Goal: Task Accomplishment & Management: Manage account settings

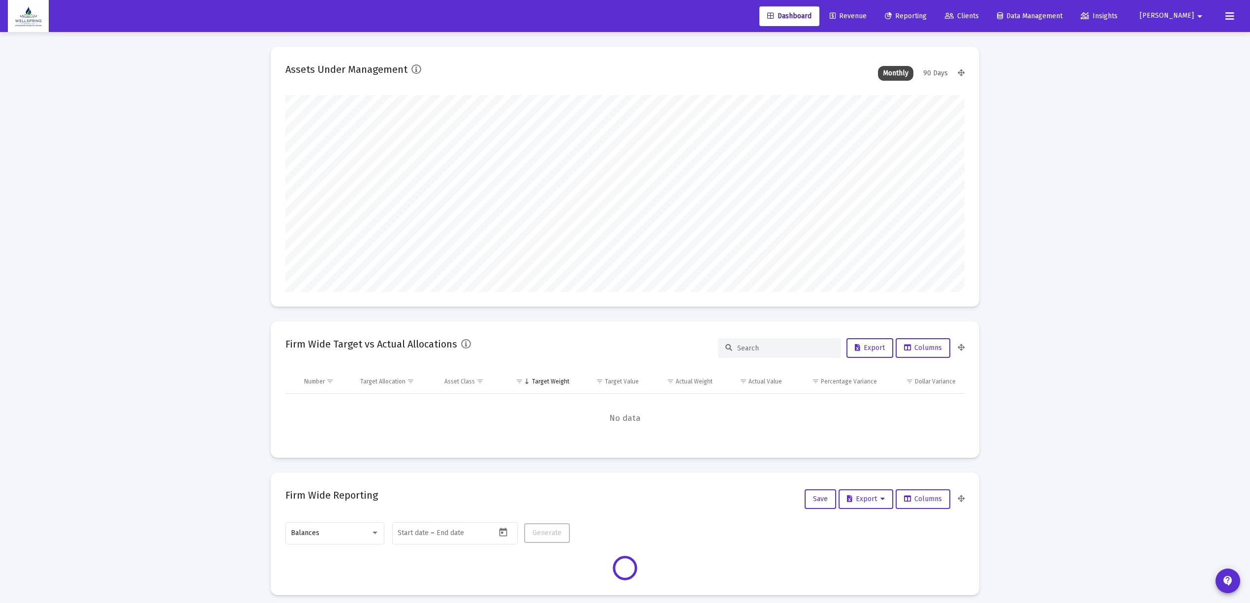
scroll to position [197, 366]
type input "[DATE]"
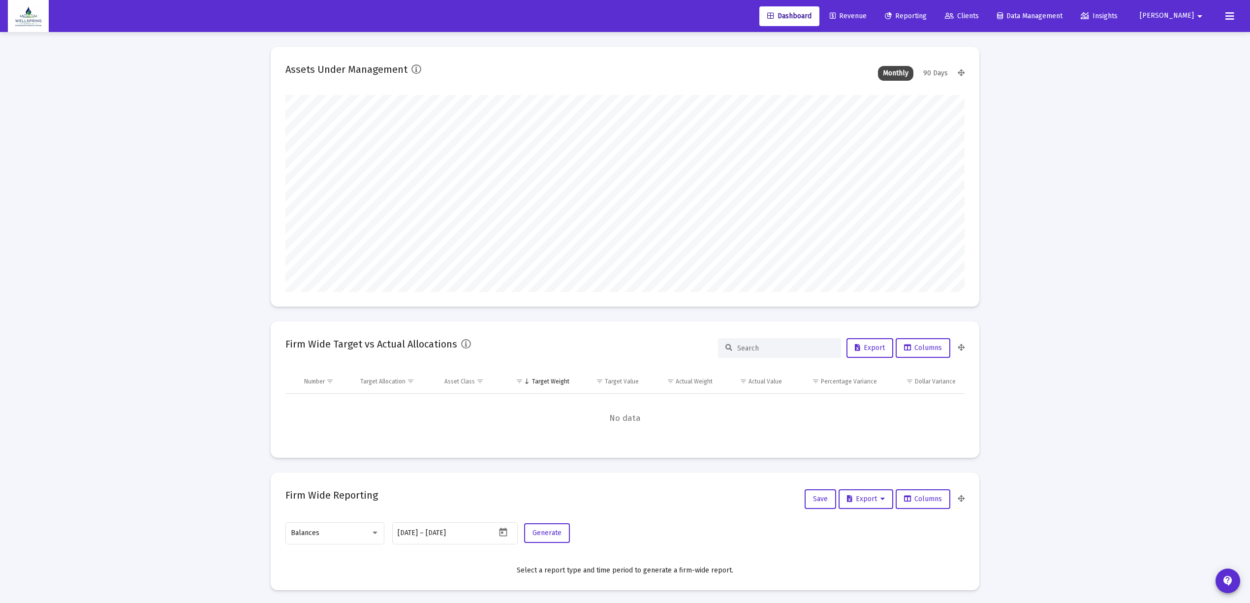
click at [945, 14] on span "Clients" at bounding box center [962, 16] width 34 height 8
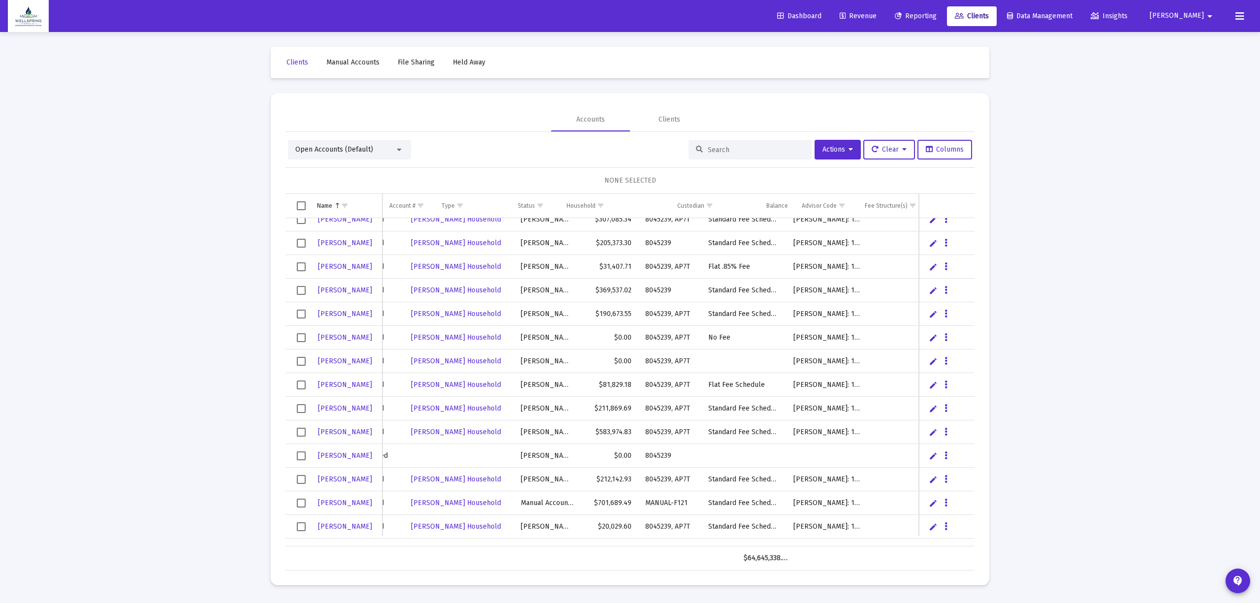
scroll to position [0, 184]
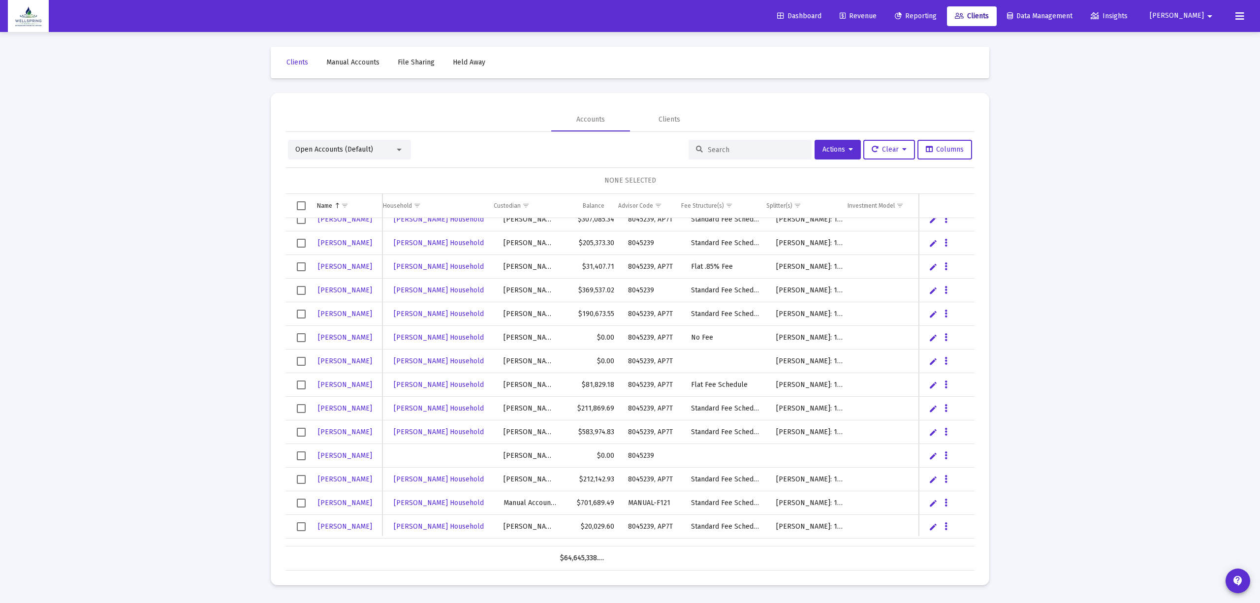
click at [744, 153] on div at bounding box center [749, 150] width 123 height 20
click at [744, 152] on div at bounding box center [749, 150] width 123 height 20
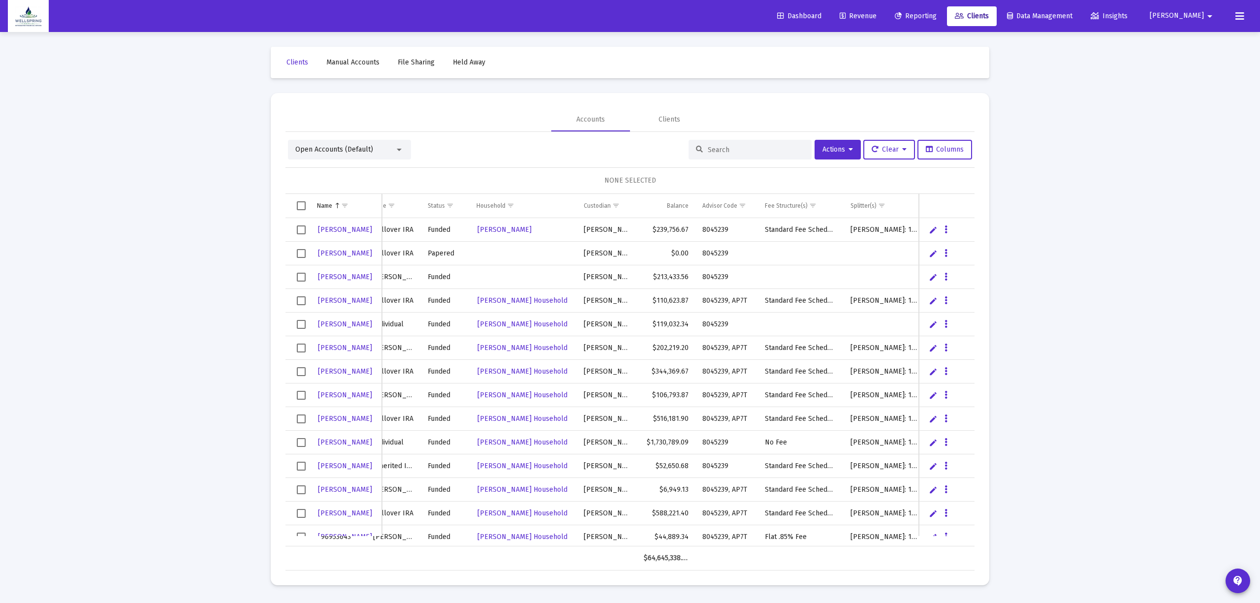
scroll to position [3331, 47]
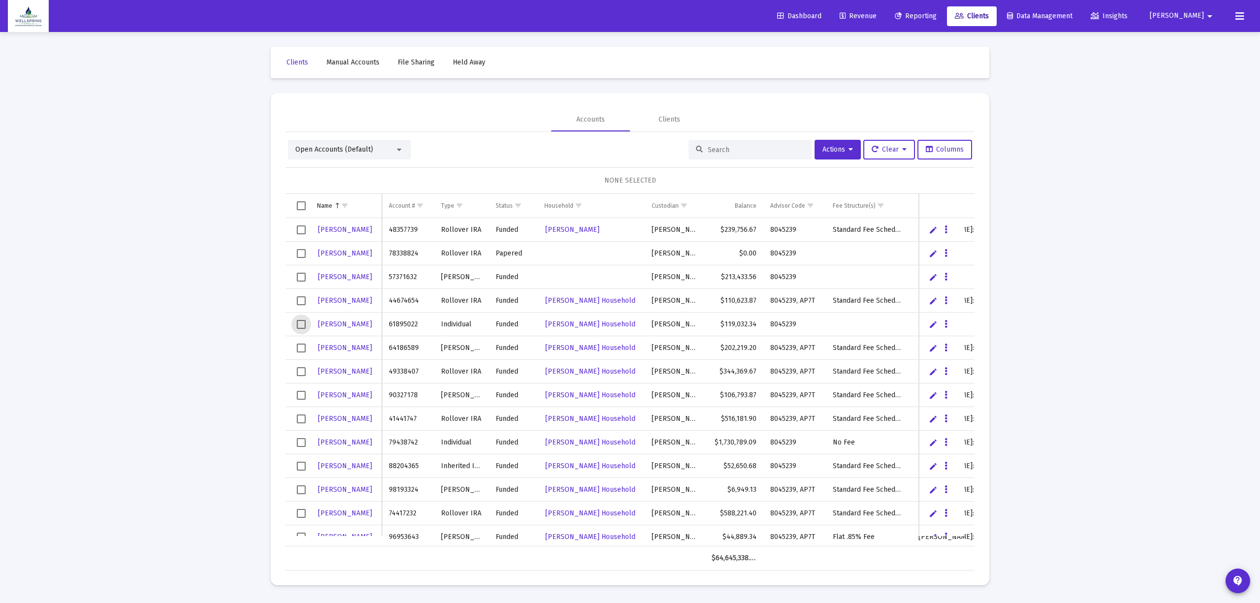
click at [300, 327] on span "Select row" at bounding box center [301, 324] width 9 height 9
click at [844, 154] on button "Actions" at bounding box center [837, 150] width 46 height 20
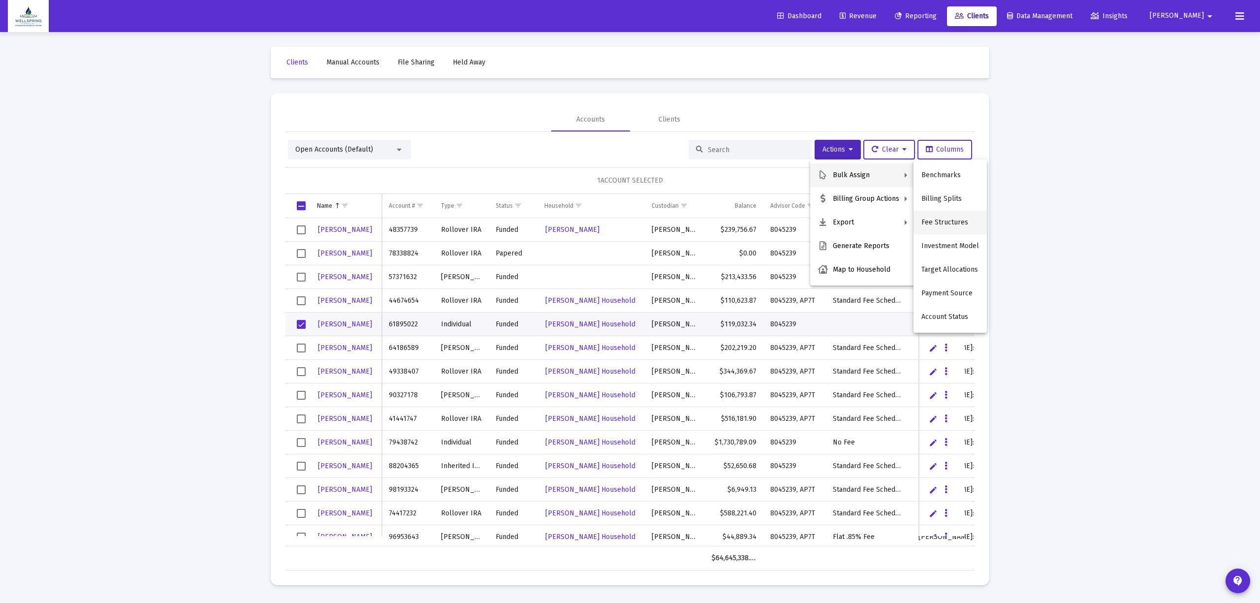
click at [966, 216] on button "Fee Structures" at bounding box center [949, 223] width 73 height 24
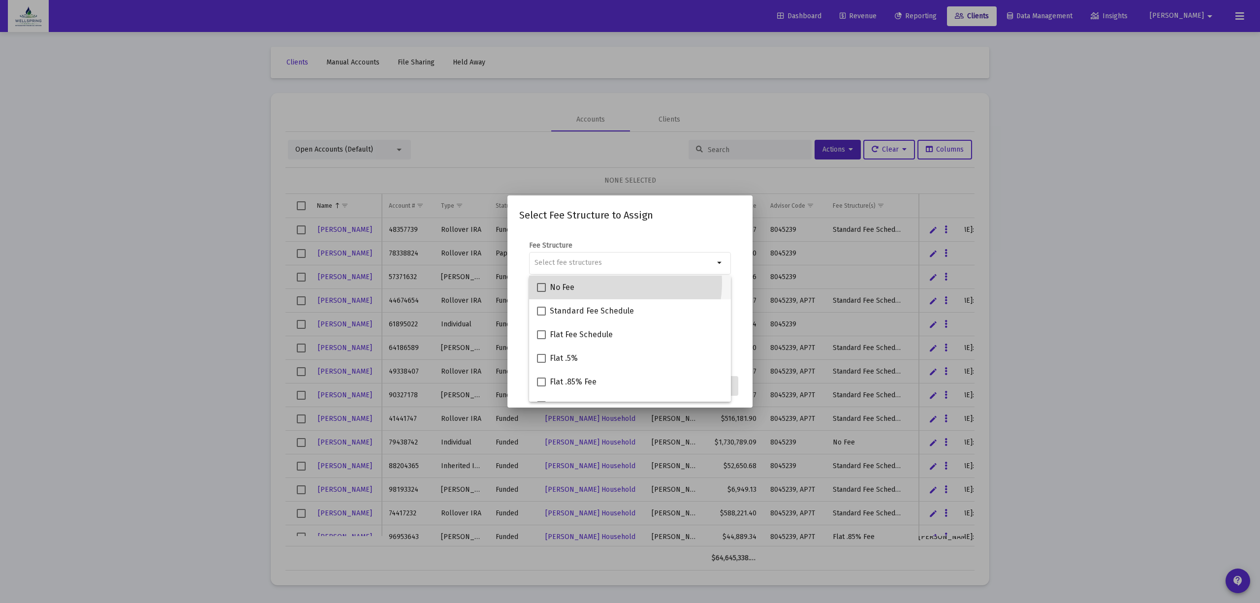
click at [608, 282] on div "No Fee" at bounding box center [630, 288] width 186 height 24
checkbox input "true"
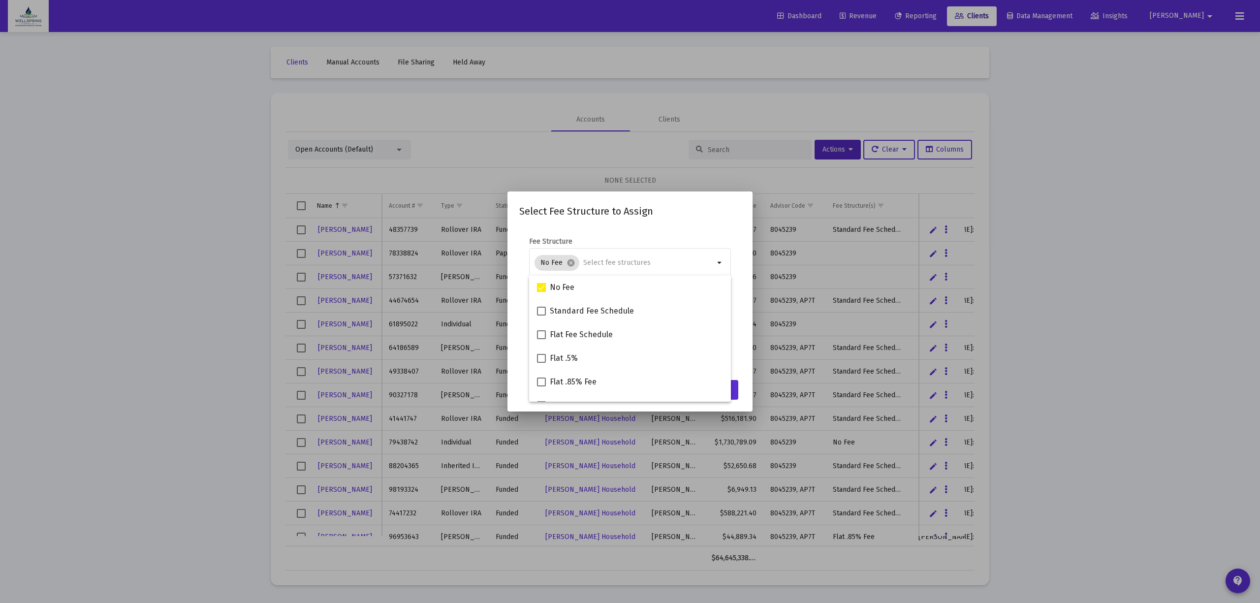
click at [664, 214] on h2 "Select Fee Structure to Assign" at bounding box center [629, 211] width 221 height 16
click at [703, 263] on input "Selection" at bounding box center [648, 263] width 131 height 8
click at [589, 298] on div "No Fee" at bounding box center [630, 291] width 186 height 24
checkbox input "false"
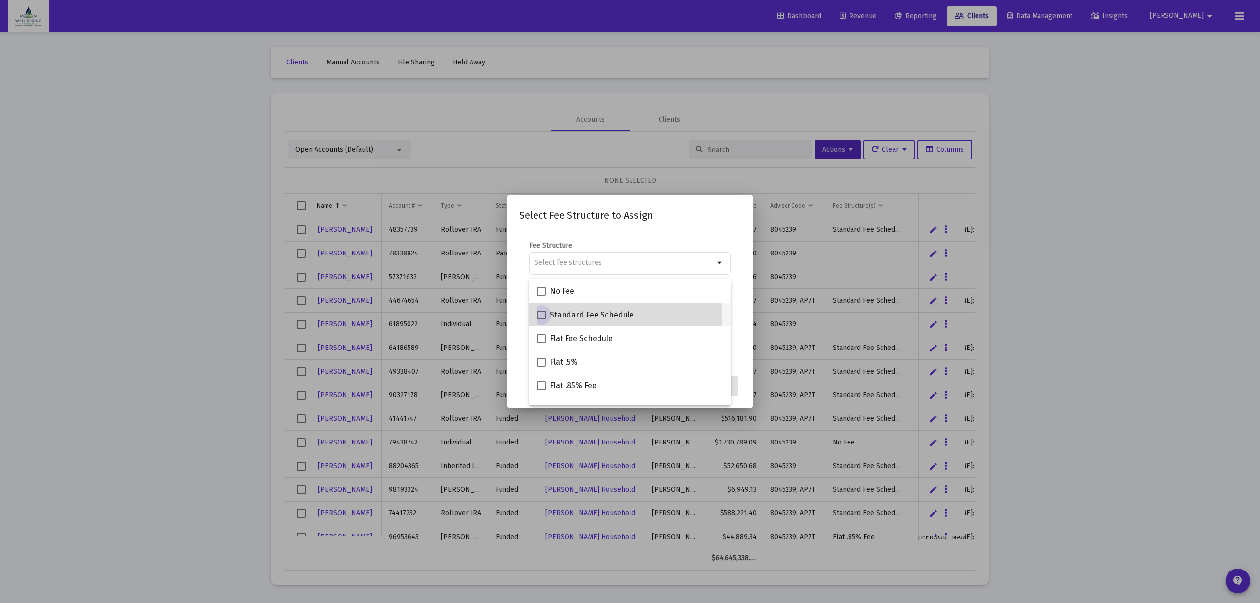
click at [581, 319] on span "Standard Fee Schedule" at bounding box center [592, 315] width 84 height 12
click at [541, 319] on input "Standard Fee Schedule" at bounding box center [541, 319] width 0 height 0
checkbox input "true"
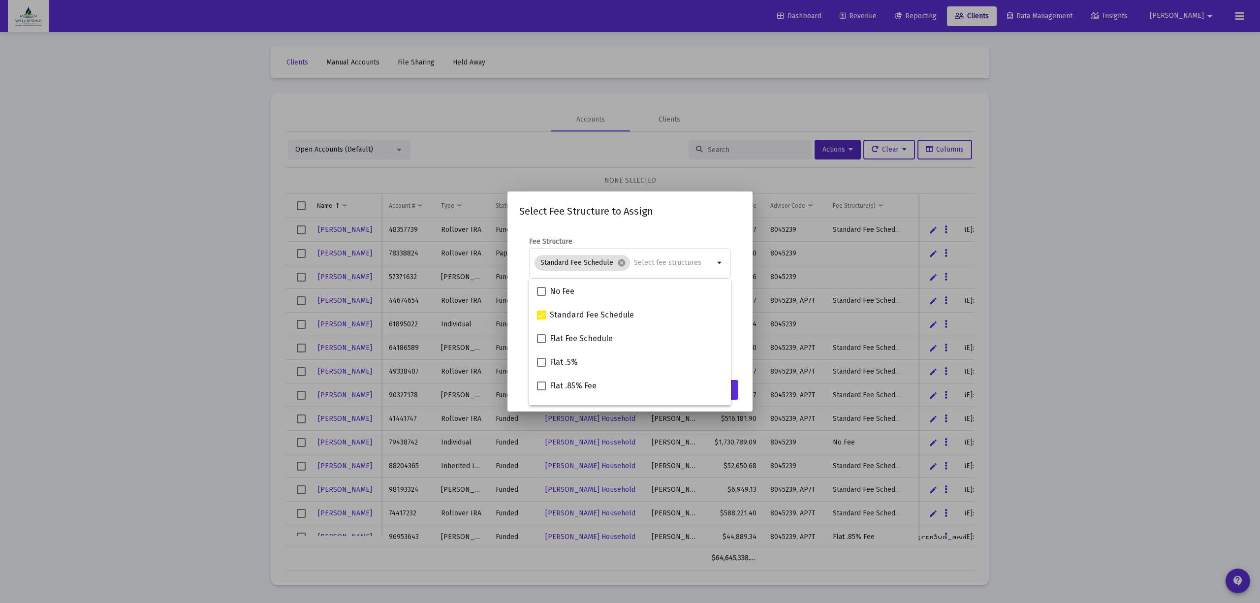
click at [710, 231] on mat-dialog-content "Fee Structure Standard Fee Schedule cancel arrow_drop_down Notes You are assign…" at bounding box center [629, 300] width 245 height 147
click at [721, 393] on span "Assign" at bounding box center [720, 389] width 20 height 8
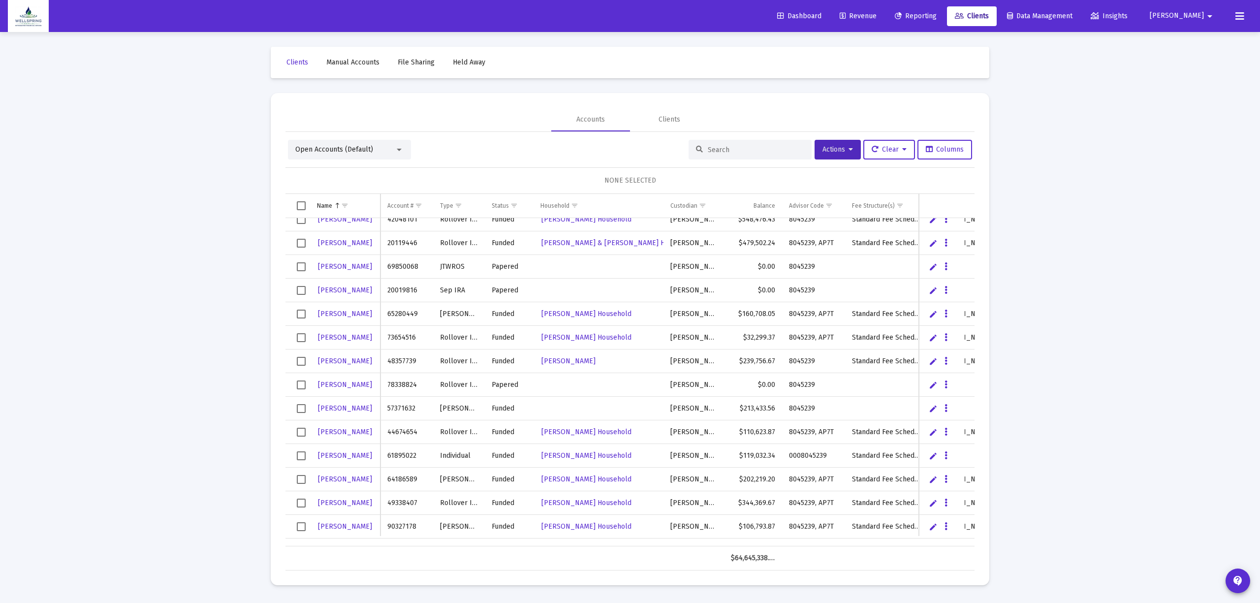
scroll to position [0, 166]
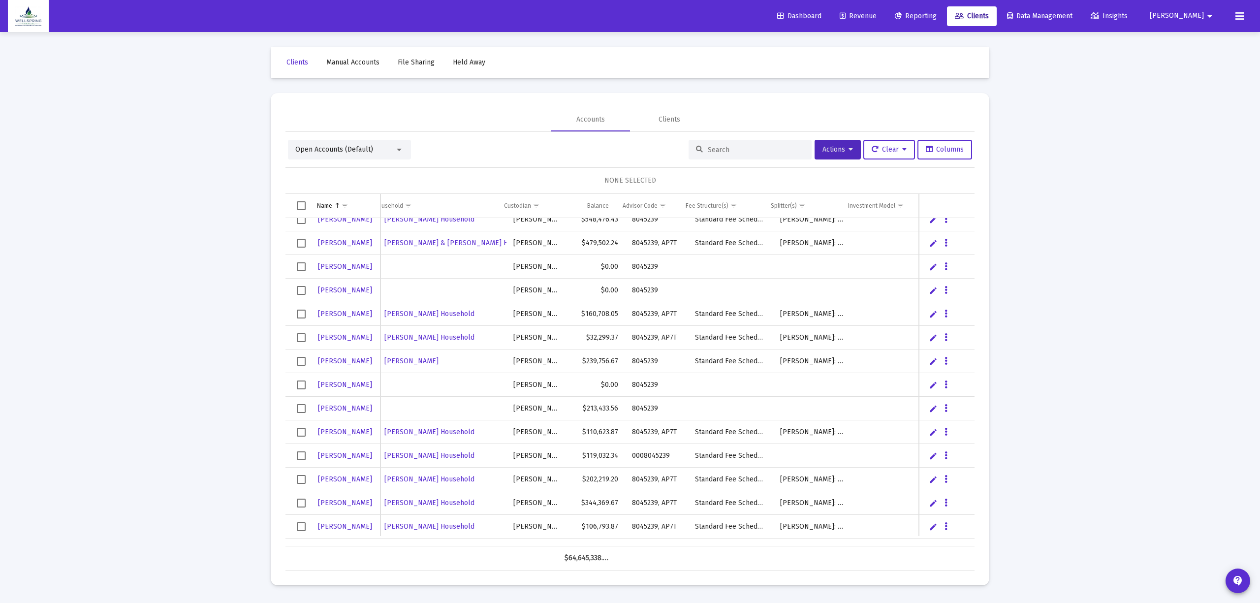
click at [835, 137] on div "Open Accounts (Default) Actions Clear Columns NONE SELECTED Name Name Account #…" at bounding box center [629, 351] width 689 height 438
click at [830, 145] on span "Actions" at bounding box center [837, 149] width 31 height 8
click at [933, 218] on button "Export All Rows" at bounding box center [946, 223] width 67 height 24
click at [725, 146] on input at bounding box center [756, 150] width 96 height 8
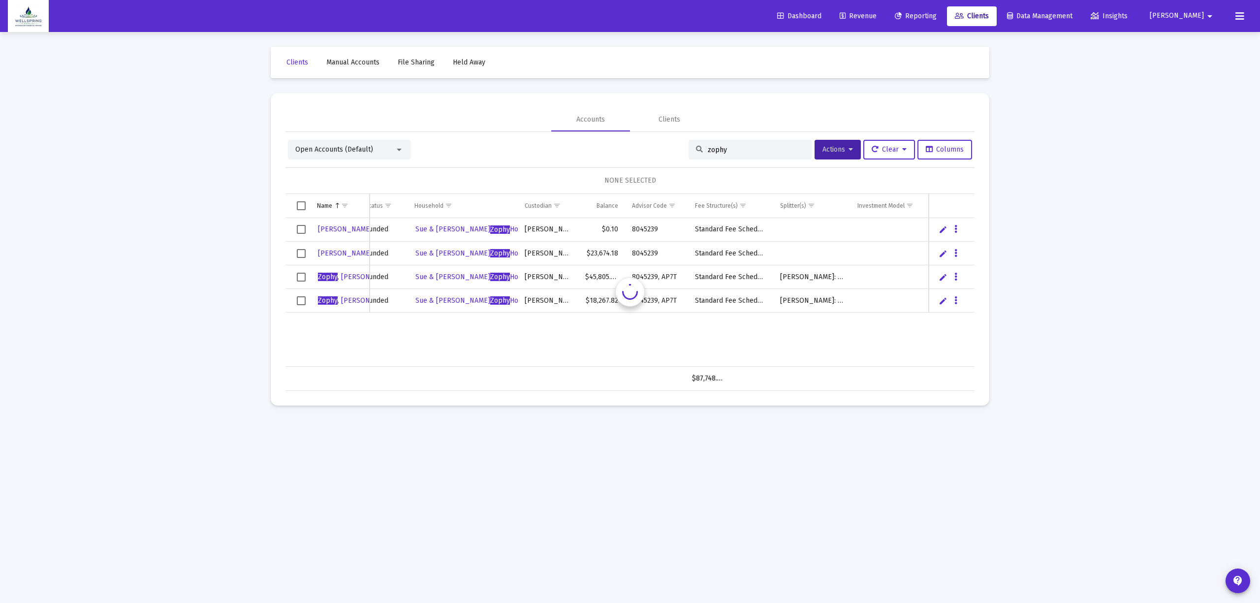
scroll to position [0, 107]
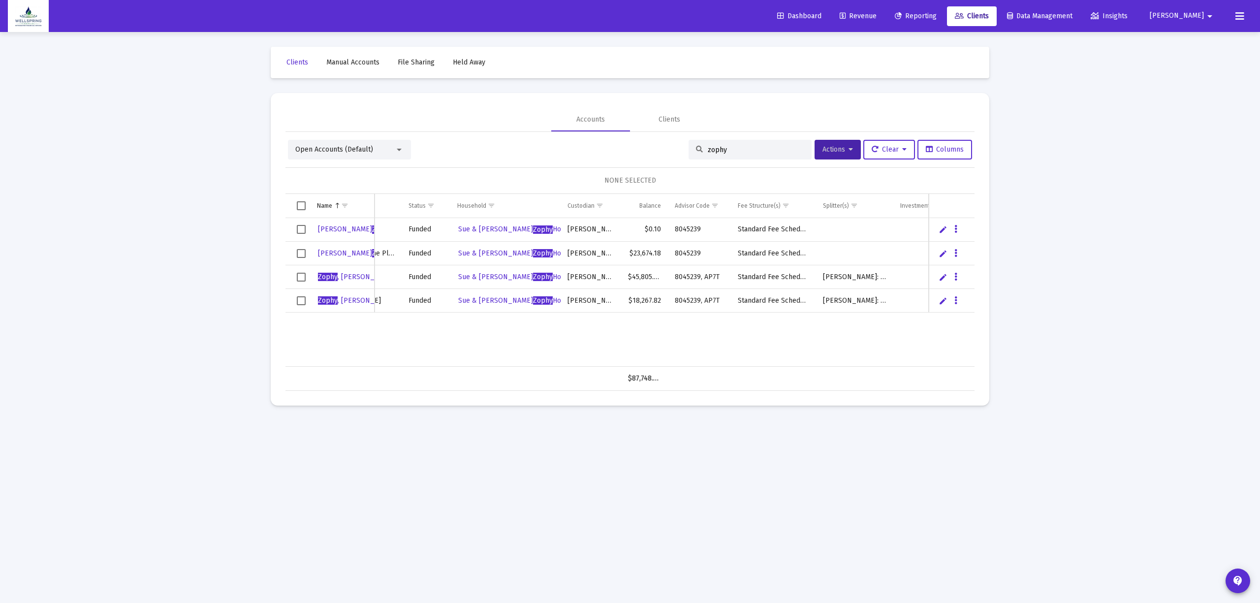
click at [302, 231] on span "Select row" at bounding box center [301, 229] width 9 height 9
click at [296, 247] on td "Data grid" at bounding box center [297, 254] width 25 height 24
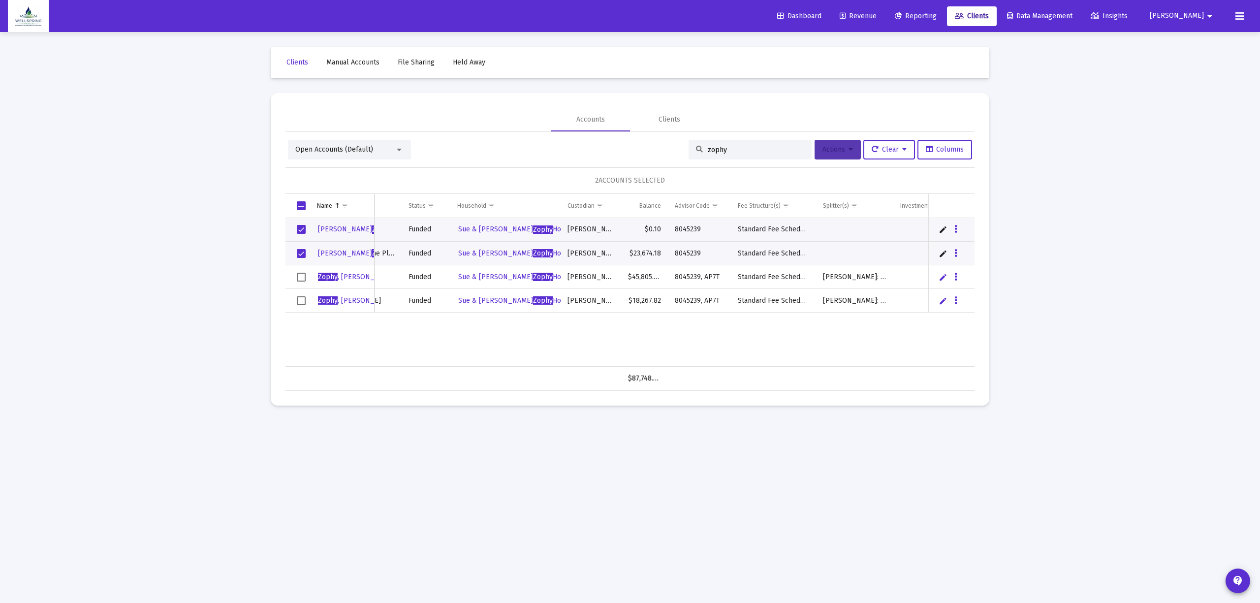
click at [814, 148] on button "Actions" at bounding box center [837, 150] width 46 height 20
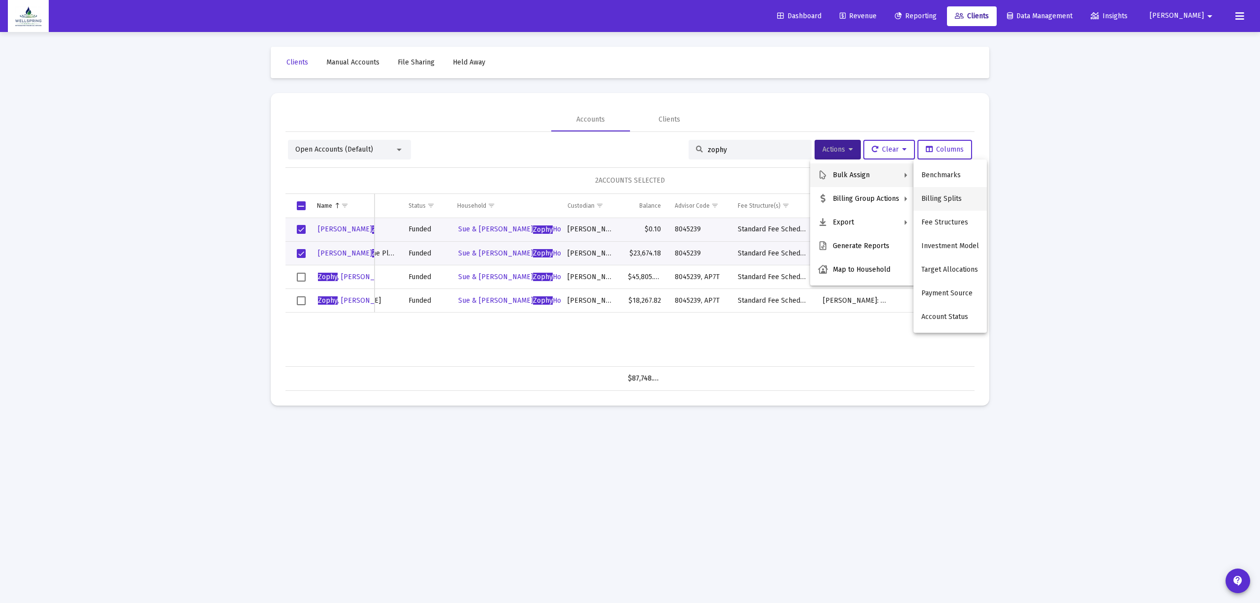
click at [959, 205] on button "Billing Splits" at bounding box center [949, 199] width 73 height 24
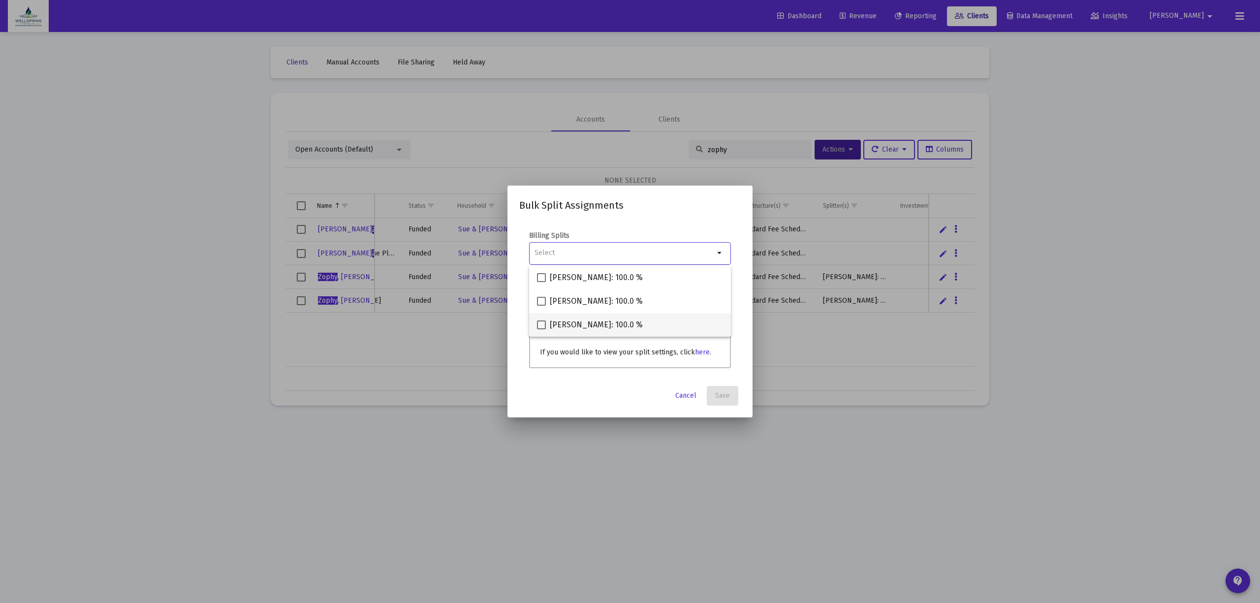
click at [535, 324] on mat-option "[PERSON_NAME]: 100.0 %" at bounding box center [630, 325] width 202 height 24
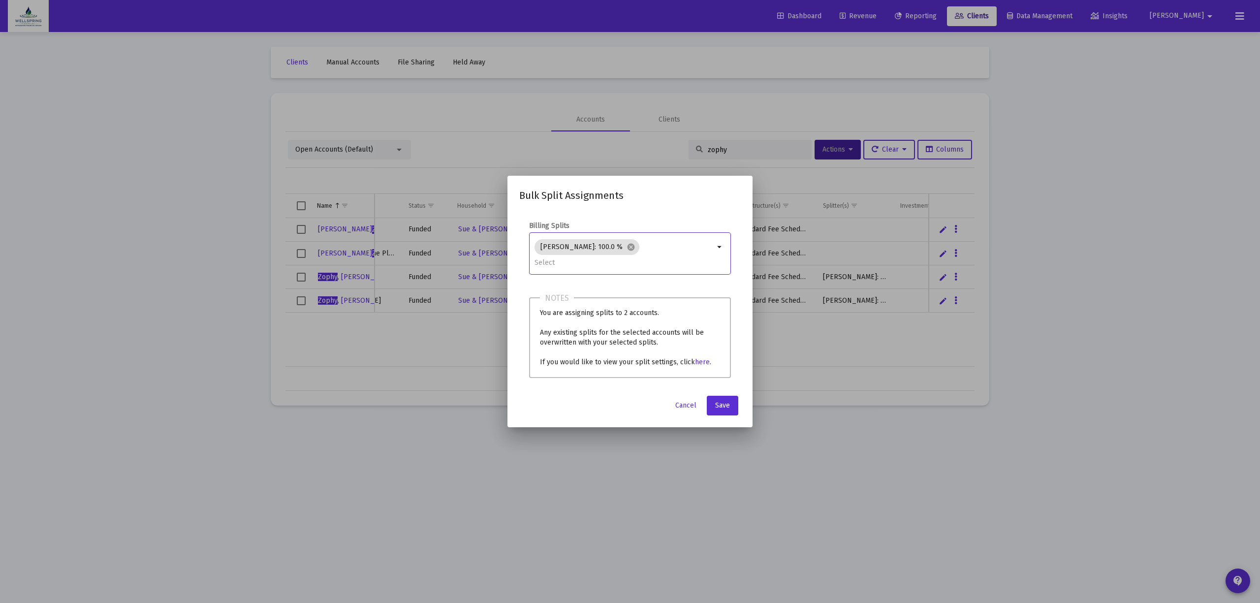
click at [729, 412] on mat-dialog-container "Bulk Split Assignments Billing Splits [PERSON_NAME]: 100.0 % cancel arrow_drop_…" at bounding box center [629, 301] width 245 height 251
click at [724, 403] on span "Save" at bounding box center [722, 405] width 15 height 8
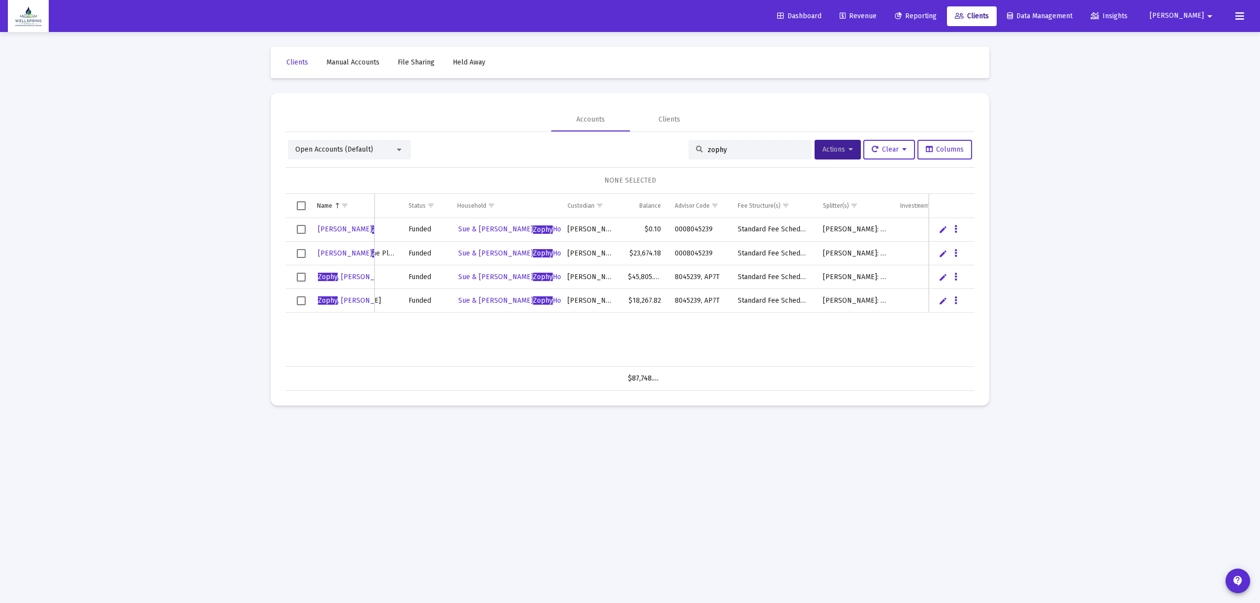
click at [766, 144] on div "zophy" at bounding box center [749, 150] width 123 height 20
drag, startPoint x: 766, startPoint y: 144, endPoint x: 762, endPoint y: 150, distance: 7.8
click at [766, 145] on div "zophy" at bounding box center [749, 150] width 123 height 20
click at [762, 150] on input "zophy" at bounding box center [756, 150] width 96 height 8
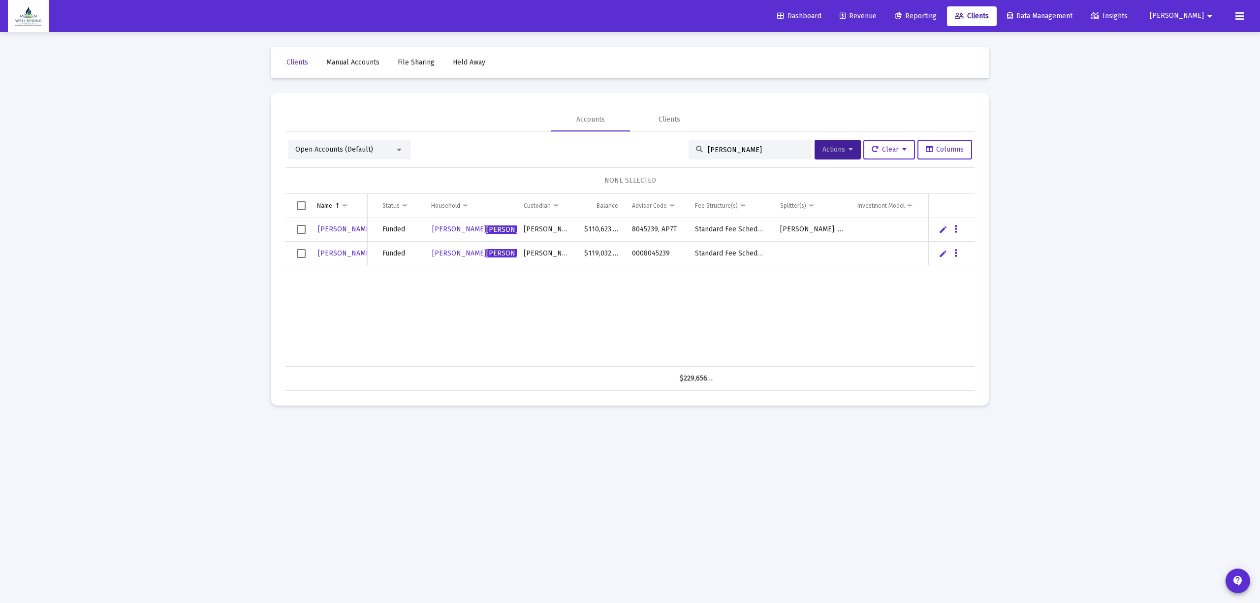
scroll to position [0, 95]
type input "[PERSON_NAME]"
click at [827, 150] on span "Actions" at bounding box center [837, 149] width 31 height 8
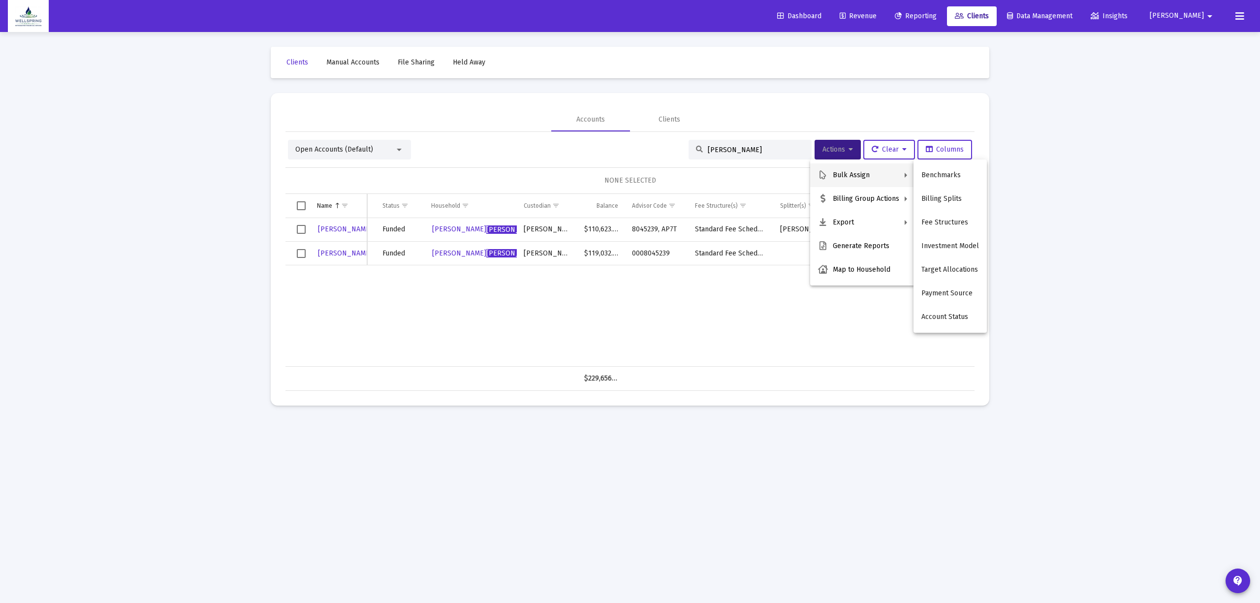
click at [599, 324] on div at bounding box center [630, 301] width 1260 height 603
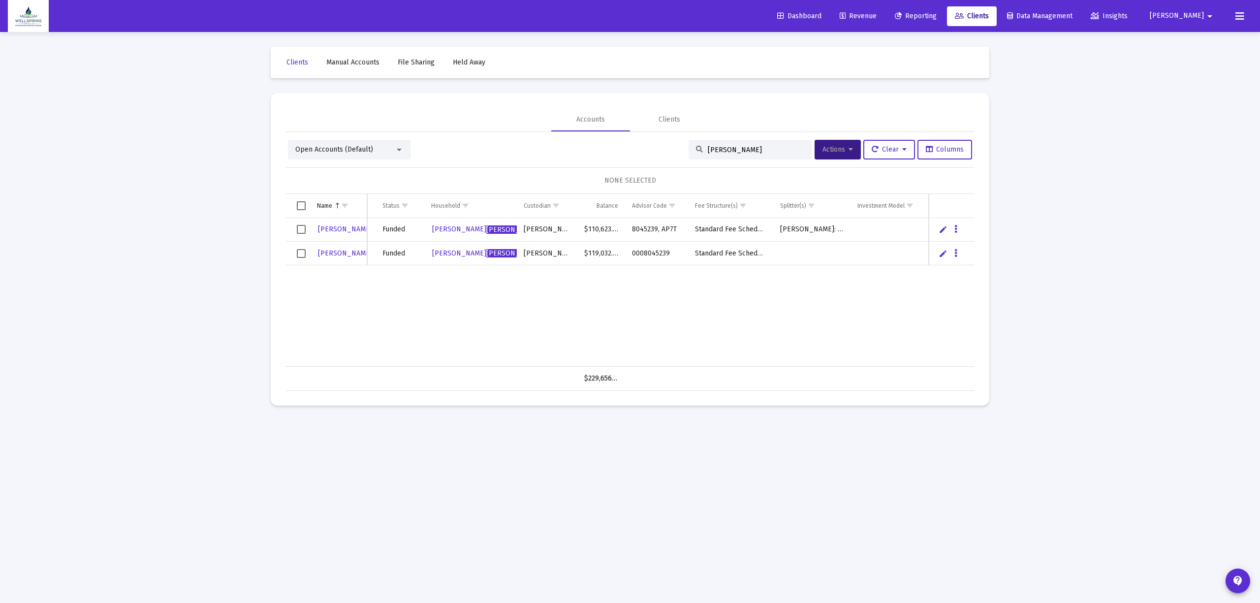
click at [301, 250] on span "Select row" at bounding box center [301, 253] width 9 height 9
click at [829, 146] on span "Actions" at bounding box center [837, 149] width 31 height 8
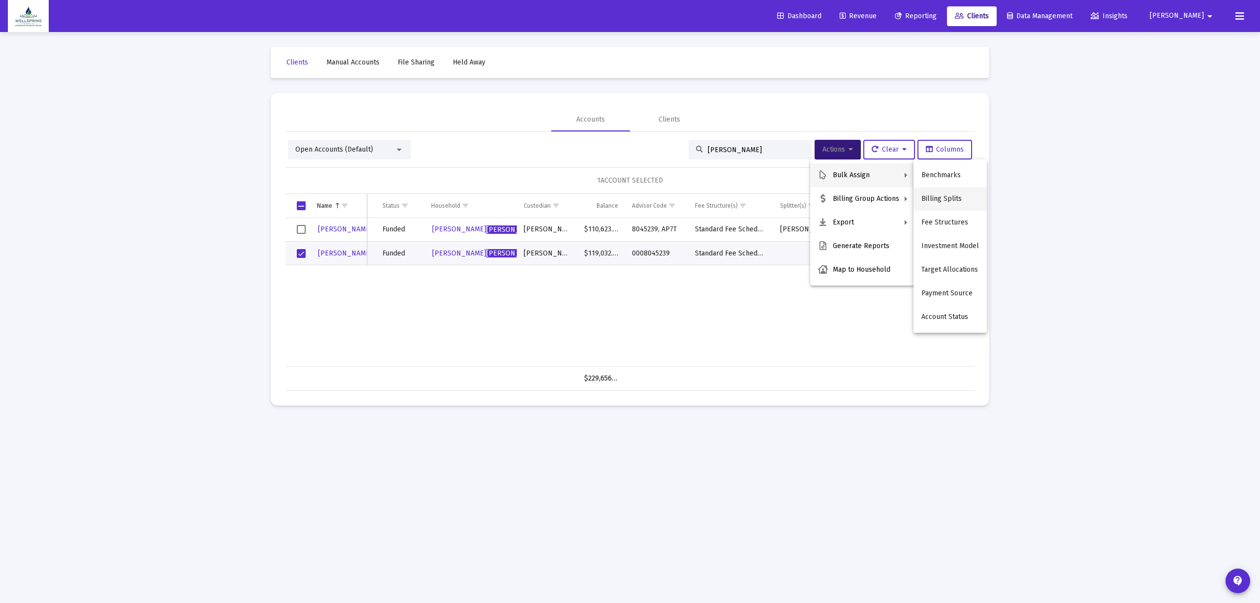
click at [965, 199] on button "Billing Splits" at bounding box center [949, 199] width 73 height 24
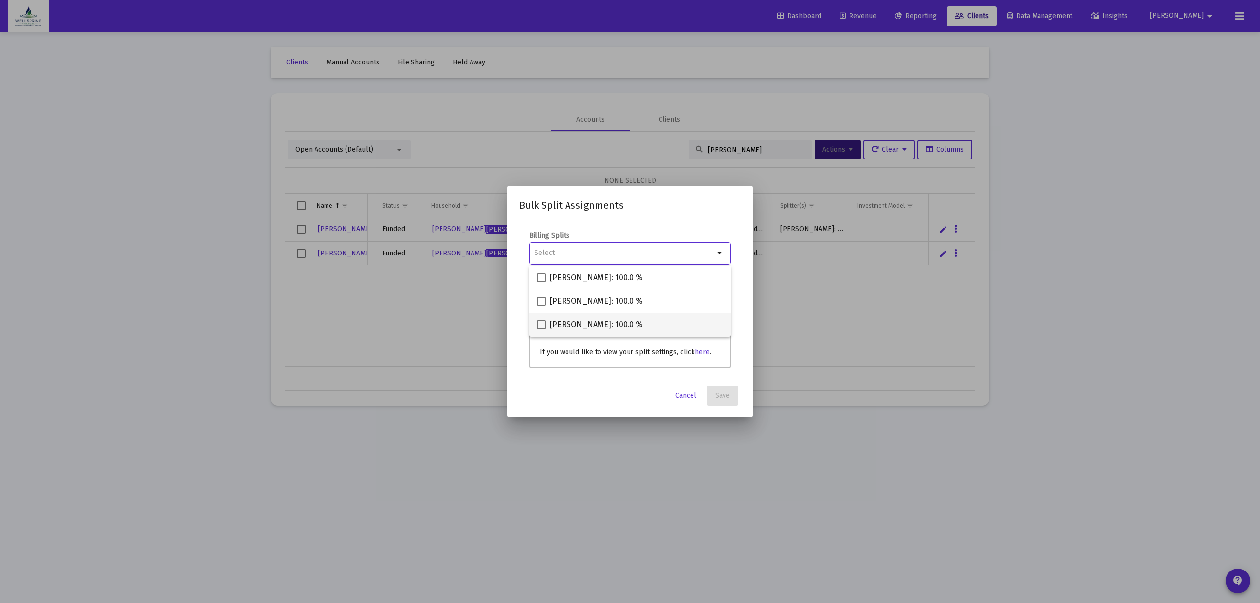
click at [578, 324] on span "[PERSON_NAME]: 100.0 %" at bounding box center [596, 325] width 93 height 12
click at [541, 329] on input "[PERSON_NAME]: 100.0 %" at bounding box center [541, 329] width 0 height 0
checkbox input "true"
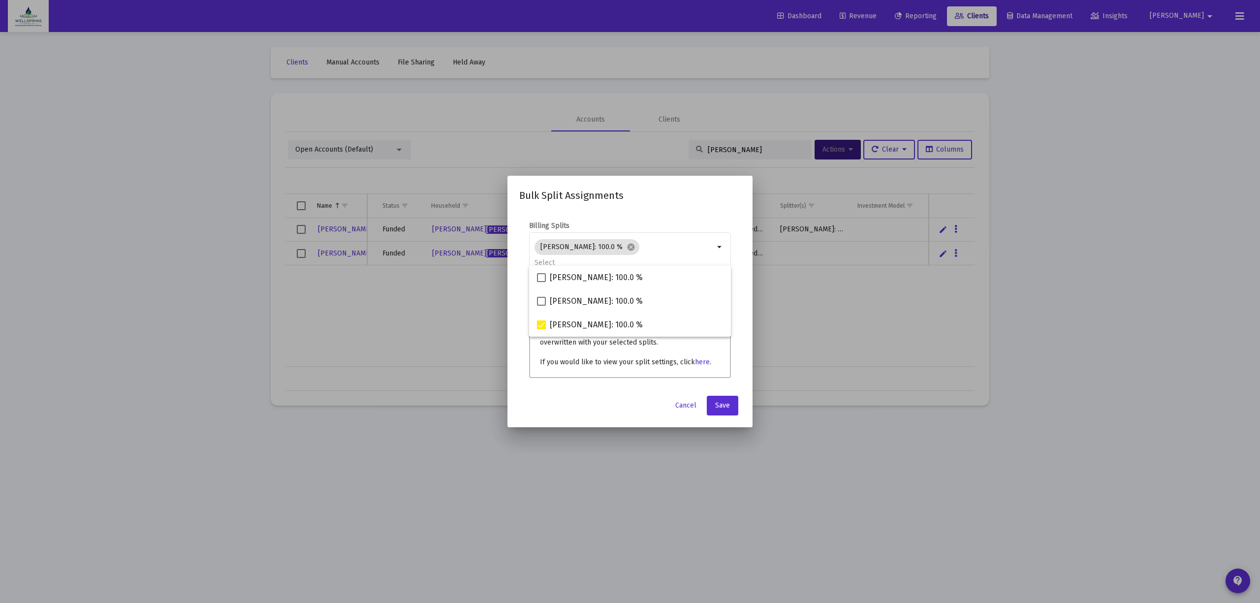
click at [727, 385] on div "Bulk Split Assignments Billing Splits [PERSON_NAME]: 100.0 % cancel arrow_drop_…" at bounding box center [629, 301] width 221 height 228
click at [722, 396] on button "Save" at bounding box center [722, 406] width 31 height 20
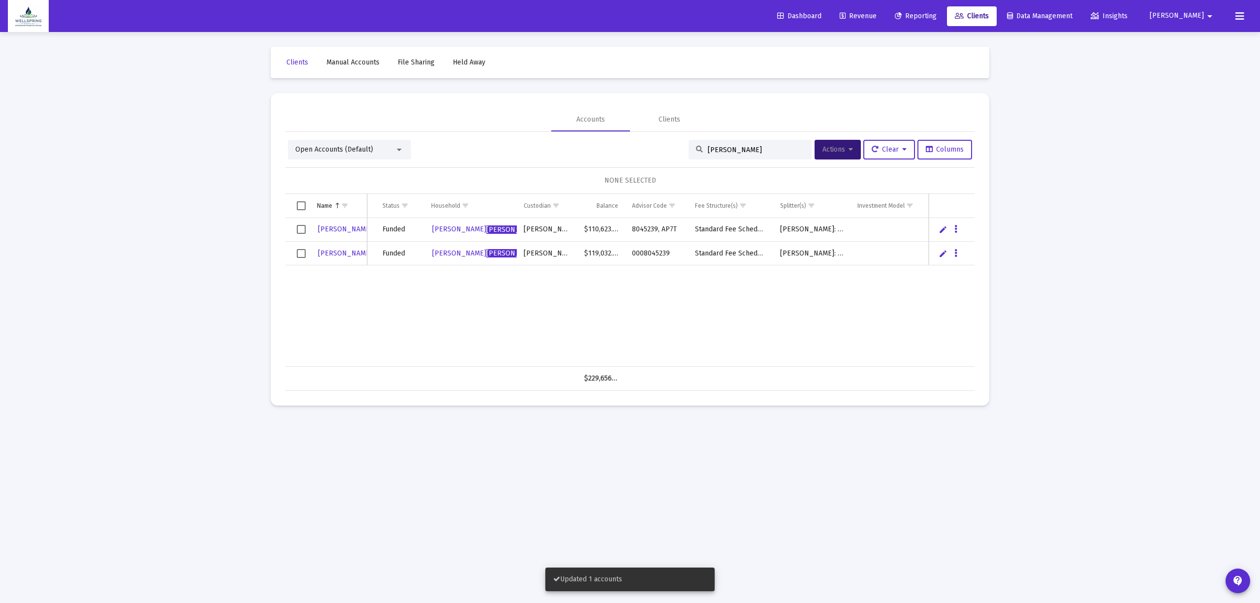
click at [737, 148] on input "[PERSON_NAME]" at bounding box center [756, 150] width 96 height 8
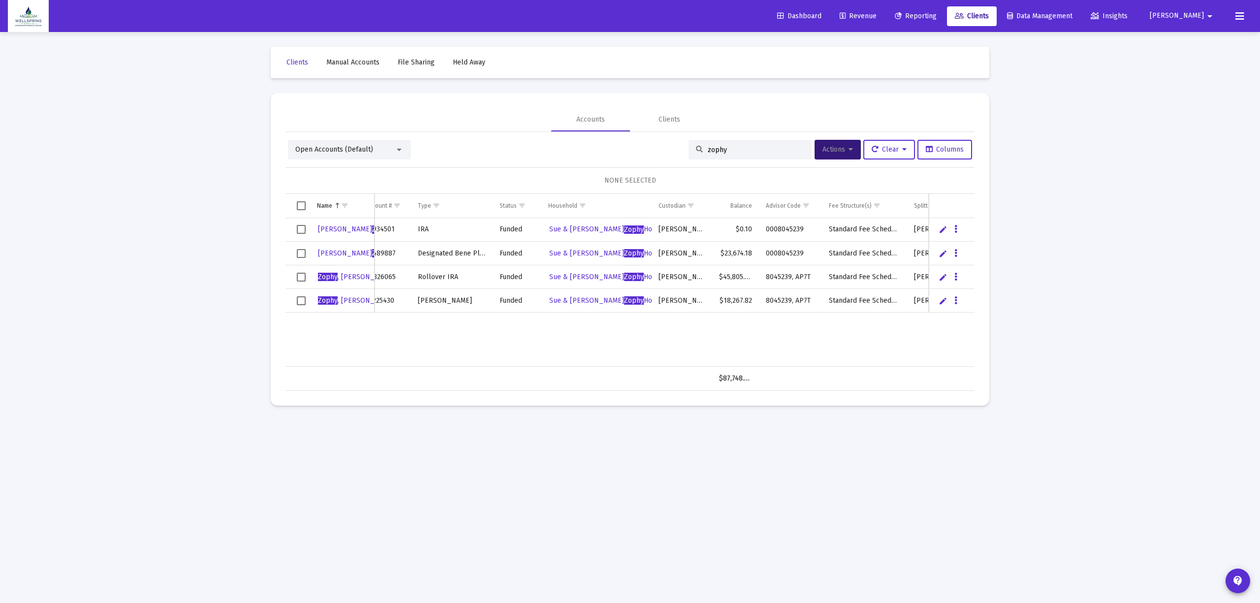
scroll to position [0, 150]
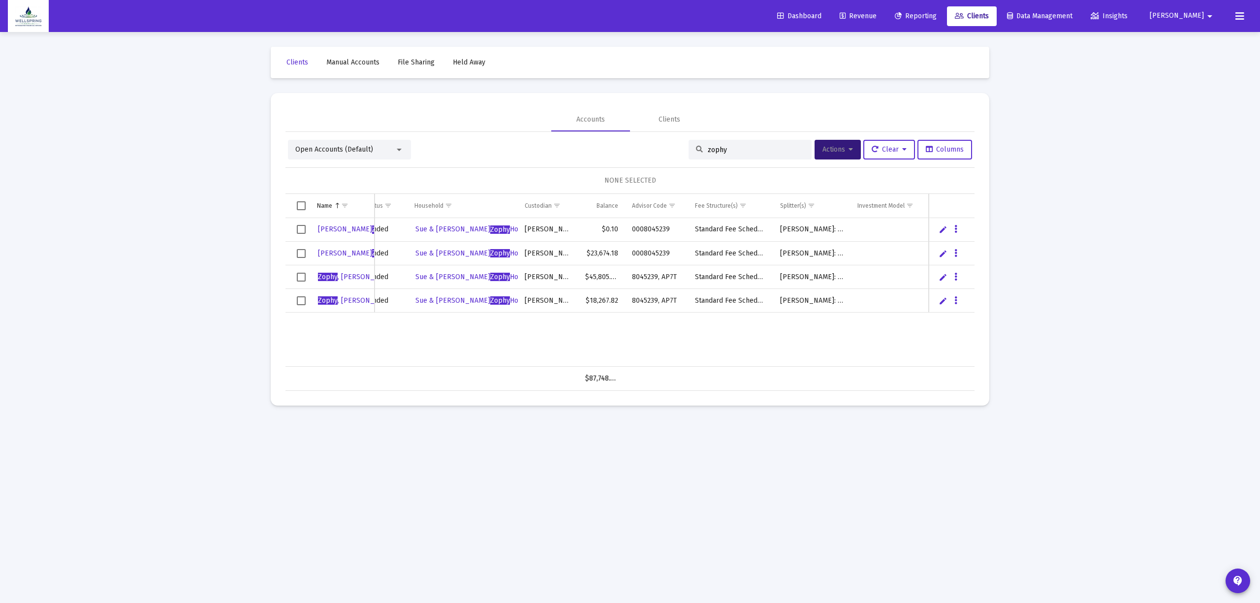
click at [737, 154] on input "zophy" at bounding box center [756, 150] width 96 height 8
click at [737, 152] on input "zophy" at bounding box center [756, 150] width 96 height 8
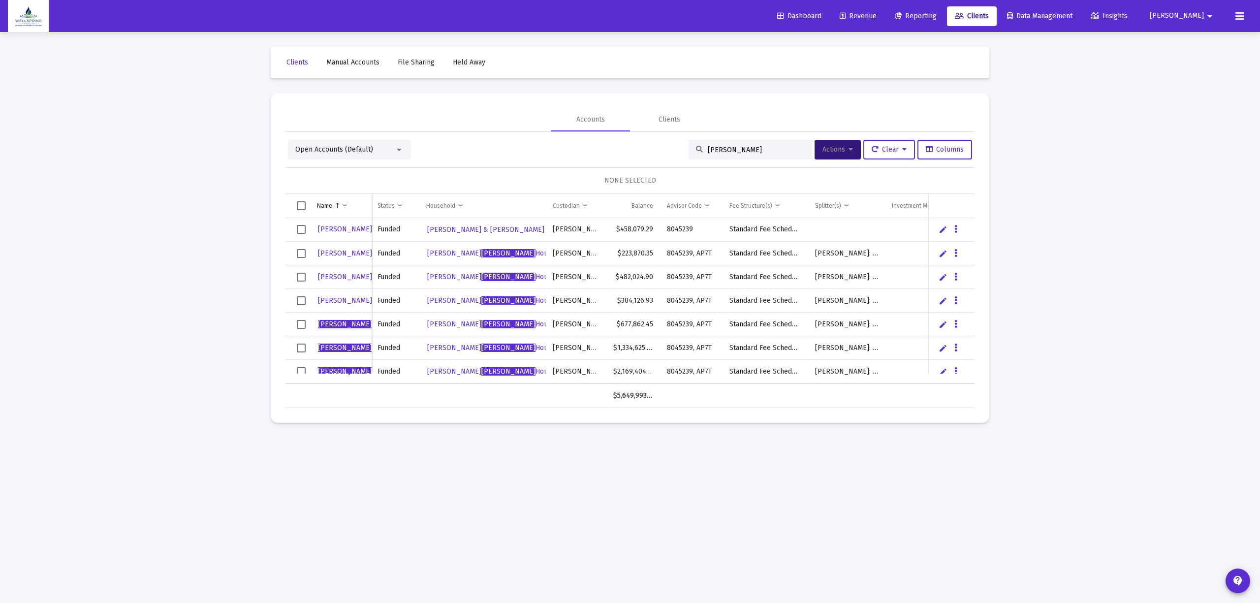
type input "[PERSON_NAME]"
click at [297, 227] on td "Data grid" at bounding box center [297, 230] width 25 height 24
click at [297, 227] on span "Select row" at bounding box center [301, 229] width 9 height 9
click at [824, 140] on button "Actions" at bounding box center [837, 150] width 46 height 20
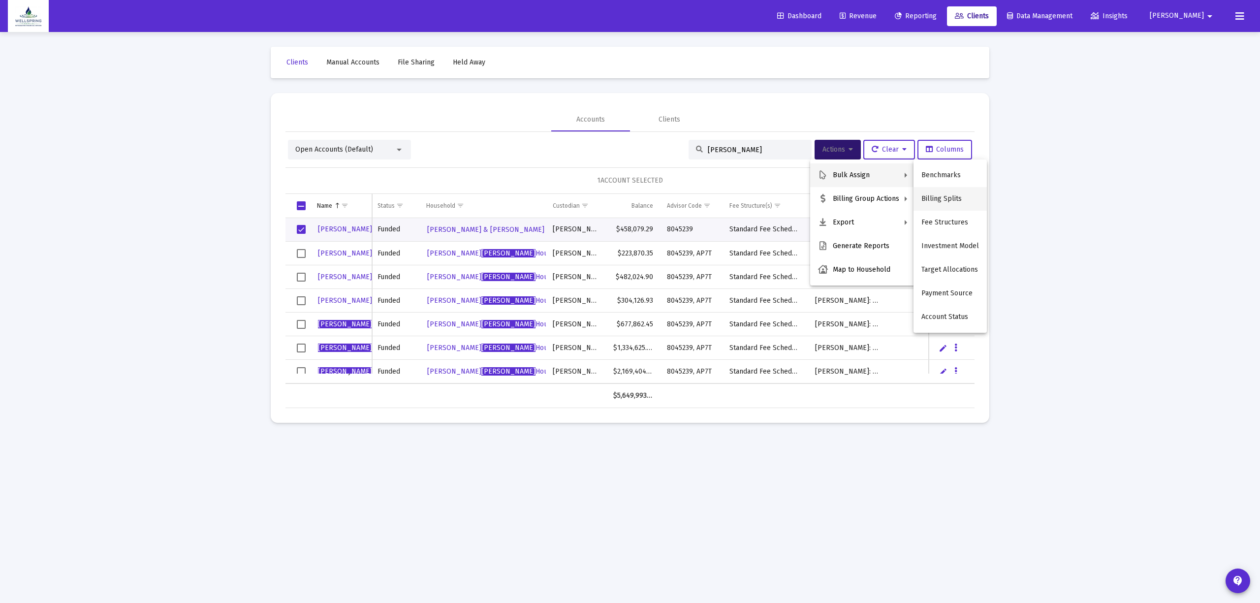
click at [942, 206] on button "Billing Splits" at bounding box center [949, 199] width 73 height 24
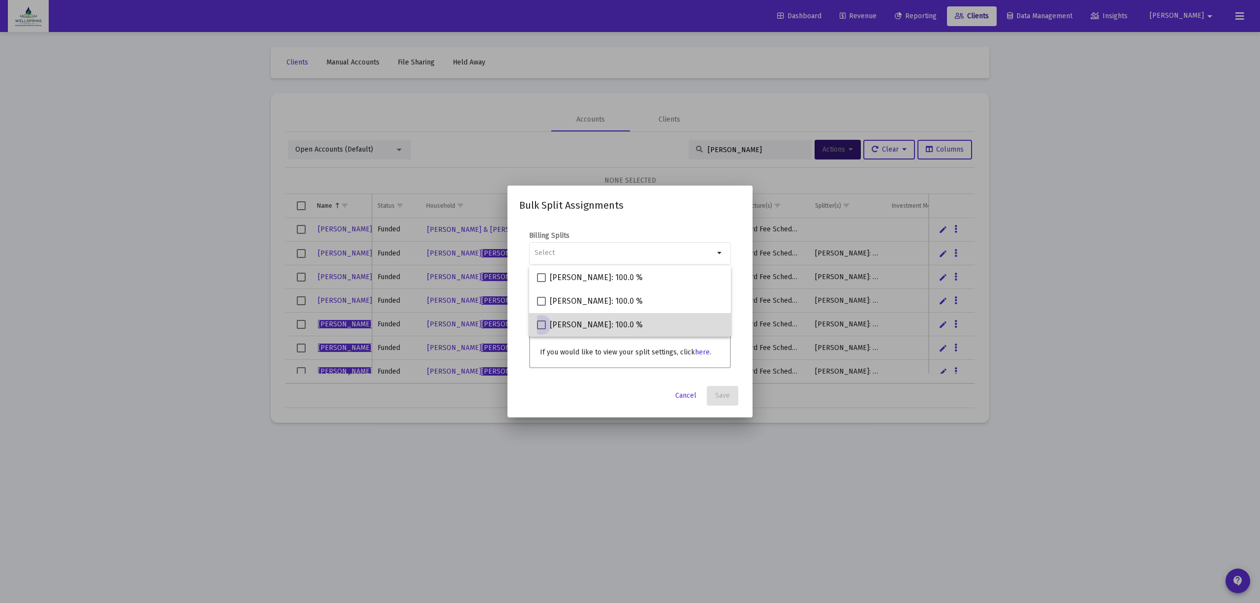
click at [606, 319] on span "[PERSON_NAME]: 100.0 %" at bounding box center [596, 325] width 93 height 12
click at [541, 329] on input "[PERSON_NAME]: 100.0 %" at bounding box center [541, 329] width 0 height 0
checkbox input "true"
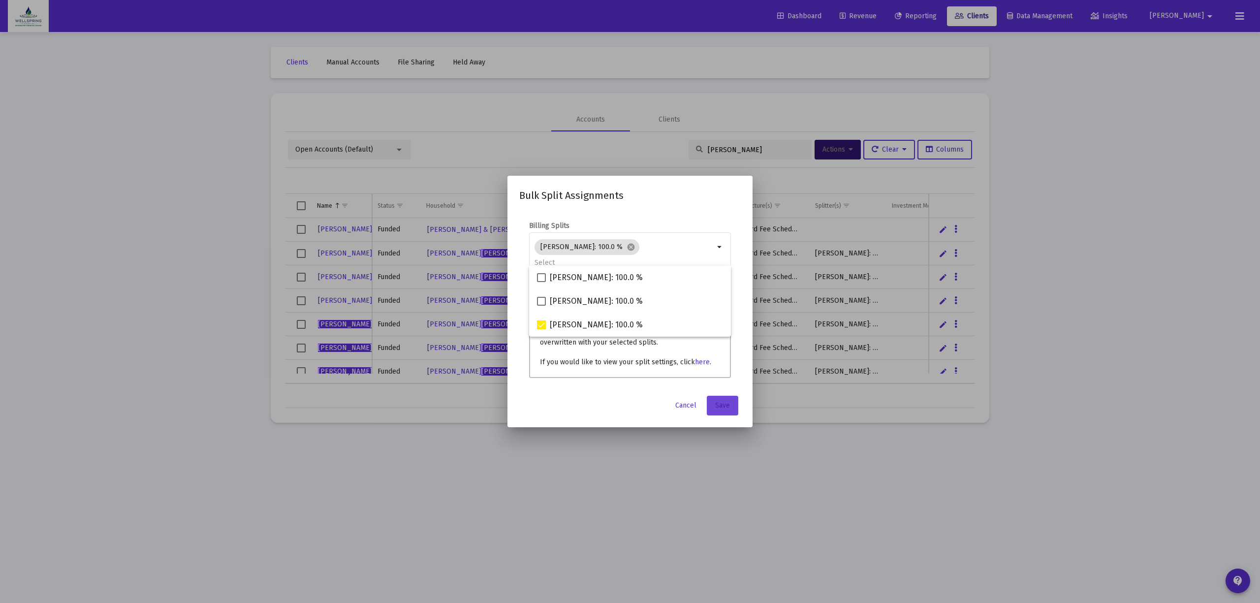
click at [733, 408] on button "Save" at bounding box center [722, 406] width 31 height 20
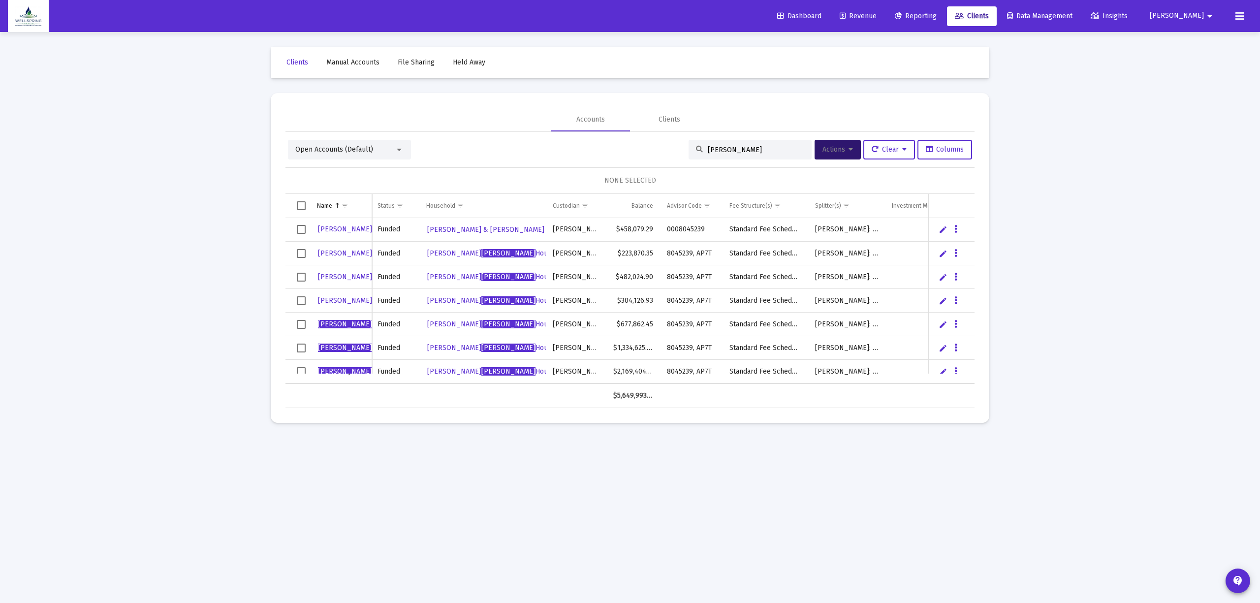
click at [769, 7] on link "Dashboard" at bounding box center [799, 16] width 60 height 20
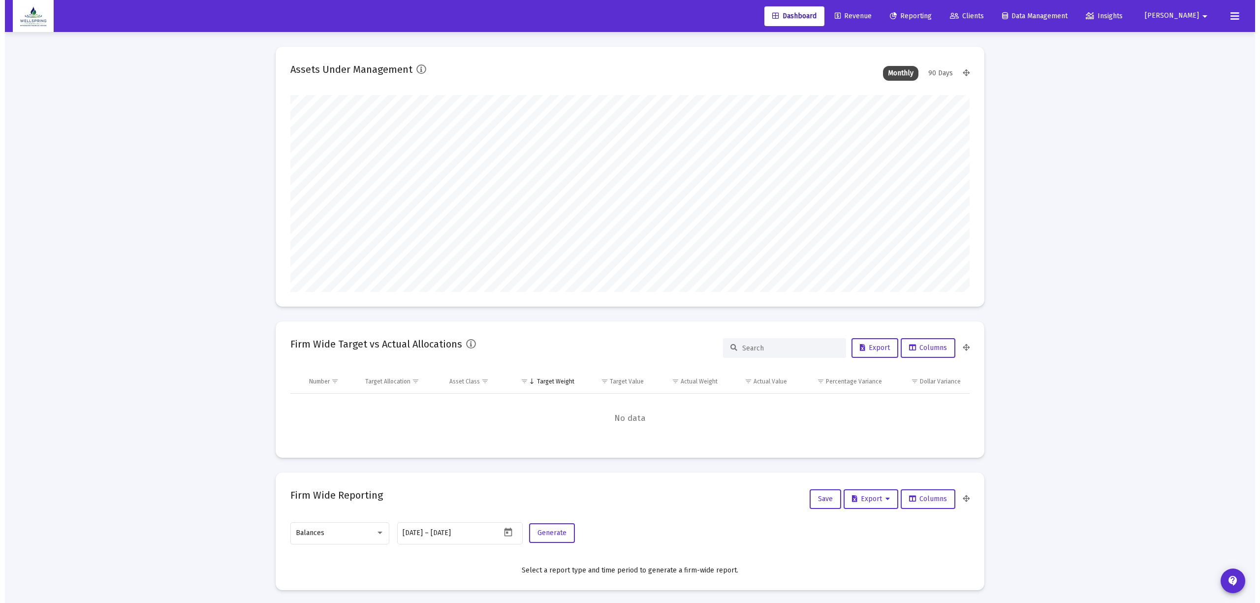
scroll to position [197, 366]
click at [830, 12] on span "Revenue" at bounding box center [848, 16] width 37 height 8
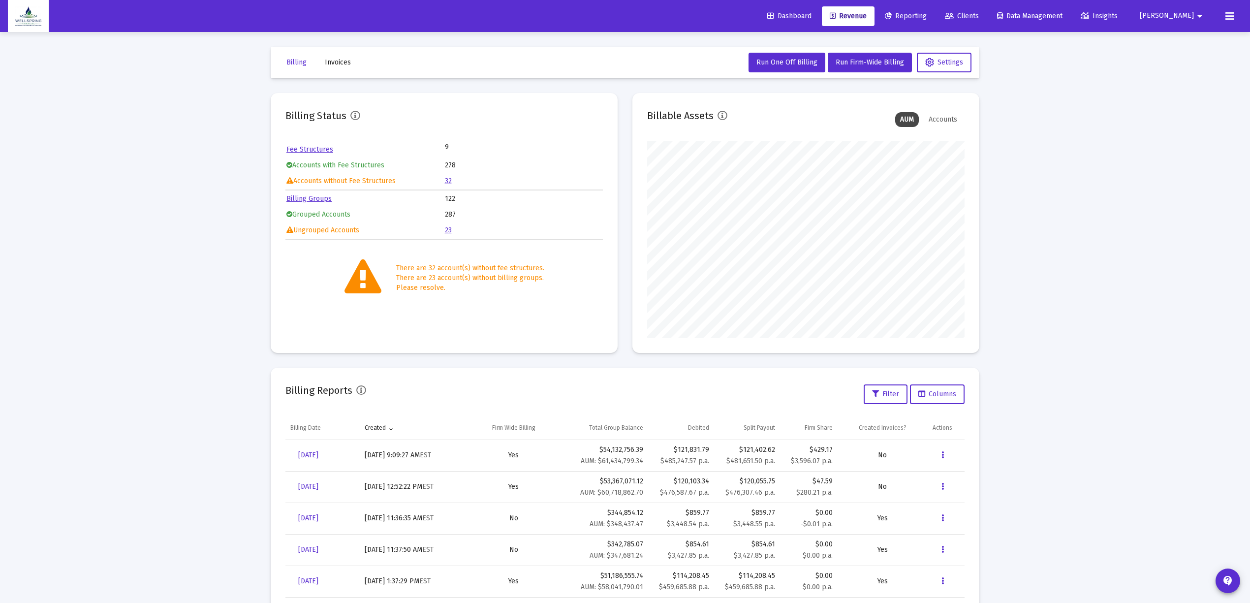
scroll to position [52, 0]
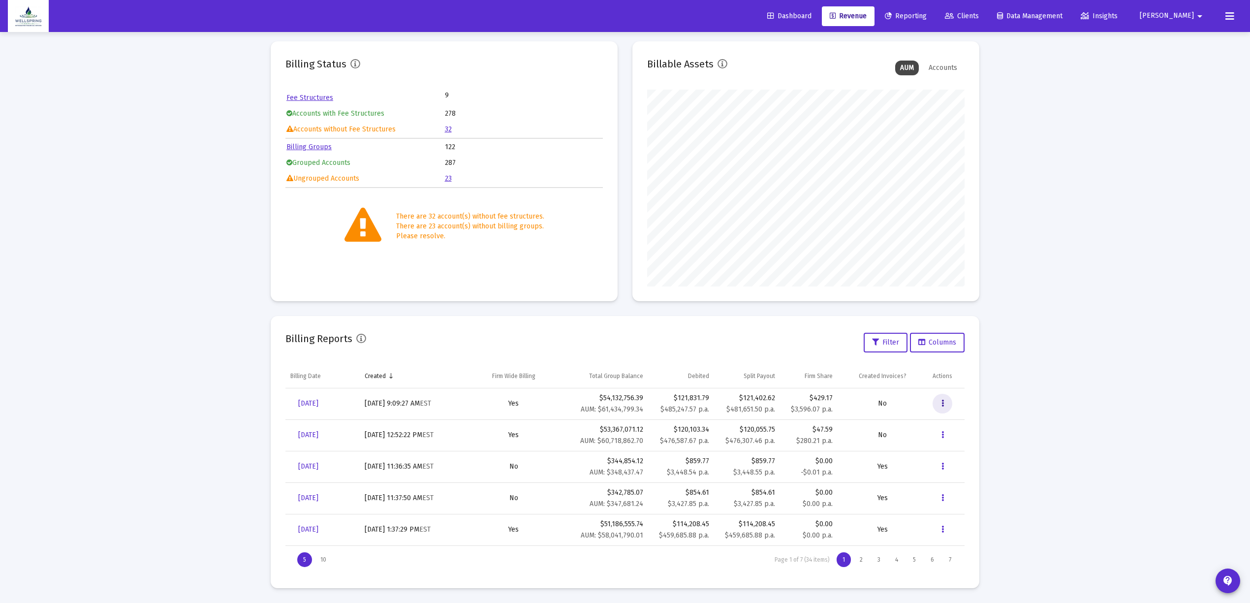
click at [936, 400] on button "Data grid" at bounding box center [943, 404] width 20 height 20
click at [1179, 235] on div at bounding box center [625, 301] width 1250 height 603
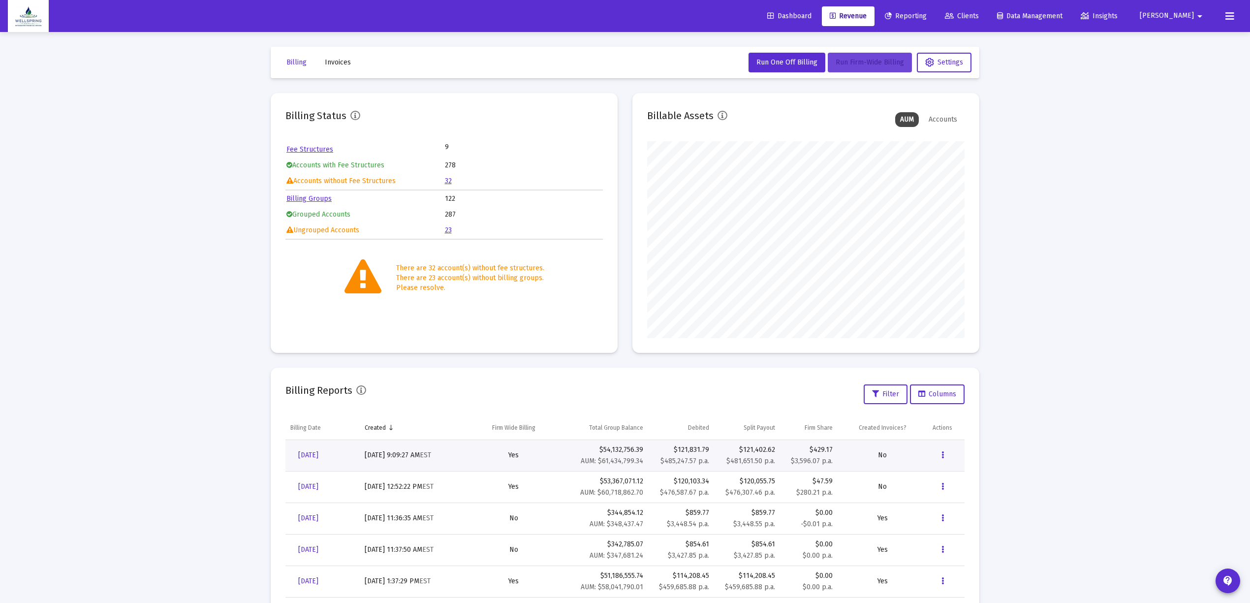
click at [872, 58] on span "Run Firm-Wide Billing" at bounding box center [870, 62] width 68 height 8
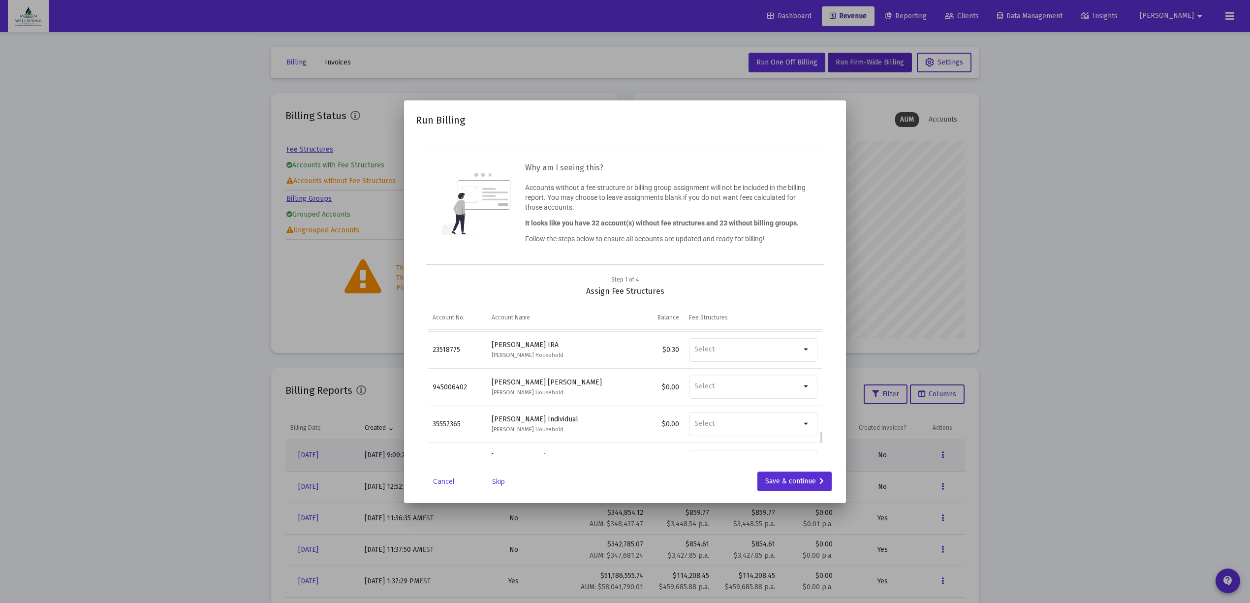
scroll to position [1075, 0]
click at [798, 496] on mat-dialog-container "Run Billing Why am I seeing this? Accounts without a fee structure or billing g…" at bounding box center [625, 301] width 442 height 403
click at [806, 483] on div "Save & continue" at bounding box center [794, 481] width 59 height 20
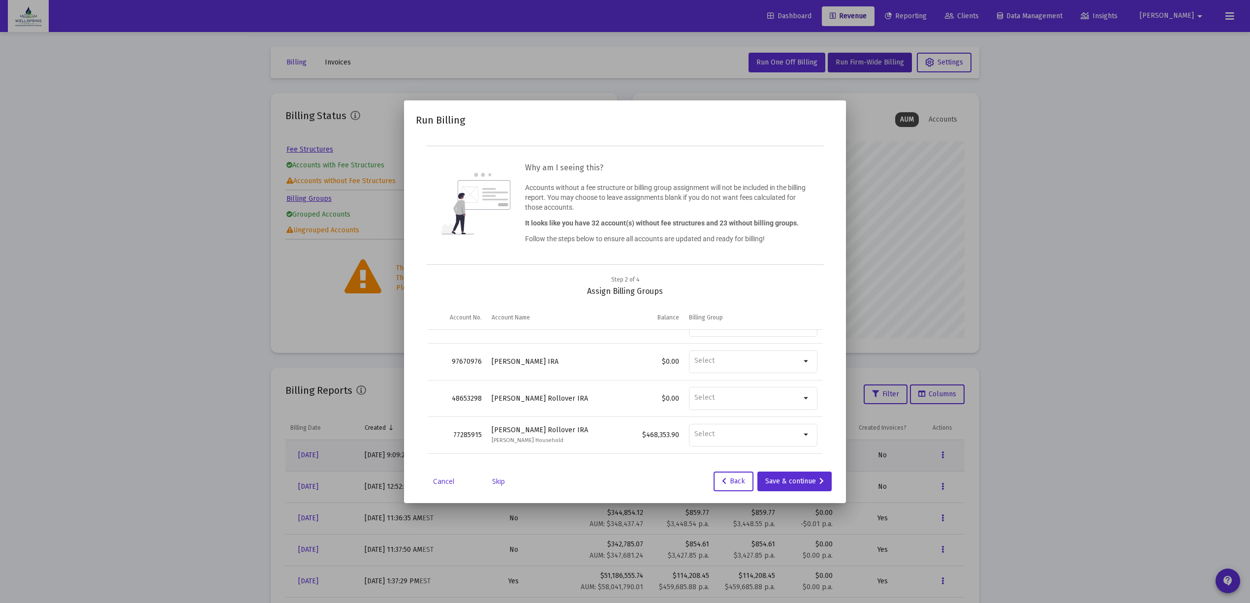
click at [800, 491] on mat-dialog-container "Run Billing Why am I seeing this? Accounts without a fee structure or billing g…" at bounding box center [625, 301] width 442 height 403
click at [808, 483] on div "Save & continue" at bounding box center [794, 481] width 59 height 20
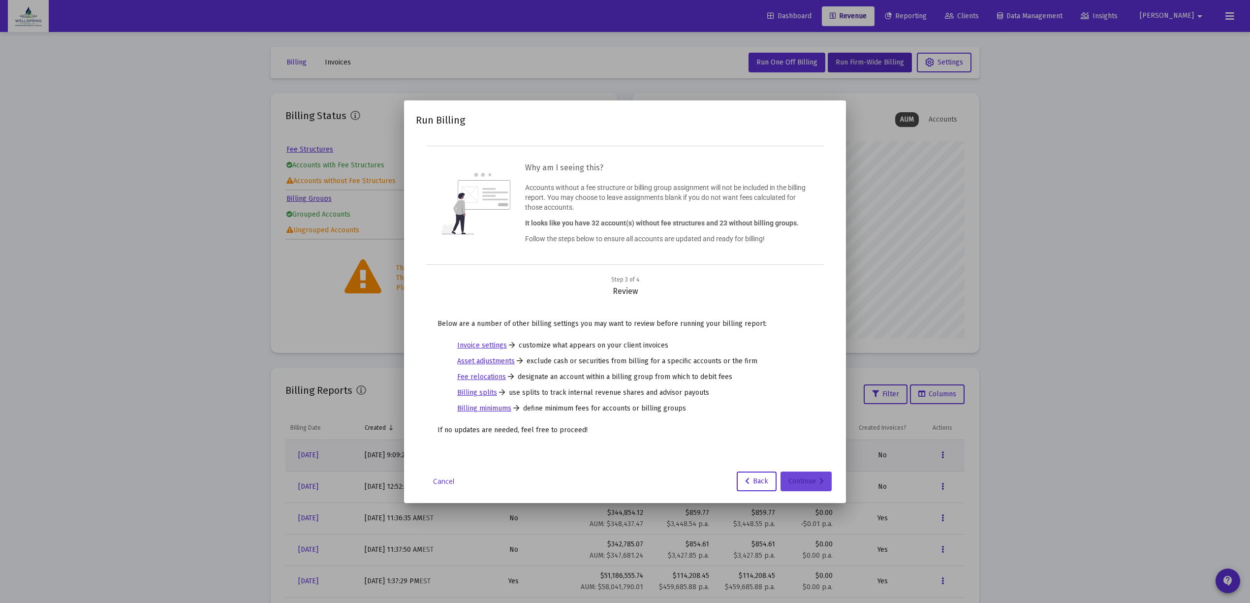
click at [806, 486] on div "Continue" at bounding box center [805, 481] width 35 height 20
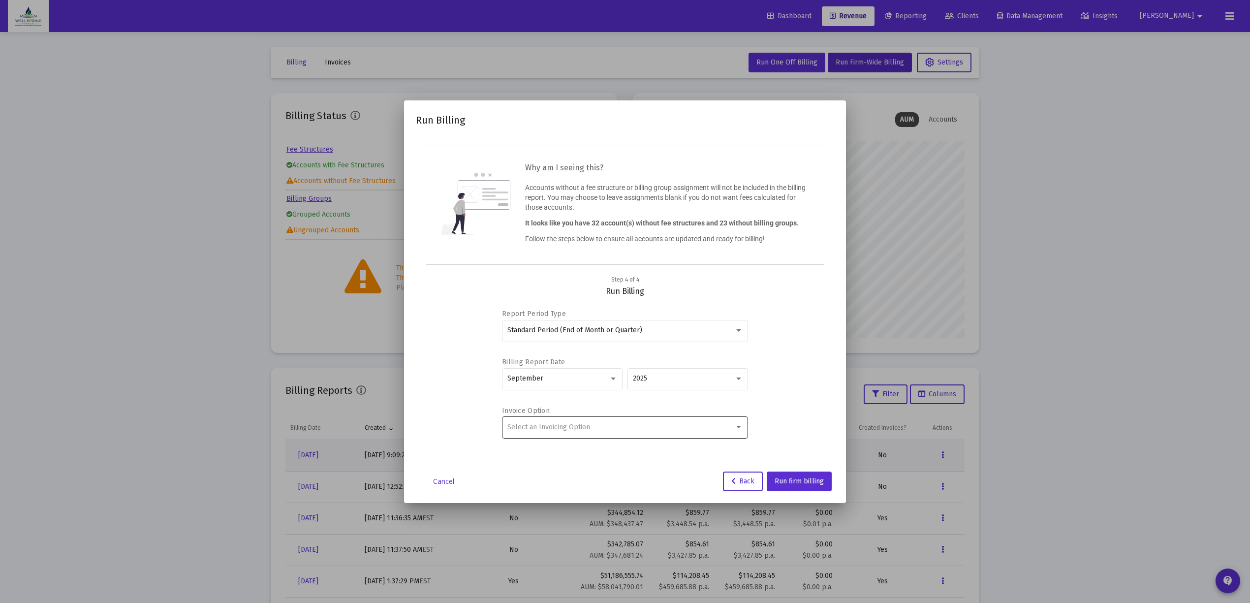
click at [585, 420] on div "Select an Invoicing Option" at bounding box center [625, 427] width 236 height 24
click at [580, 430] on span "No Invoice" at bounding box center [625, 427] width 236 height 21
click at [798, 479] on span "Run firm billing" at bounding box center [799, 481] width 49 height 8
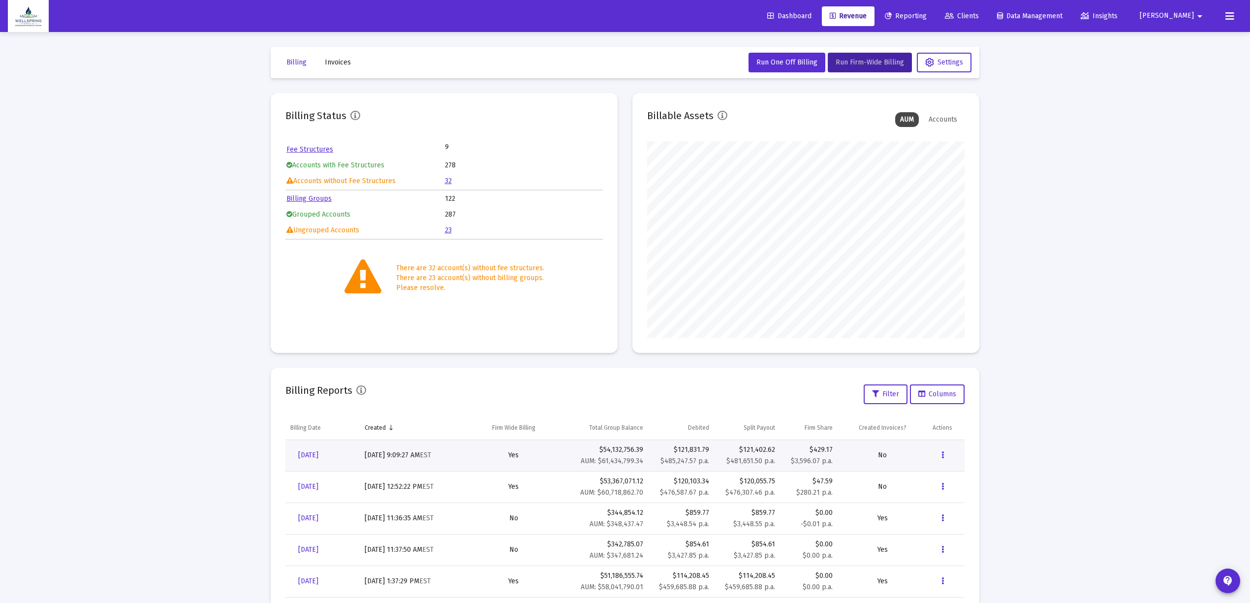
click at [767, 16] on span "Dashboard" at bounding box center [789, 16] width 44 height 8
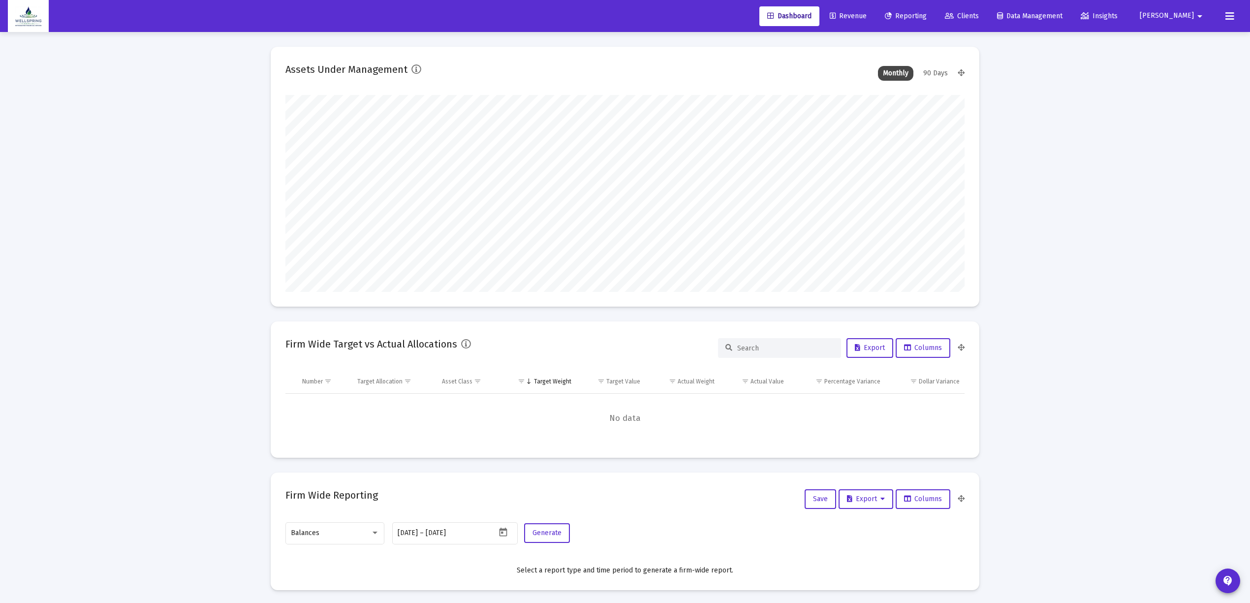
scroll to position [197, 366]
click at [1226, 16] on icon at bounding box center [1229, 16] width 9 height 12
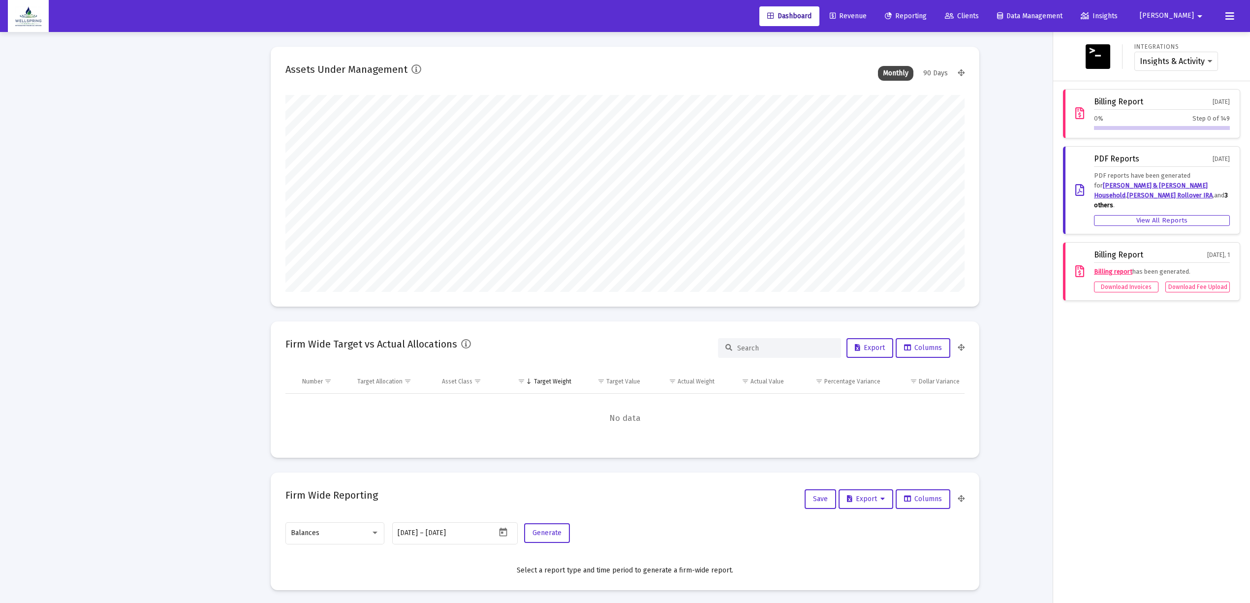
click at [1046, 97] on div at bounding box center [625, 301] width 1250 height 603
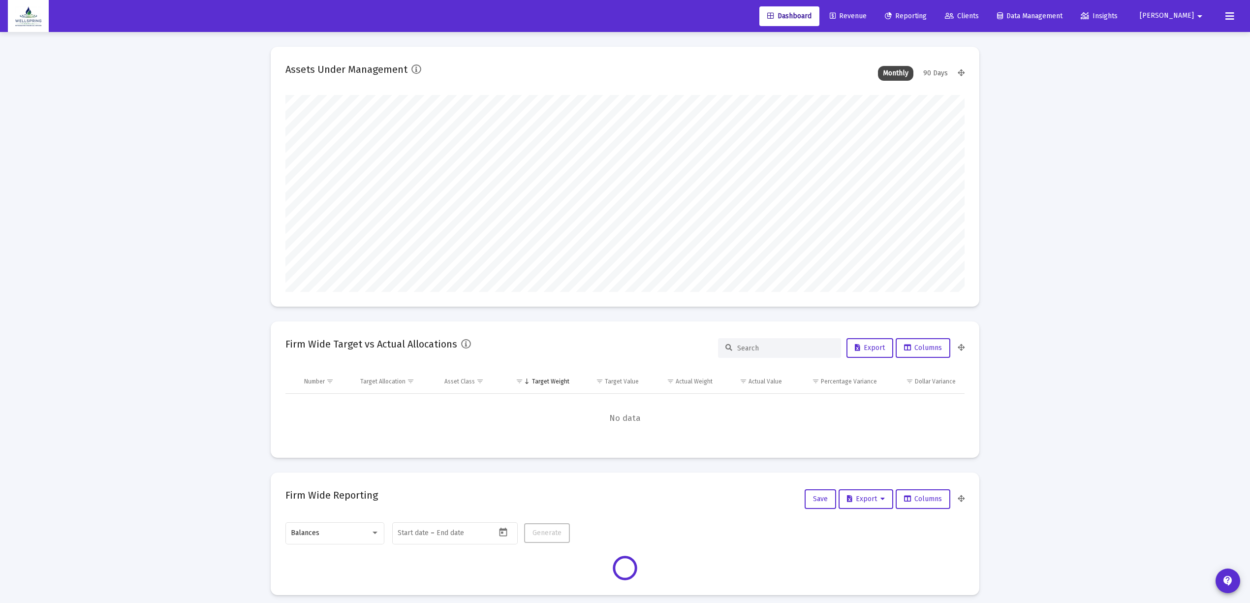
type input "[DATE]"
click at [867, 14] on span "Revenue" at bounding box center [848, 16] width 37 height 8
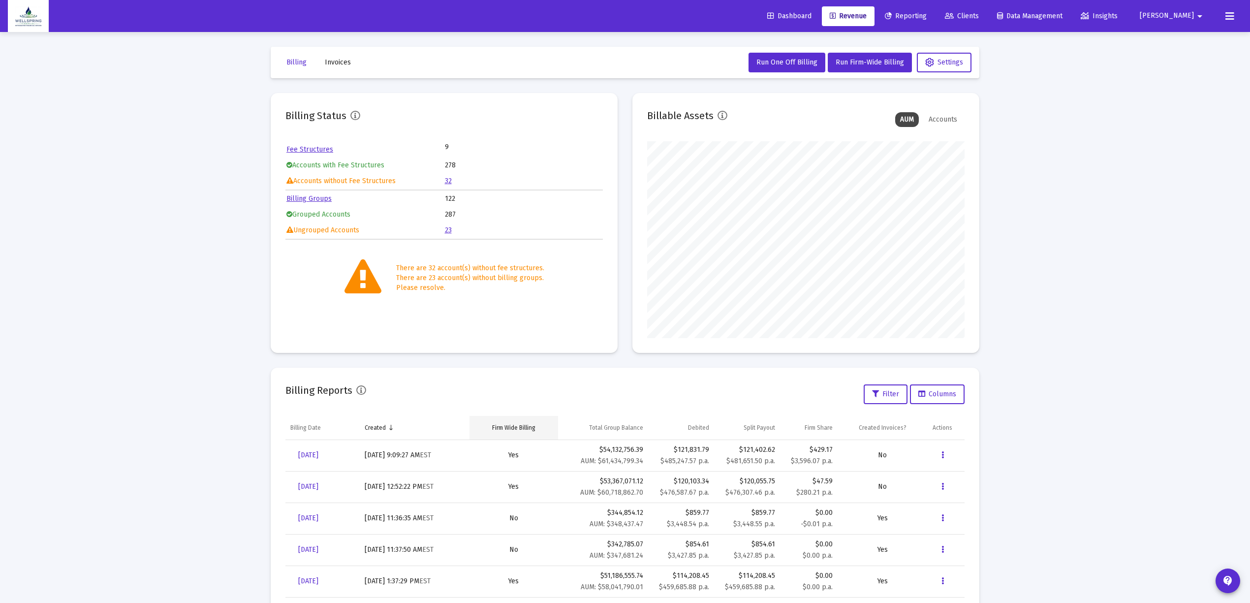
scroll to position [52, 0]
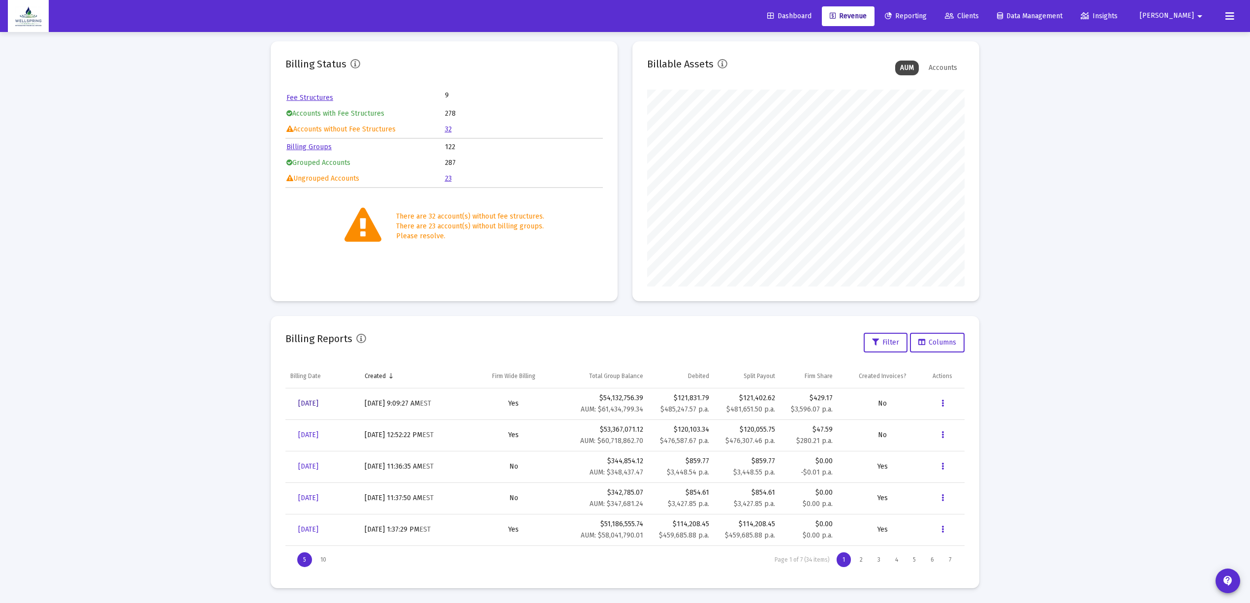
click at [310, 403] on span "[DATE]" at bounding box center [308, 403] width 20 height 8
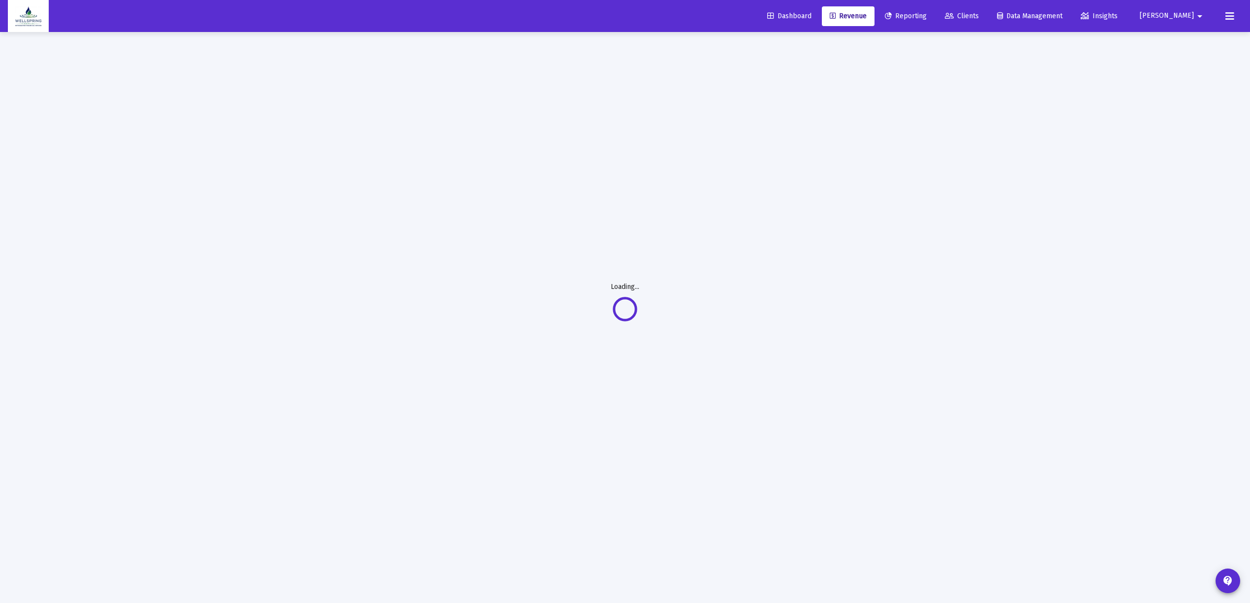
scroll to position [32, 0]
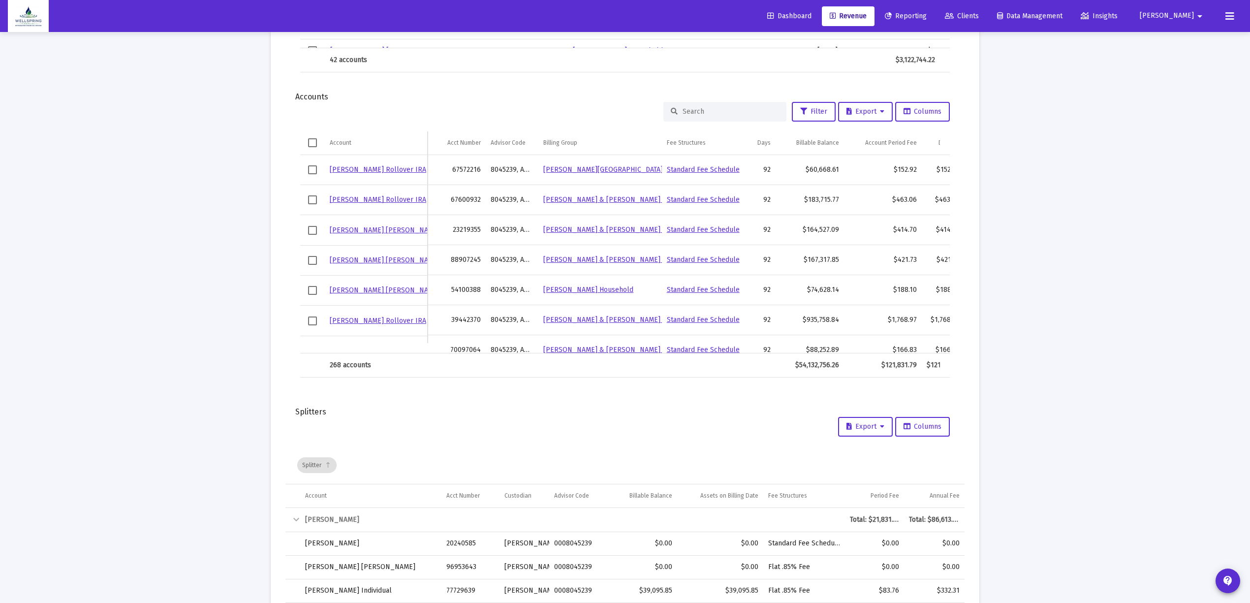
scroll to position [1148, 0]
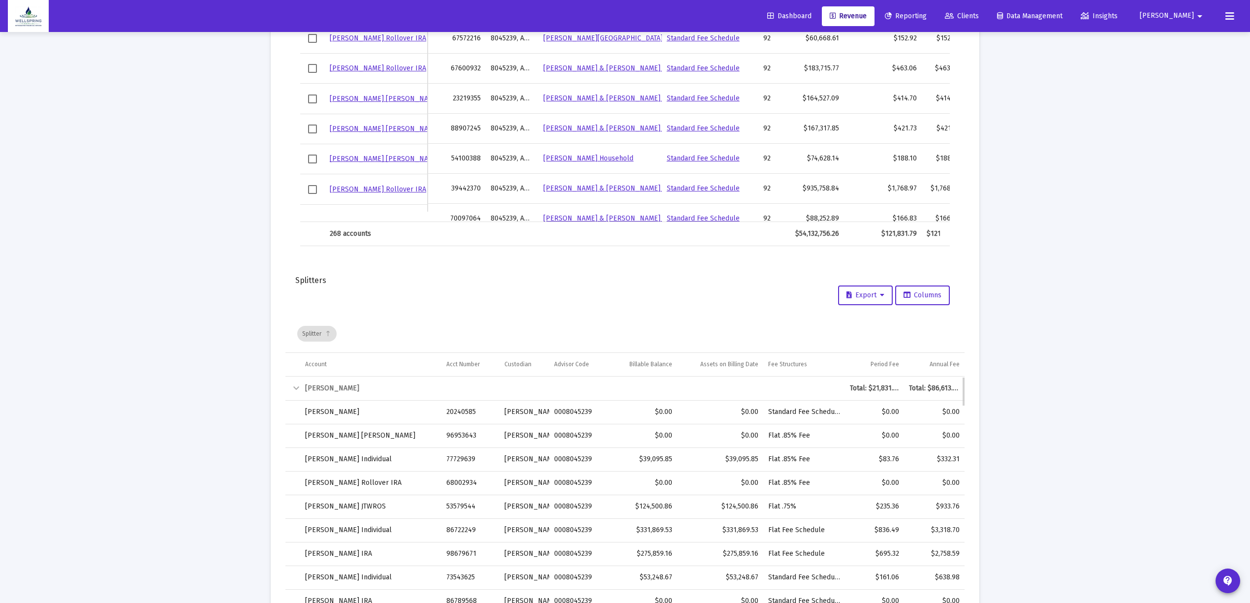
click at [288, 380] on td "Collapse" at bounding box center [292, 388] width 15 height 24
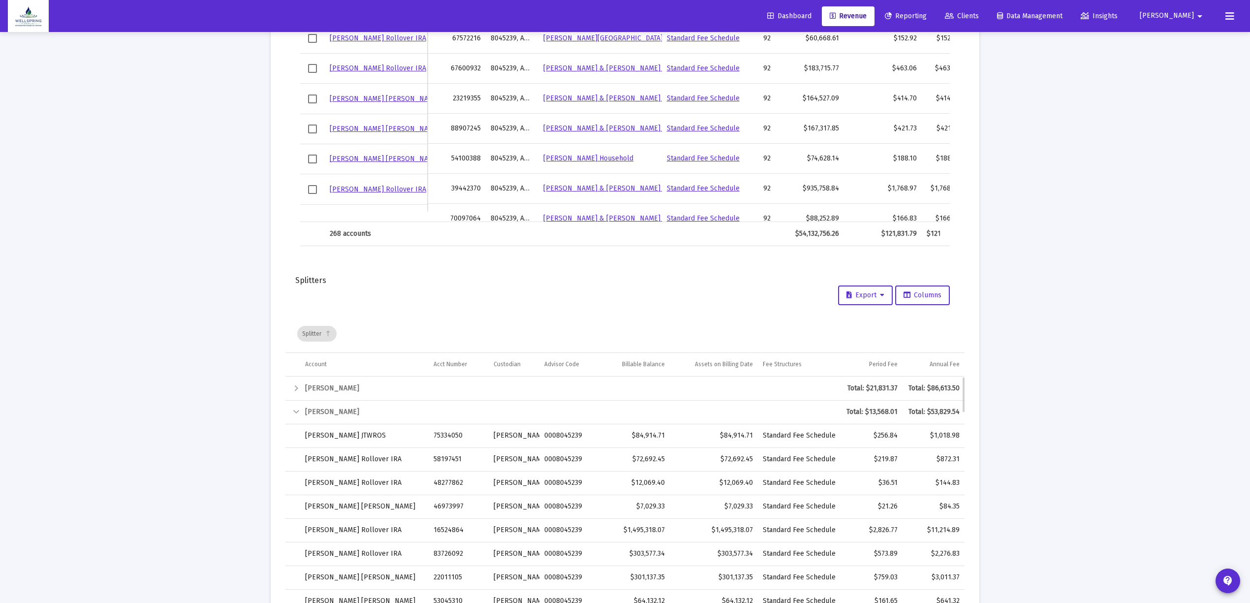
click at [290, 417] on td "Collapse" at bounding box center [292, 412] width 15 height 24
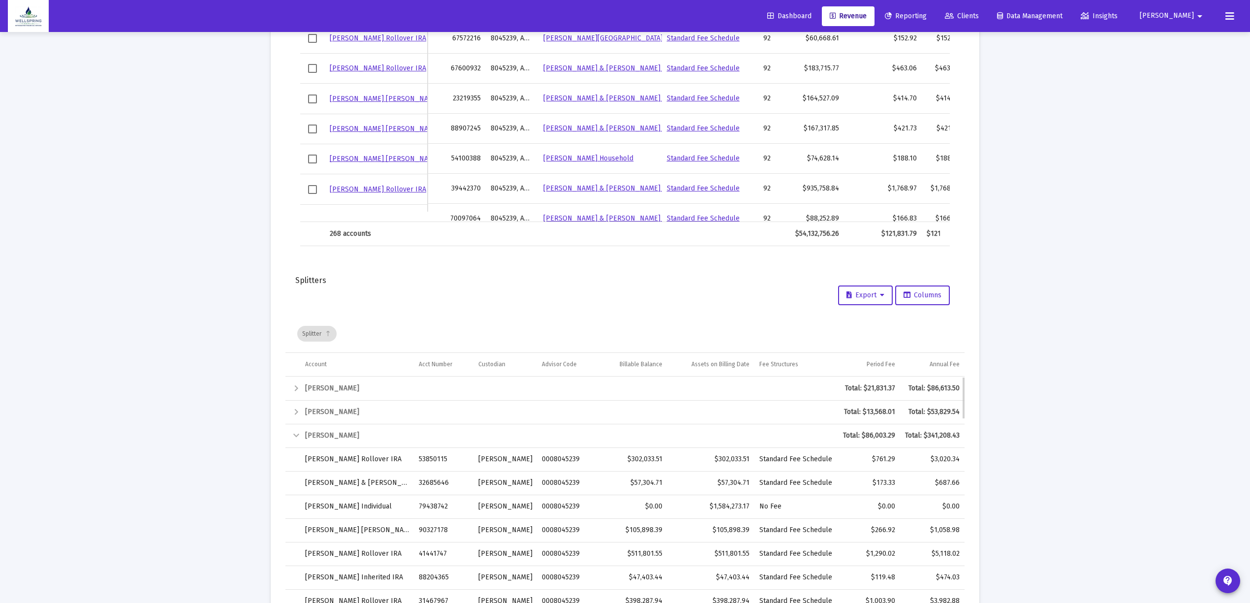
click at [293, 434] on div "Collapse" at bounding box center [296, 436] width 12 height 12
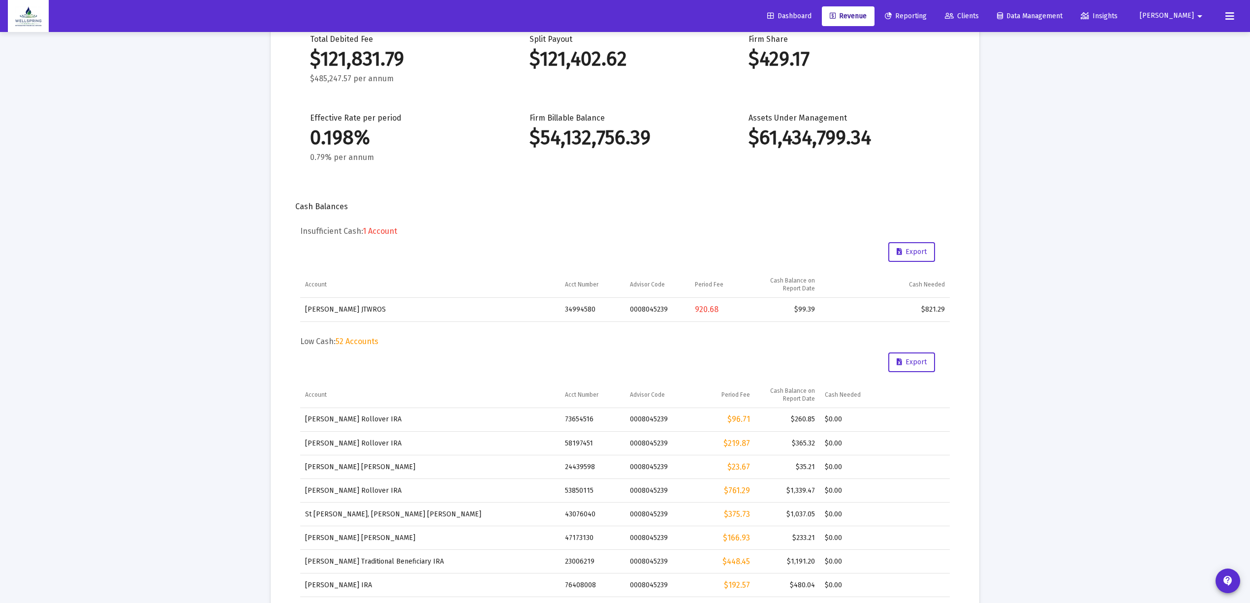
scroll to position [0, 0]
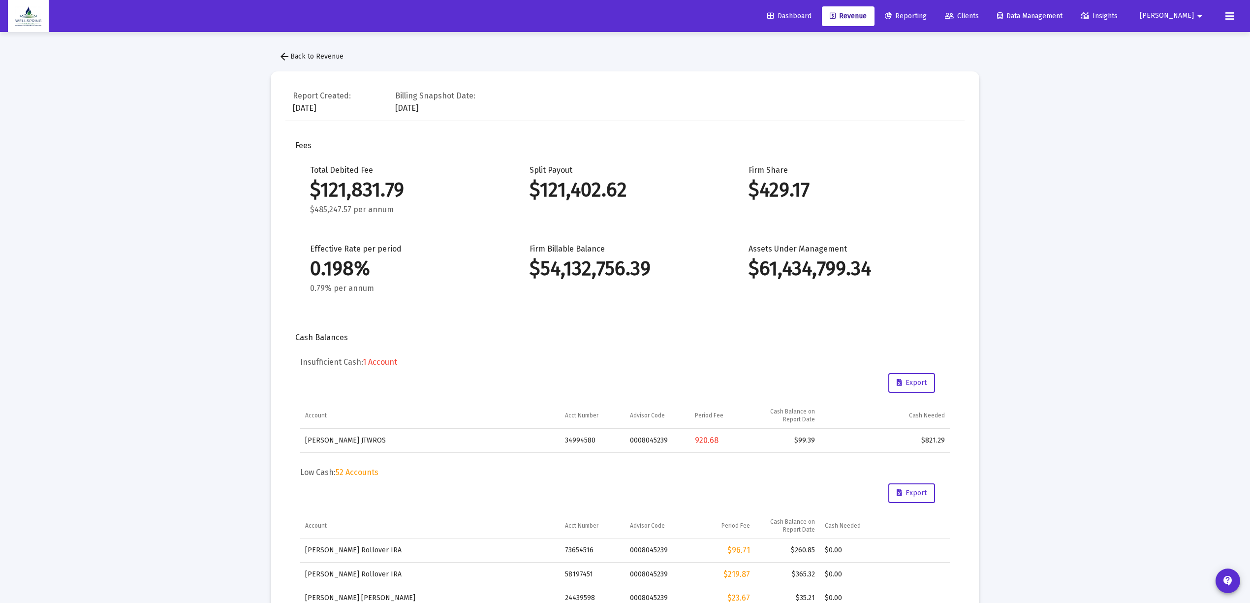
click at [867, 14] on span "Revenue" at bounding box center [848, 16] width 37 height 8
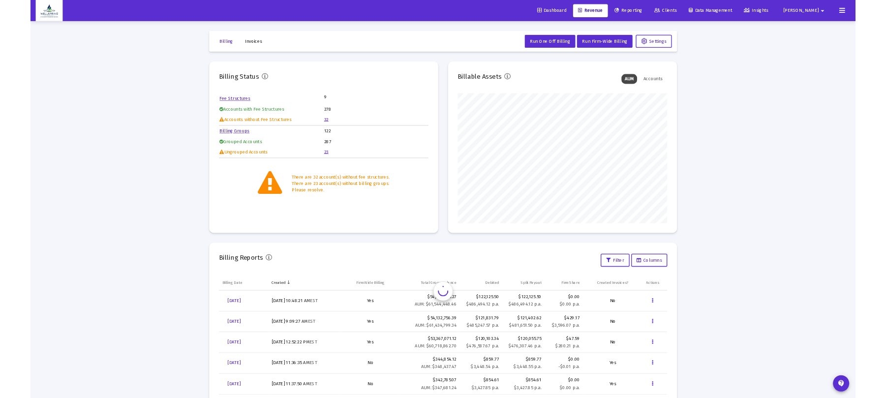
scroll to position [197, 317]
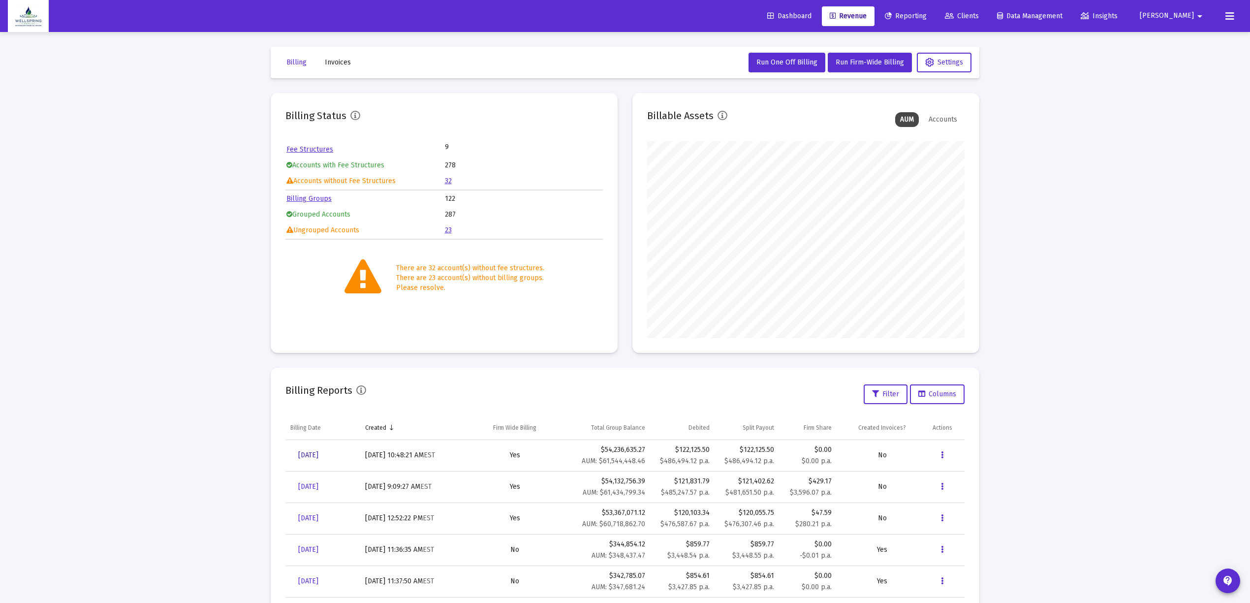
click at [325, 449] on link "[DATE]" at bounding box center [308, 455] width 36 height 20
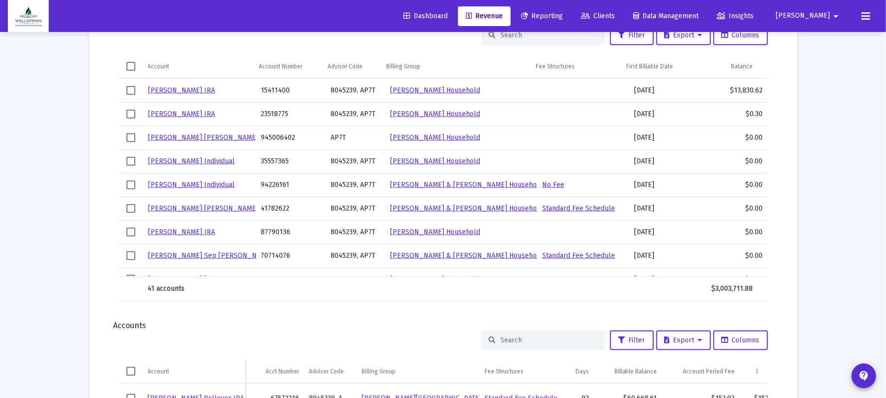
scroll to position [656, 0]
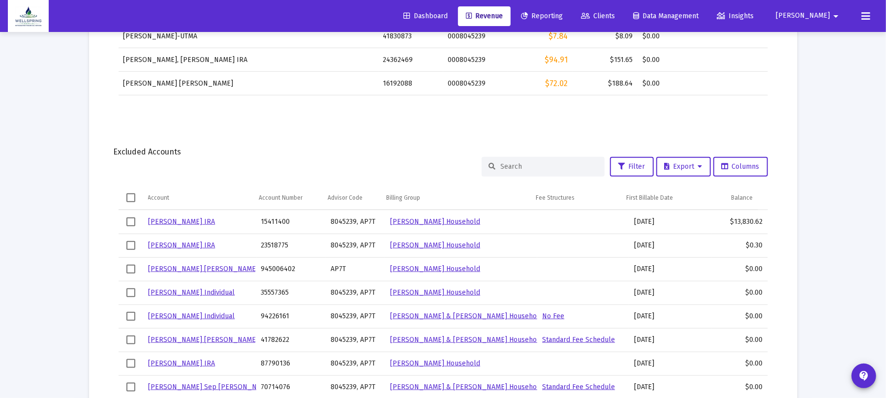
click at [528, 158] on div at bounding box center [543, 167] width 123 height 20
click at [528, 160] on div at bounding box center [543, 167] width 123 height 20
click at [526, 162] on input at bounding box center [549, 166] width 96 height 8
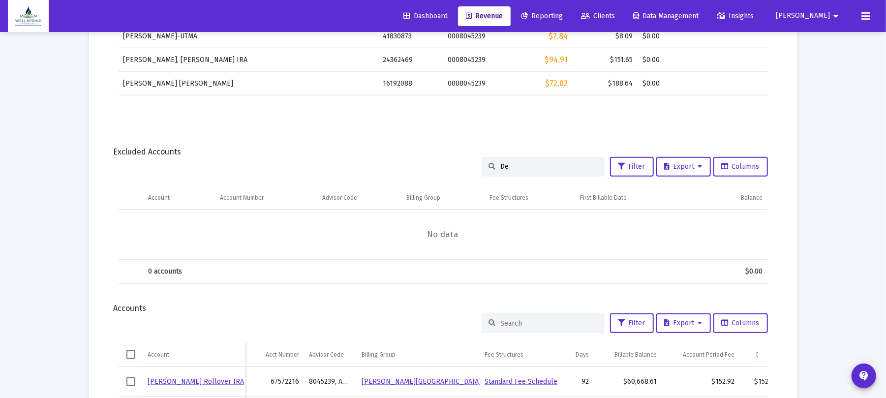
type input "D"
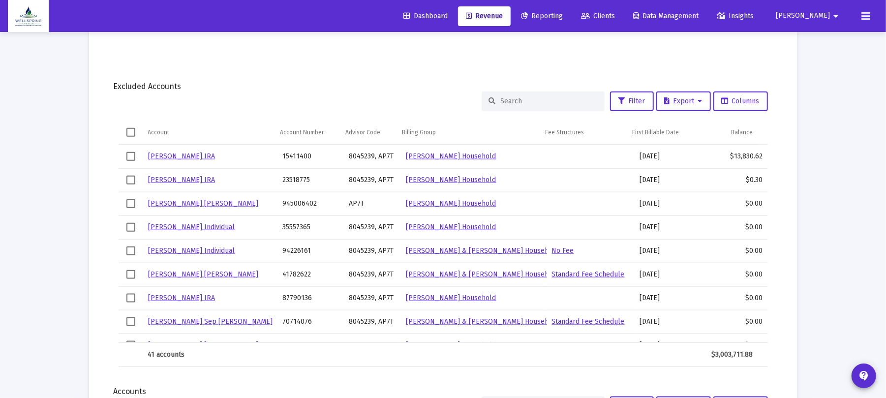
scroll to position [787, 0]
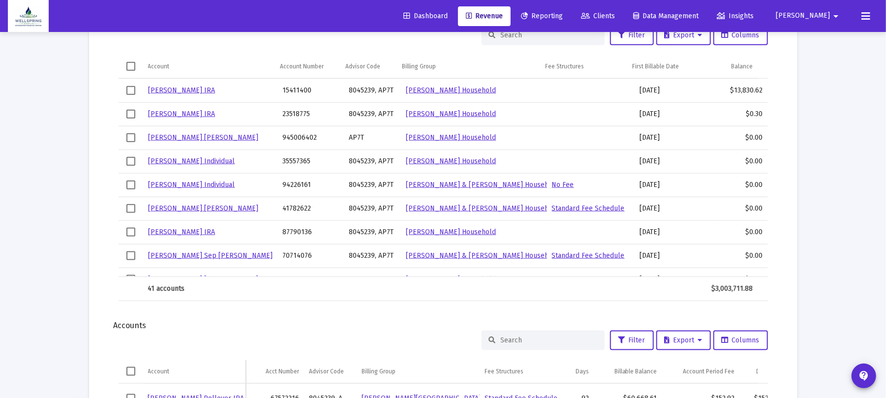
click at [546, 341] on input at bounding box center [549, 340] width 96 height 8
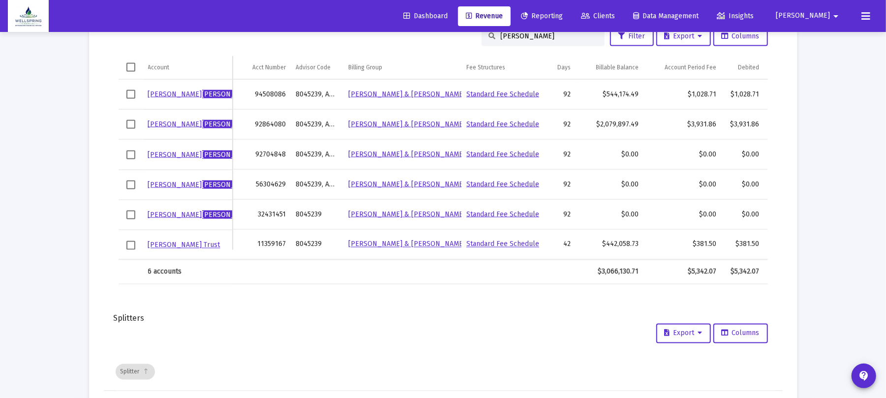
scroll to position [1081, 0]
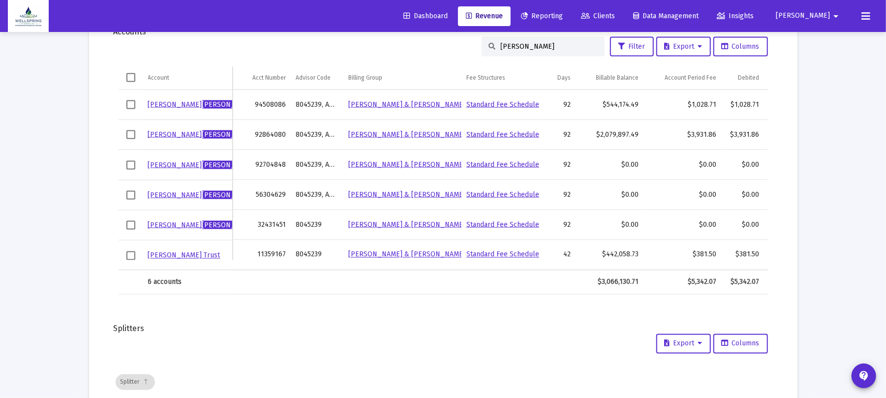
click at [550, 50] on div "Delin" at bounding box center [543, 47] width 123 height 20
click at [565, 47] on input "Delin" at bounding box center [549, 46] width 96 height 8
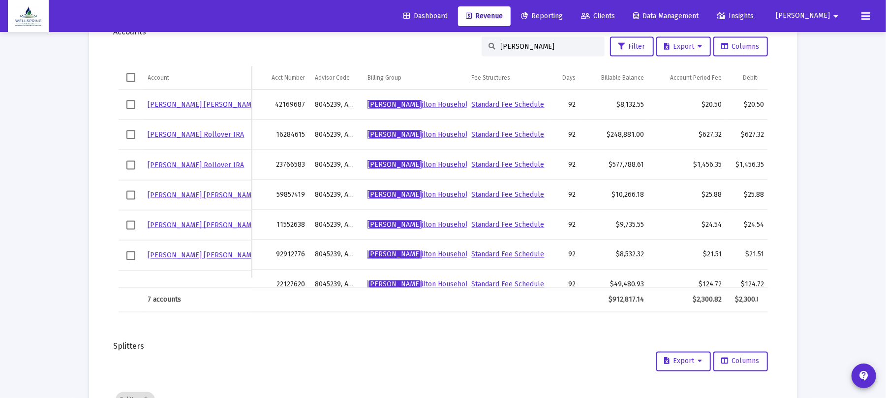
drag, startPoint x: 473, startPoint y: 56, endPoint x: 538, endPoint y: 47, distance: 66.0
click at [487, 54] on div "Denney - Ham" at bounding box center [543, 47] width 123 height 20
click at [558, 44] on input "Denney - Ham" at bounding box center [549, 46] width 96 height 8
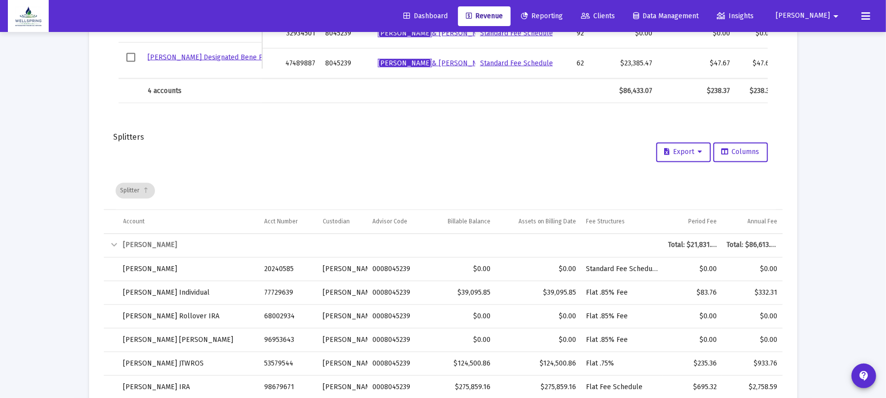
scroll to position [1016, 0]
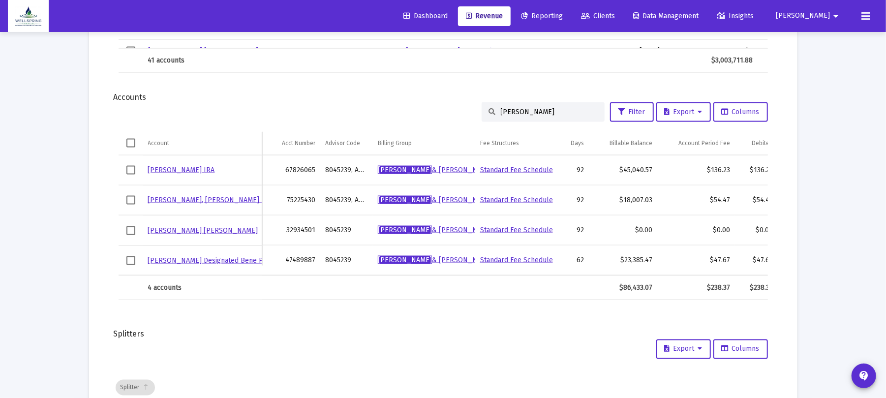
click at [528, 106] on div "Andy" at bounding box center [543, 112] width 123 height 20
click at [526, 106] on div "Andy" at bounding box center [543, 112] width 123 height 20
click at [521, 113] on input "Andy" at bounding box center [549, 112] width 96 height 8
click at [521, 111] on input "Andy" at bounding box center [549, 112] width 96 height 8
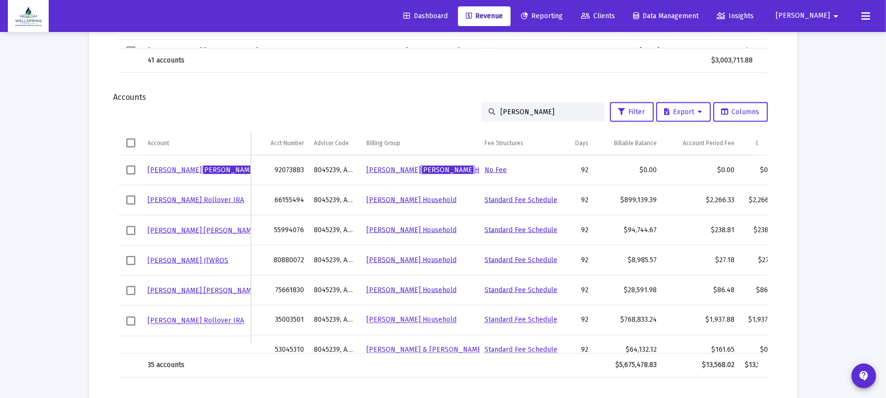
click at [535, 109] on input "Dreier" at bounding box center [549, 112] width 96 height 8
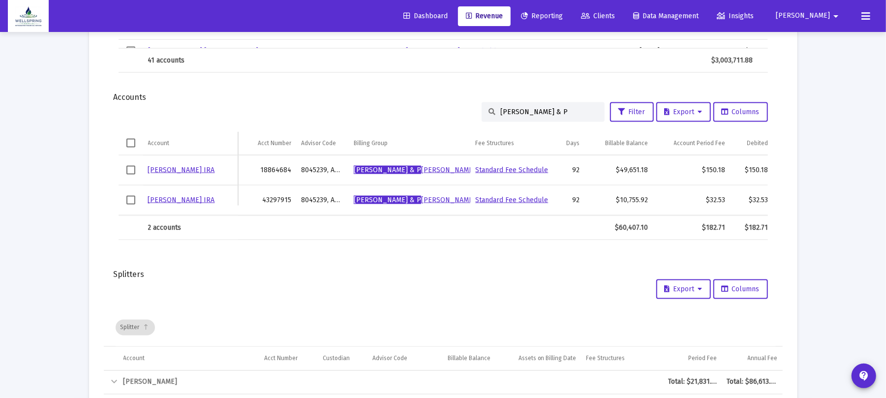
click at [560, 116] on div "Andrew & P" at bounding box center [543, 112] width 123 height 20
click at [560, 114] on input "Andrew & P" at bounding box center [549, 112] width 96 height 8
click at [560, 115] on div "Andrew & P" at bounding box center [543, 112] width 123 height 20
drag, startPoint x: 562, startPoint y: 114, endPoint x: 403, endPoint y: 155, distance: 164.0
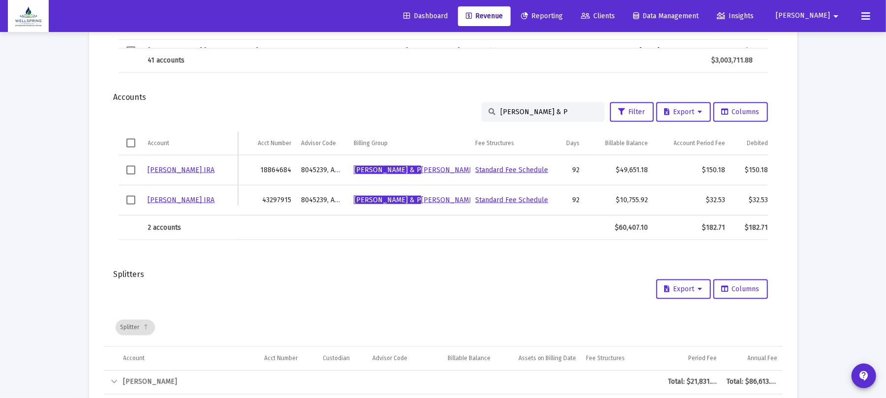
click at [403, 154] on div "Andrew & P Filter Export Columns Account Account Acct Number Advisor Code Billi…" at bounding box center [443, 171] width 679 height 138
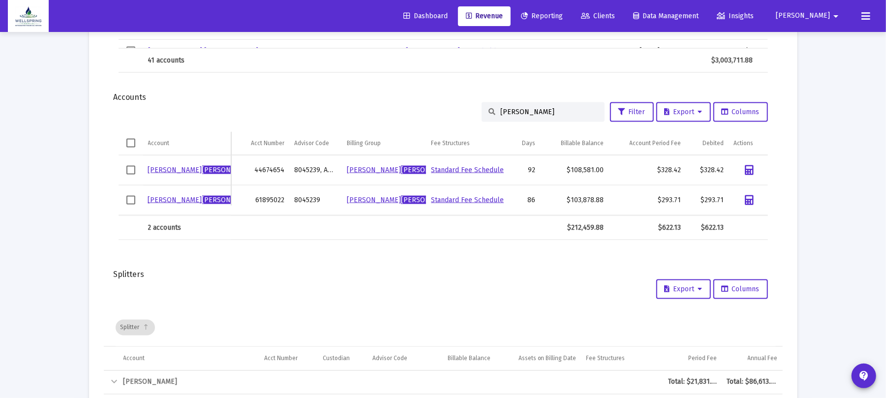
drag, startPoint x: 527, startPoint y: 122, endPoint x: 548, endPoint y: 99, distance: 31.3
click at [527, 122] on div "Fisher Filter Export Columns Account Account Acct Number Advisor Code Billing G…" at bounding box center [443, 171] width 679 height 138
click at [534, 109] on input "[PERSON_NAME]" at bounding box center [549, 112] width 96 height 8
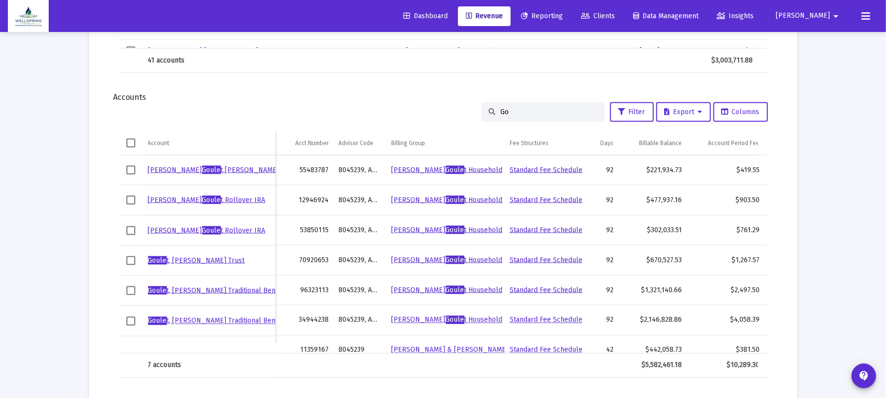
type input "G"
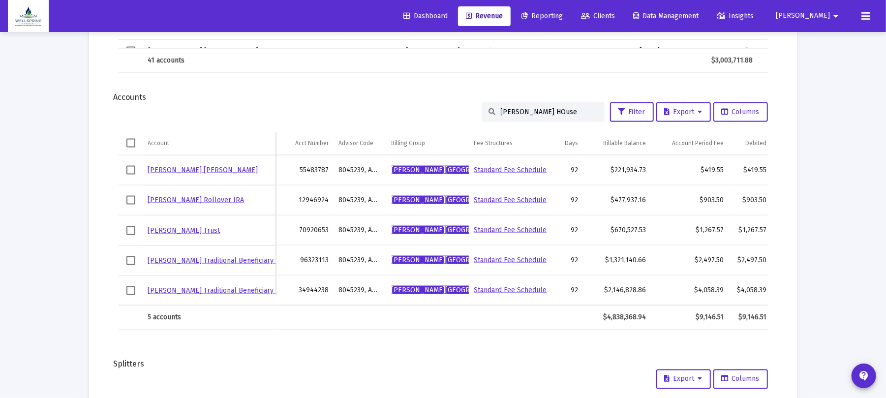
drag, startPoint x: 568, startPoint y: 109, endPoint x: 255, endPoint y: 32, distance: 322.4
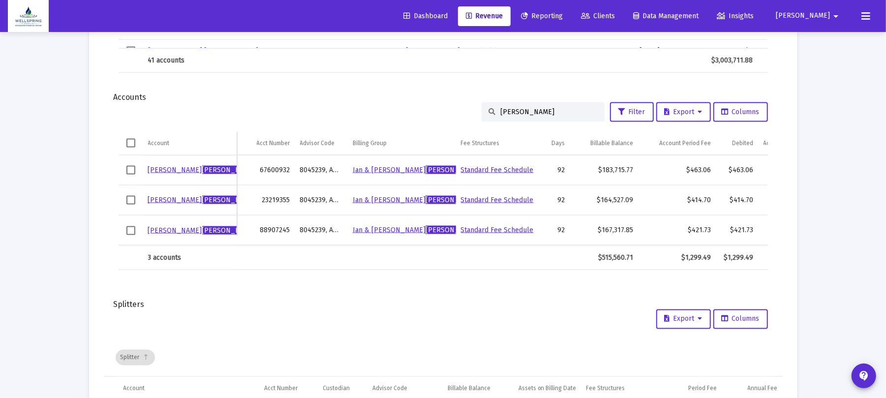
scroll to position [1081, 0]
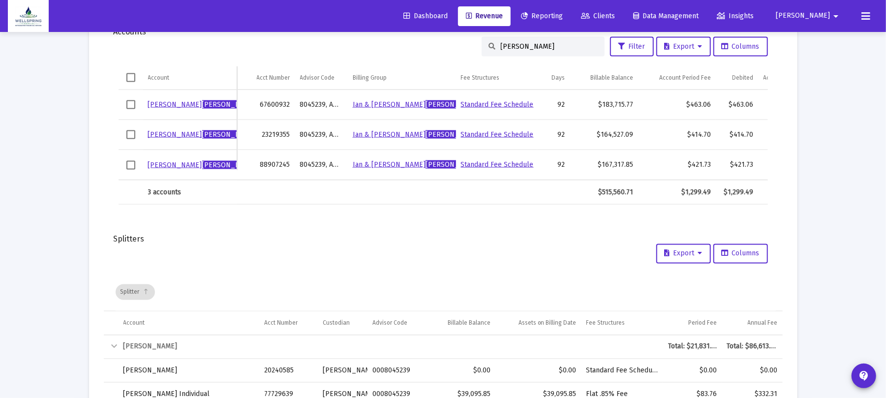
click at [545, 47] on input "Hazel" at bounding box center [549, 46] width 96 height 8
click at [545, 44] on input "Hazel" at bounding box center [549, 46] width 96 height 8
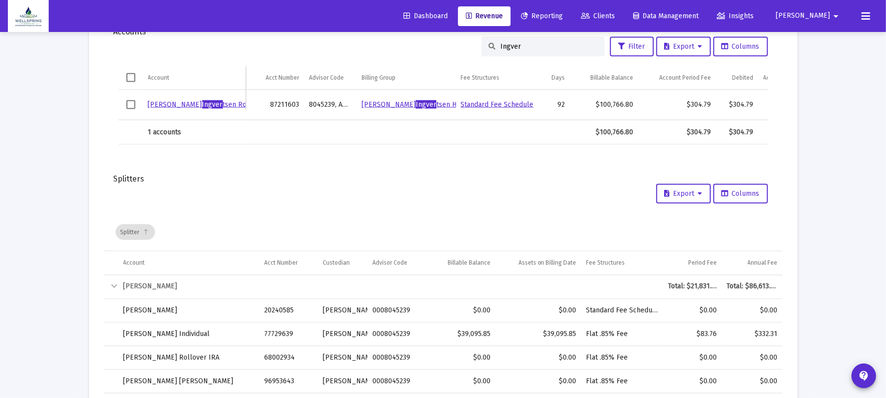
click at [526, 47] on input "Ingver" at bounding box center [549, 46] width 96 height 8
click at [526, 45] on input "Ingver" at bounding box center [549, 46] width 96 height 8
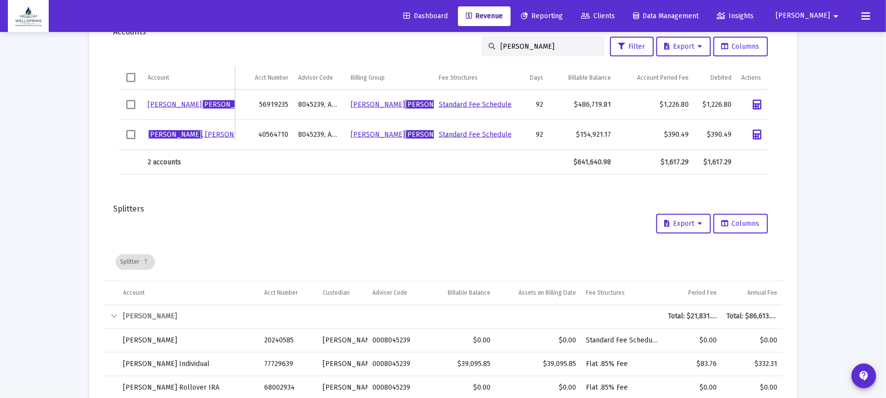
click at [558, 40] on div "Lamar" at bounding box center [543, 47] width 123 height 20
click at [554, 46] on input "Lamar" at bounding box center [549, 46] width 96 height 8
click at [554, 45] on input "Lamar" at bounding box center [549, 46] width 96 height 8
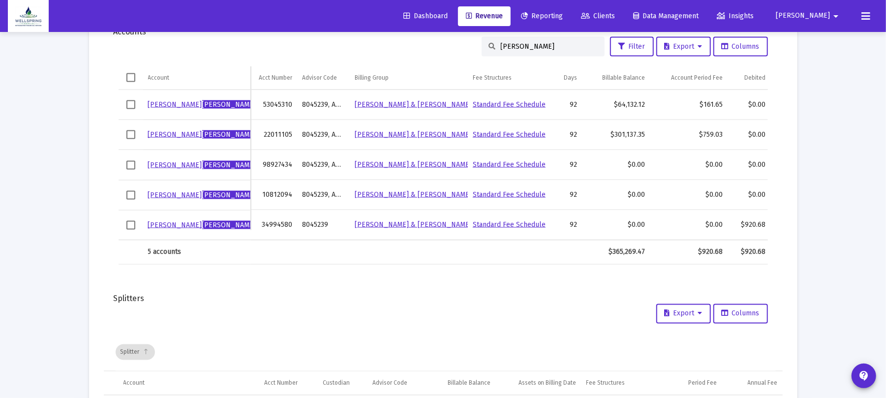
scroll to position [0, 0]
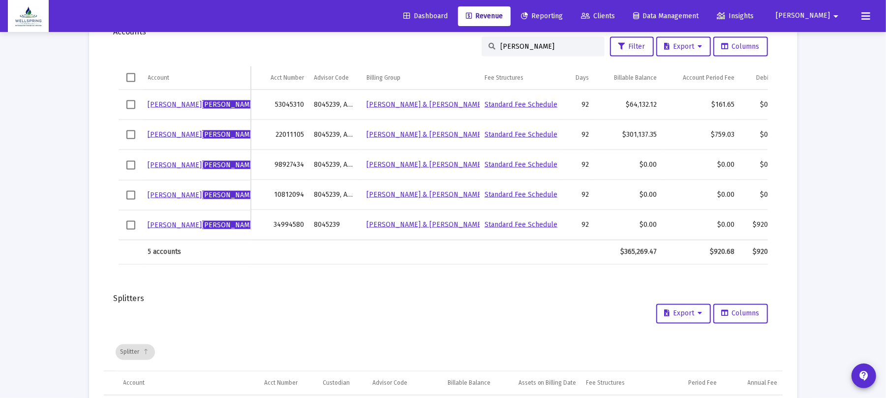
click at [546, 52] on div "Licata" at bounding box center [543, 47] width 123 height 20
click at [550, 47] on input "Licata" at bounding box center [549, 46] width 96 height 8
click at [550, 45] on input "Licata" at bounding box center [549, 46] width 96 height 8
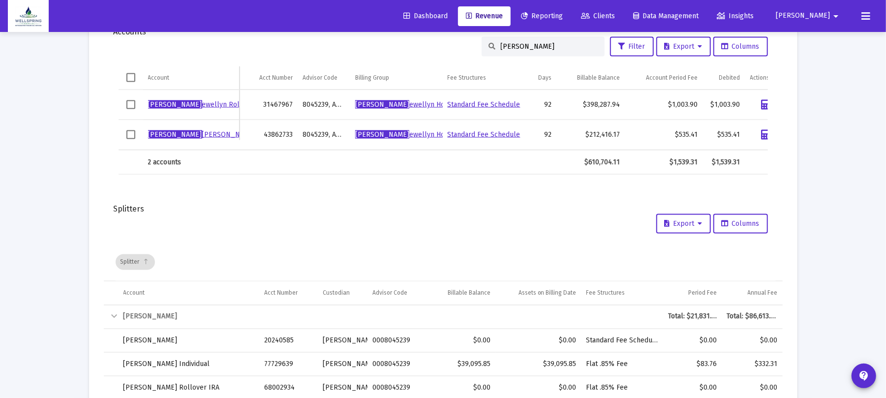
click at [749, 214] on div "Splitters" at bounding box center [443, 209] width 659 height 10
click at [575, 45] on input "Anne Ll" at bounding box center [549, 46] width 96 height 8
click at [575, 44] on input "Anne Ll" at bounding box center [549, 46] width 96 height 8
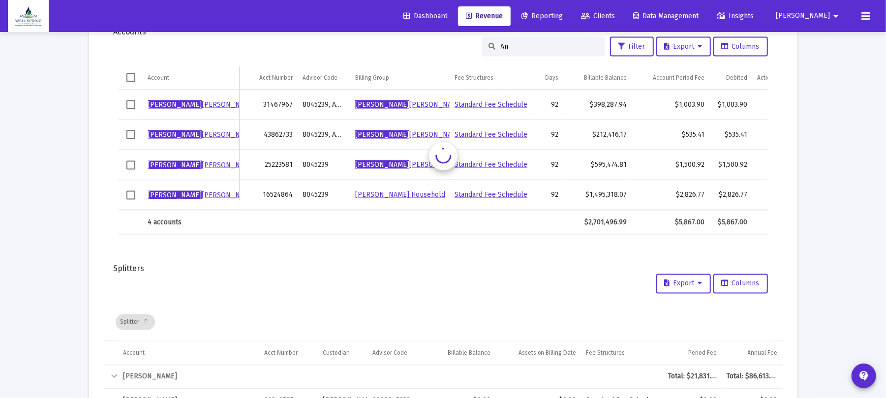
type input "A"
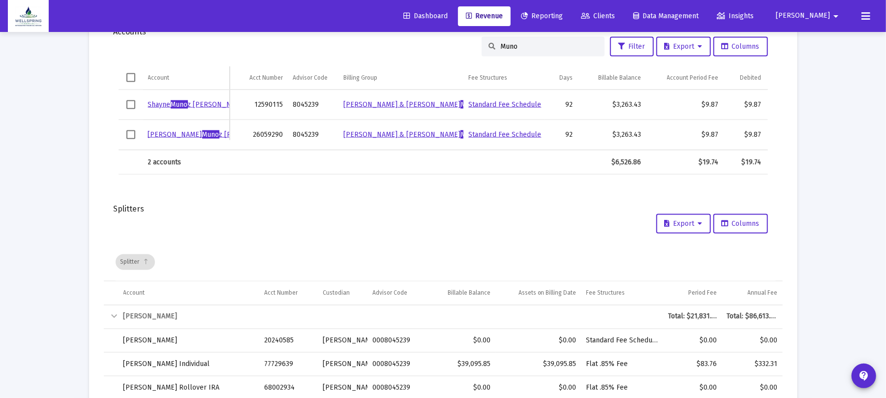
click at [517, 45] on input "Muno" at bounding box center [549, 46] width 96 height 8
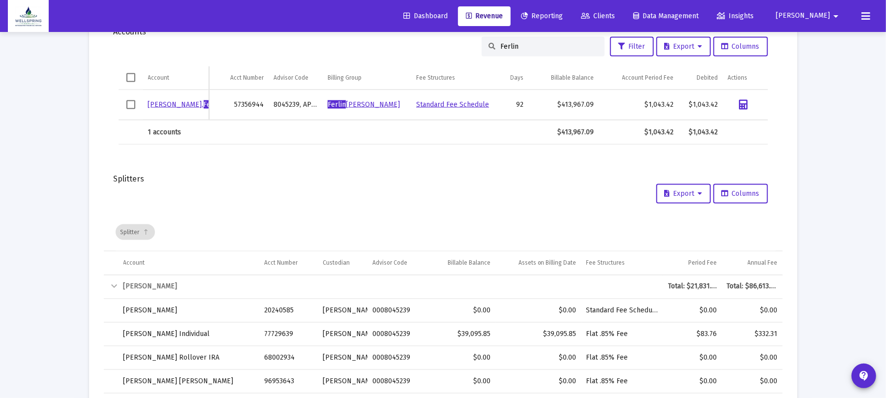
click at [555, 52] on div "Ferlin" at bounding box center [543, 47] width 123 height 20
click at [563, 45] on input "Ferlin" at bounding box center [549, 46] width 96 height 8
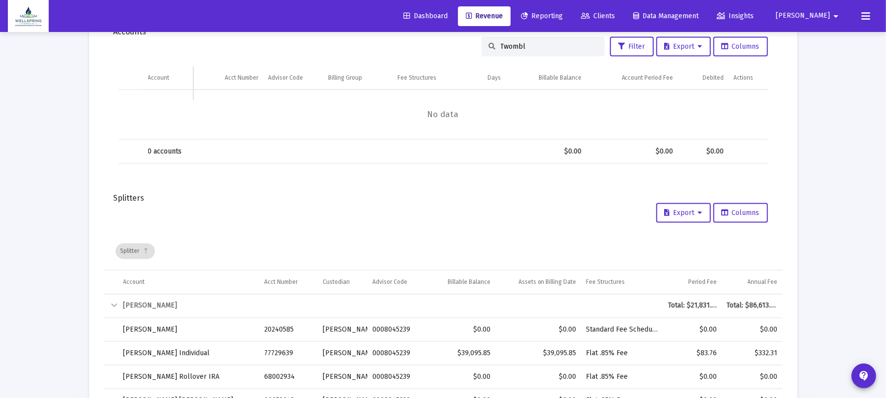
scroll to position [884, 0]
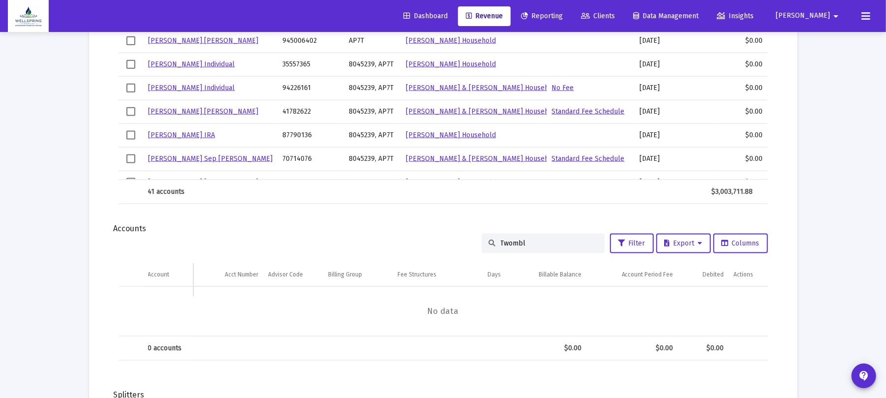
click at [543, 235] on div "Twombl" at bounding box center [543, 244] width 123 height 20
click at [538, 242] on input "Twombl" at bounding box center [549, 243] width 96 height 8
click at [538, 241] on input "Twombl" at bounding box center [549, 243] width 96 height 8
type input "T"
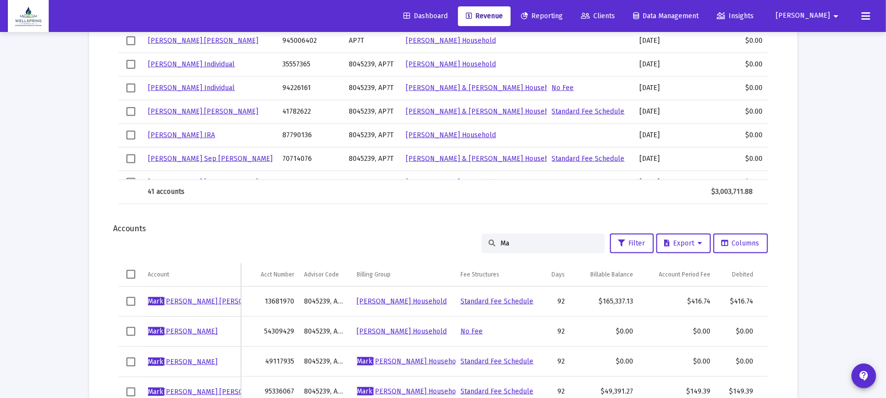
type input "M"
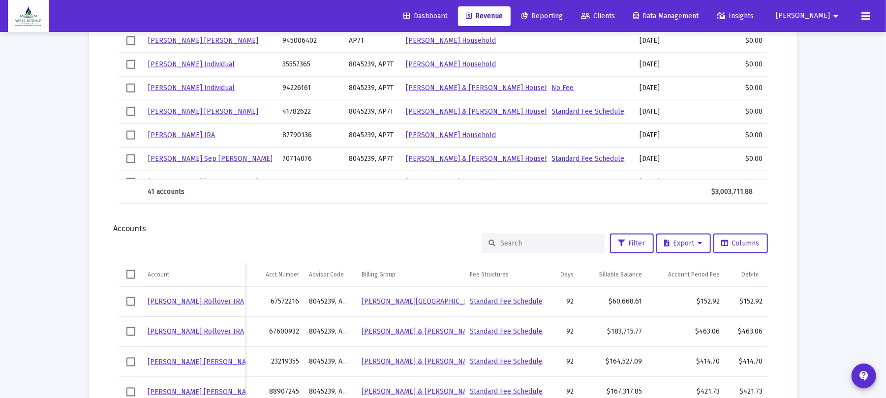
click at [540, 237] on div at bounding box center [543, 244] width 123 height 20
drag, startPoint x: 535, startPoint y: 239, endPoint x: 532, endPoint y: 249, distance: 10.4
click at [534, 243] on input at bounding box center [549, 243] width 96 height 8
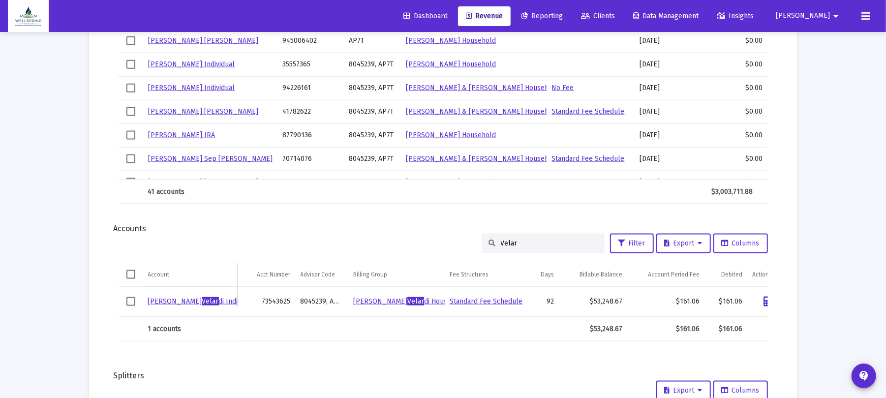
click at [529, 243] on input "Velar" at bounding box center [549, 243] width 96 height 8
click at [529, 242] on input "Velar" at bounding box center [549, 243] width 96 height 8
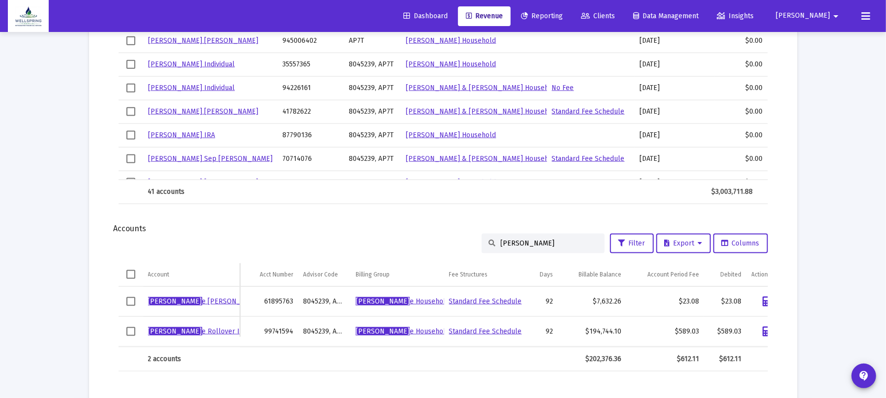
click at [550, 235] on div "Elizabeth Wad" at bounding box center [543, 244] width 123 height 20
drag, startPoint x: 548, startPoint y: 240, endPoint x: 443, endPoint y: 256, distance: 106.1
click at [443, 253] on div "Elizabeth Wad Filter Export Columns Account Account Acct Number Advisor Code Bi…" at bounding box center [443, 303] width 679 height 138
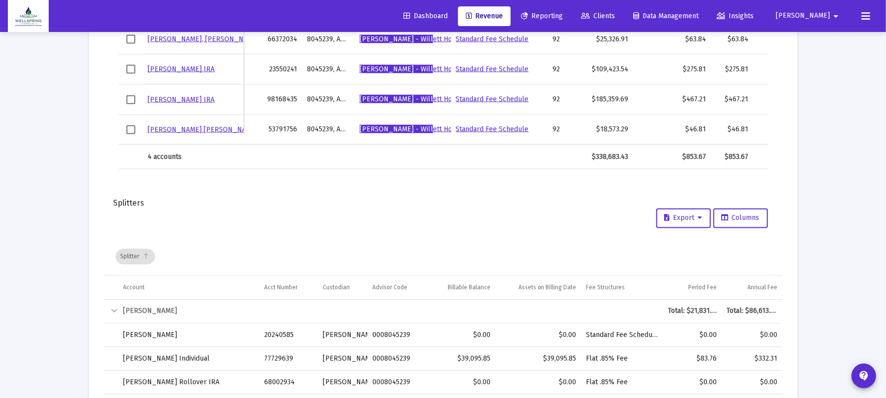
scroll to position [1016, 0]
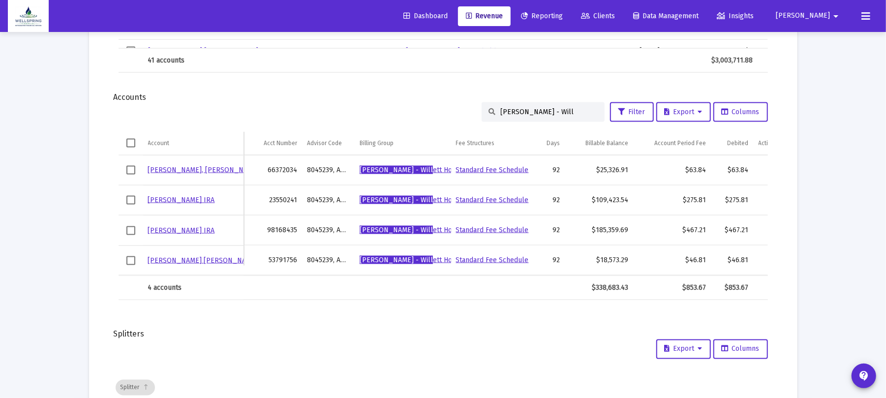
drag, startPoint x: 569, startPoint y: 113, endPoint x: 339, endPoint y: 94, distance: 231.5
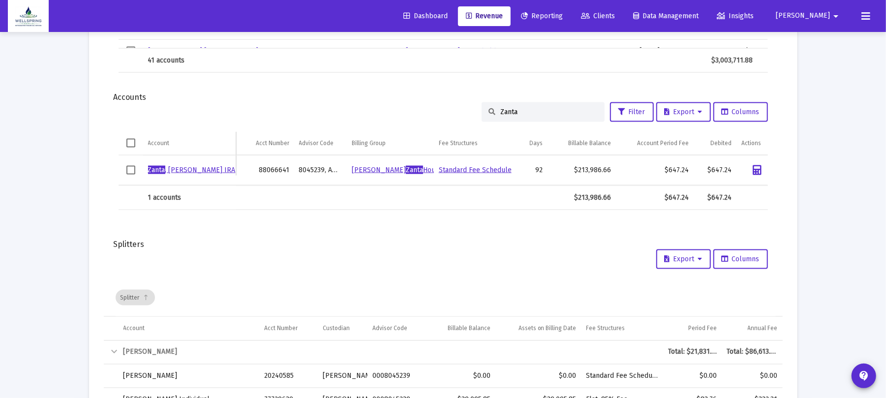
drag, startPoint x: 553, startPoint y: 111, endPoint x: 332, endPoint y: 93, distance: 222.2
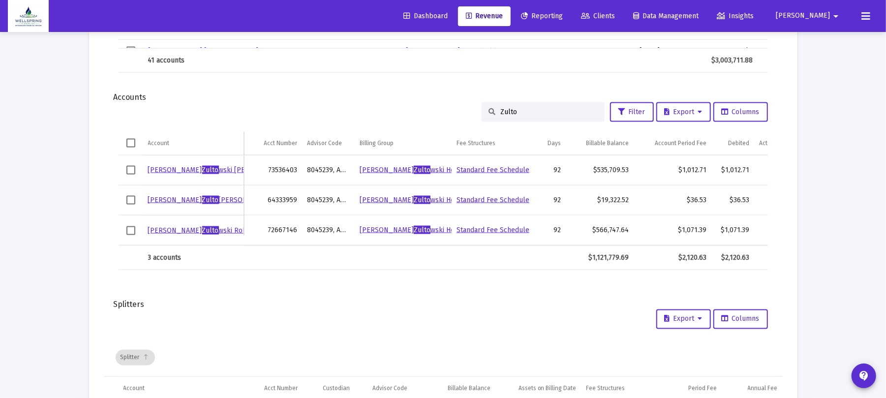
click at [554, 113] on input "Zulto" at bounding box center [549, 112] width 96 height 8
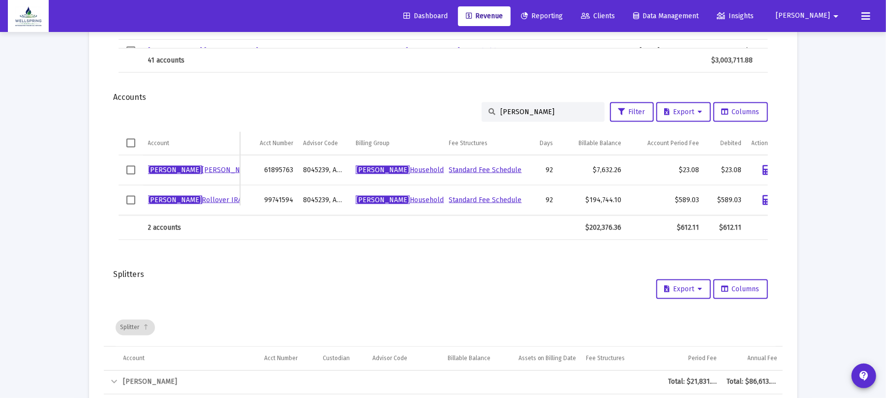
click at [556, 111] on input "[PERSON_NAME]" at bounding box center [549, 112] width 96 height 8
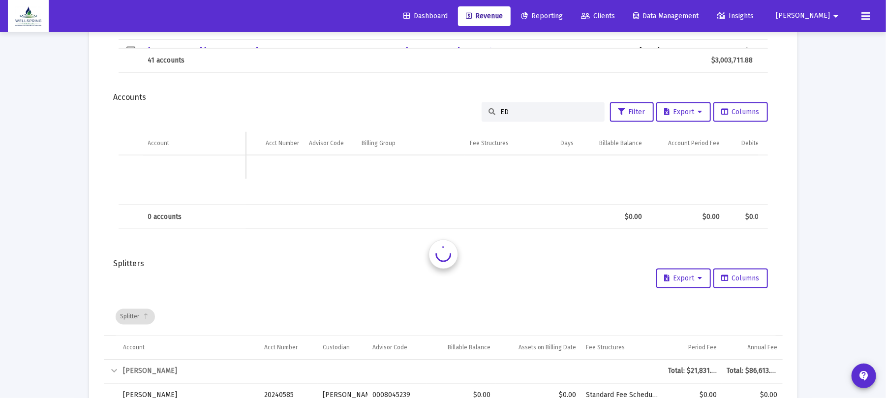
type input "E"
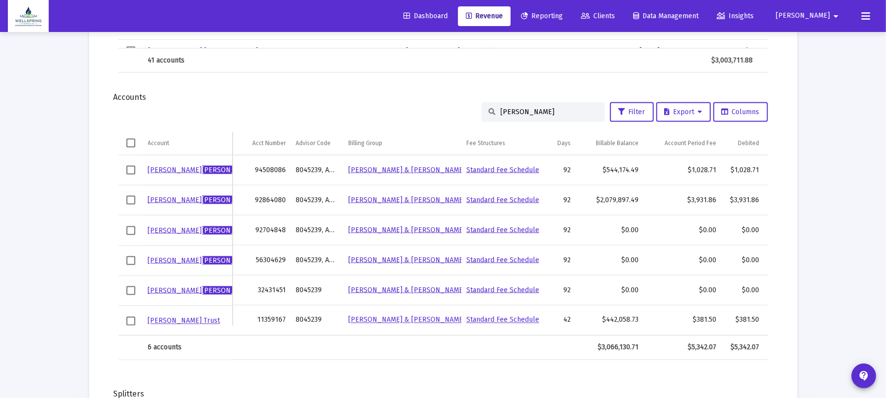
scroll to position [0, 40]
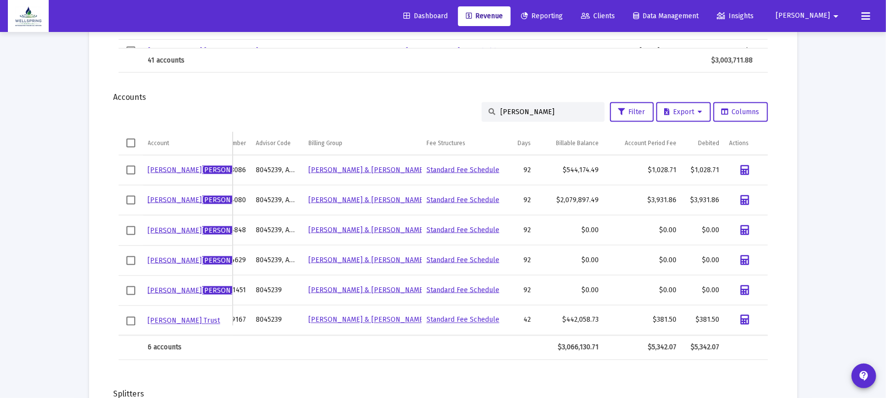
drag, startPoint x: 519, startPoint y: 112, endPoint x: 430, endPoint y: 106, distance: 88.8
click at [430, 106] on div "Delin Filter Export Columns" at bounding box center [444, 112] width 650 height 20
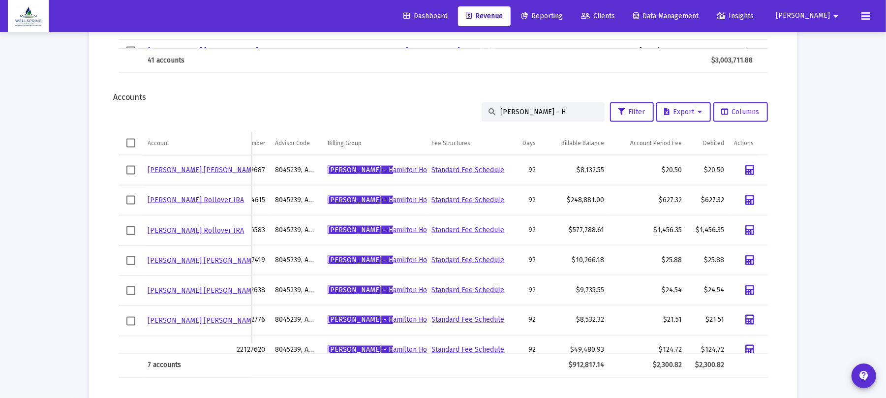
scroll to position [24, 0]
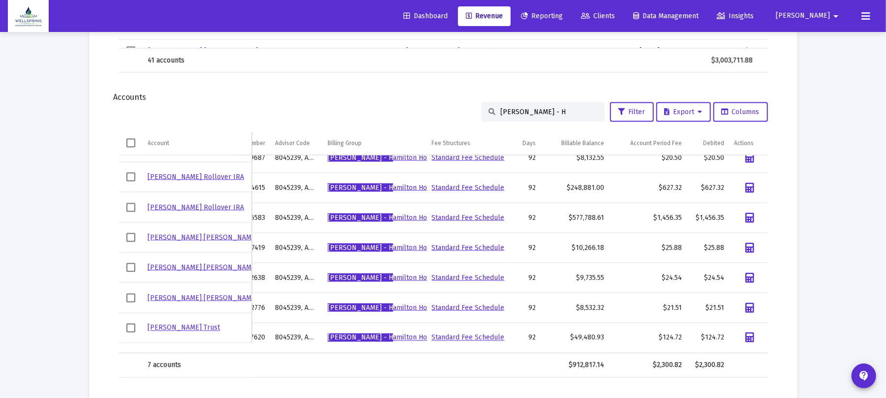
click at [542, 104] on div "Denney - H" at bounding box center [543, 112] width 123 height 20
drag, startPoint x: 542, startPoint y: 111, endPoint x: 440, endPoint y: 122, distance: 102.5
click at [440, 122] on div "Denney - H Filter Export Columns Account Account Acct Number Advisor Code Billi…" at bounding box center [443, 240] width 679 height 276
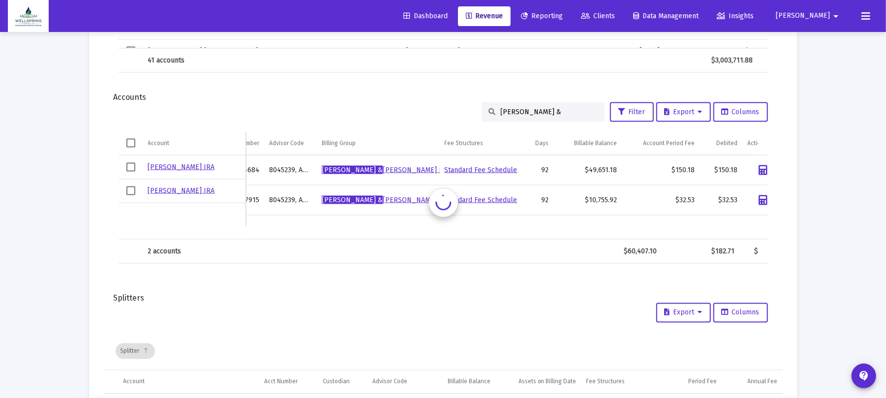
scroll to position [0, 40]
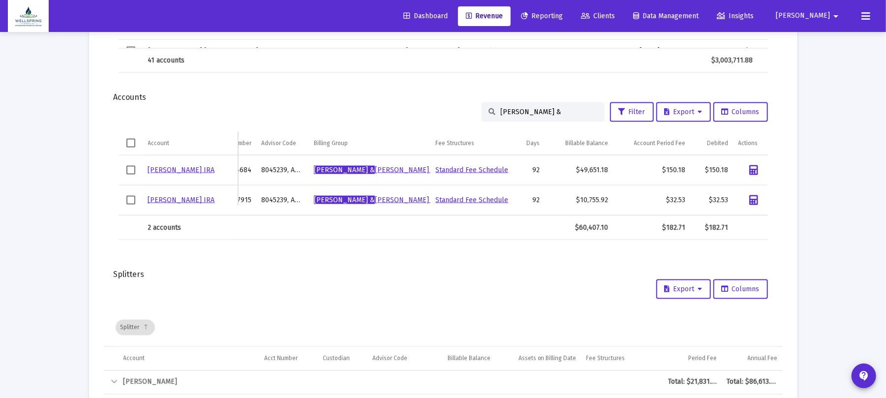
click at [558, 114] on div "Andrew &" at bounding box center [543, 112] width 123 height 20
click at [558, 114] on input "Andrew &" at bounding box center [549, 112] width 96 height 8
click at [558, 113] on input "Andrew &" at bounding box center [549, 112] width 96 height 8
click at [558, 114] on input "Andrew &" at bounding box center [549, 112] width 96 height 8
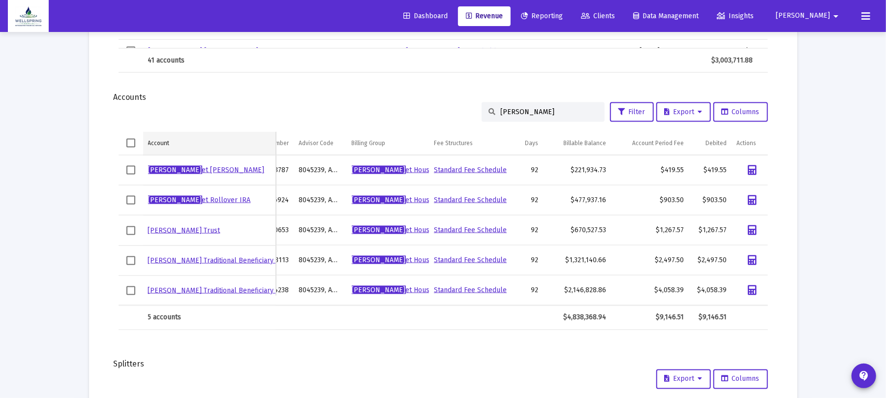
drag, startPoint x: 443, startPoint y: 128, endPoint x: 264, endPoint y: 138, distance: 179.4
click at [264, 137] on div "Beth Goul Filter Export Columns Account Account Acct Number Advisor Code Billin…" at bounding box center [443, 216] width 679 height 228
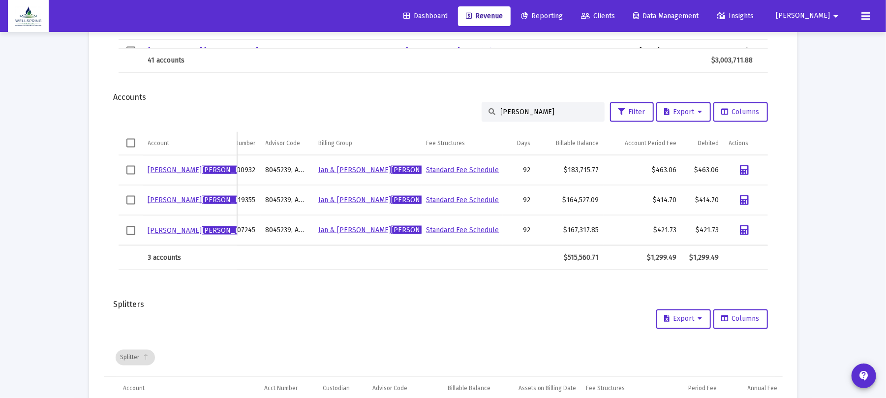
scroll to position [0, 34]
click at [524, 113] on input "Hazel" at bounding box center [549, 112] width 96 height 8
click at [524, 111] on input "Hazel" at bounding box center [549, 112] width 96 height 8
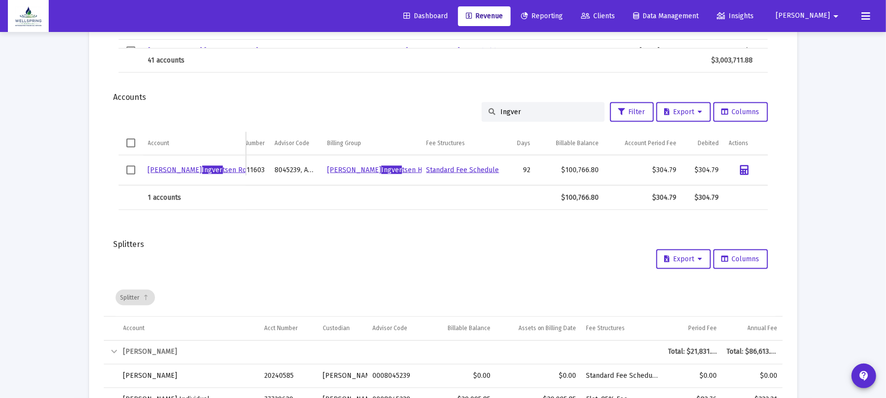
drag, startPoint x: 527, startPoint y: 111, endPoint x: 140, endPoint y: 94, distance: 387.1
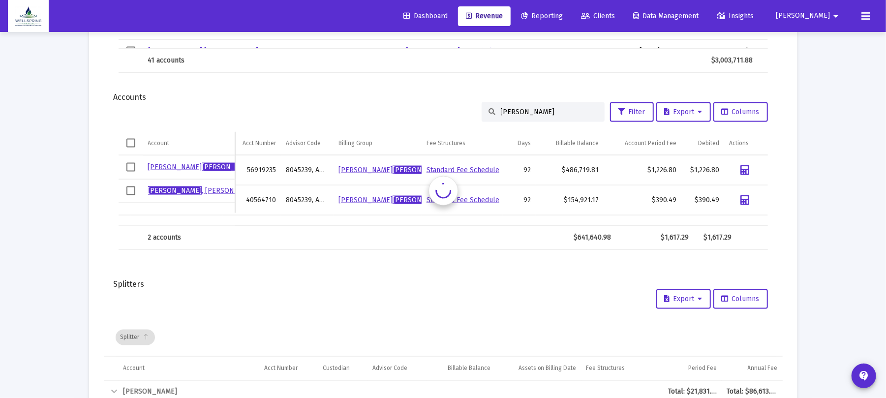
scroll to position [0, 12]
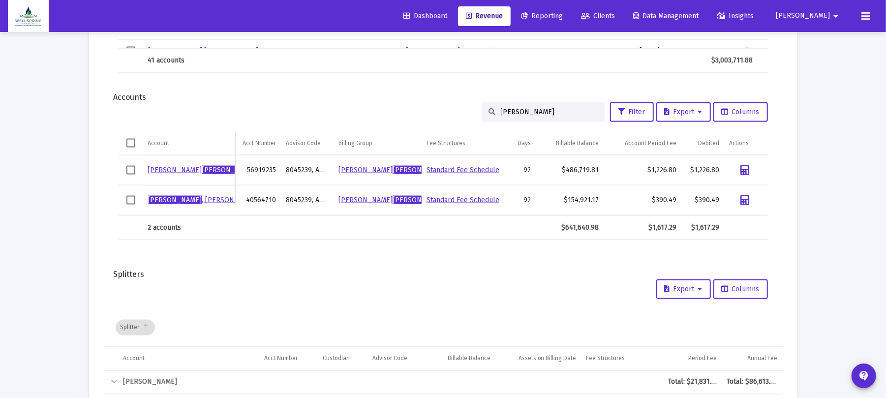
click at [526, 111] on input "Lamar" at bounding box center [549, 112] width 96 height 8
click at [526, 112] on input "Lamar" at bounding box center [549, 112] width 96 height 8
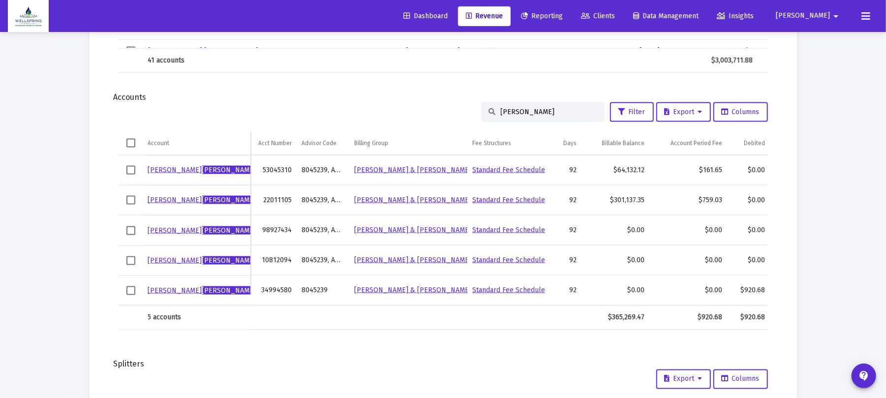
drag, startPoint x: 207, startPoint y: 132, endPoint x: 130, endPoint y: 117, distance: 78.7
click at [128, 116] on div "Licata Filter Export Columns" at bounding box center [444, 112] width 650 height 20
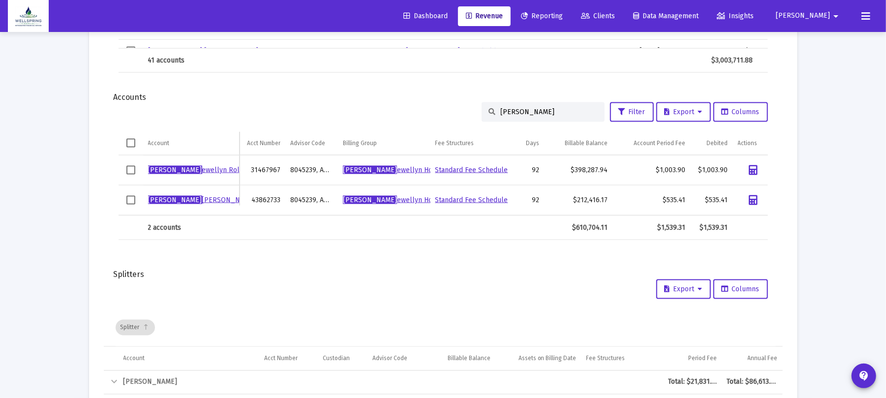
click at [534, 109] on input "Anne Ll" at bounding box center [549, 112] width 96 height 8
drag, startPoint x: 534, startPoint y: 109, endPoint x: 300, endPoint y: 99, distance: 234.5
click at [310, 107] on div "Anne Ll Filter Export Columns" at bounding box center [444, 112] width 650 height 20
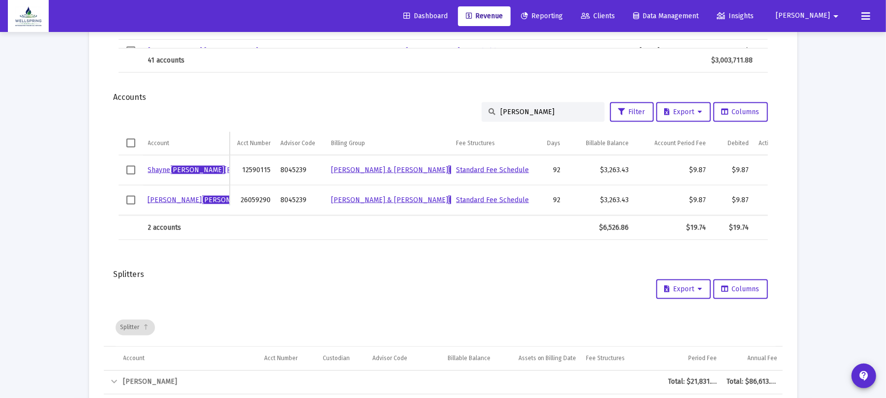
drag, startPoint x: 477, startPoint y: 91, endPoint x: 458, endPoint y: 87, distance: 20.2
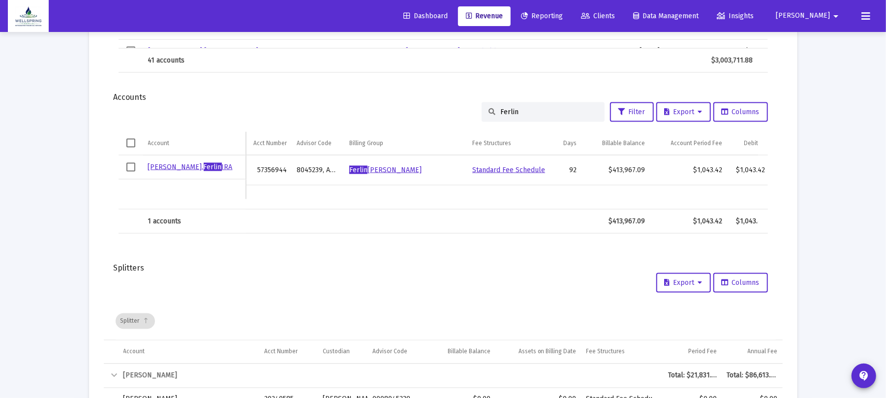
scroll to position [0, 0]
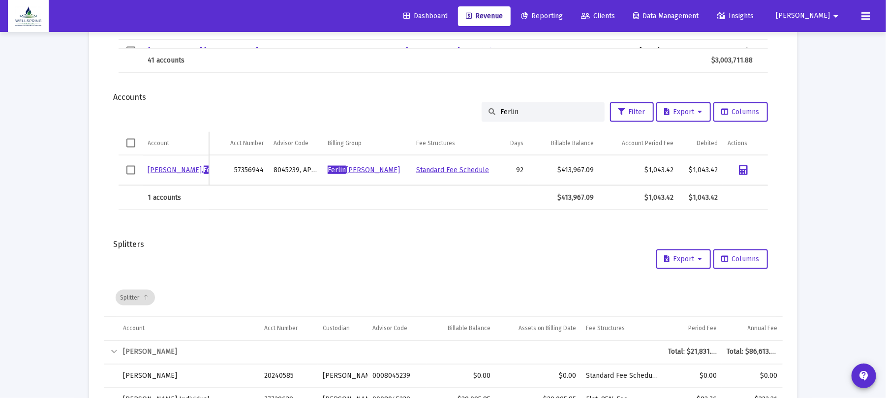
click at [501, 111] on input "Ferlin" at bounding box center [549, 112] width 96 height 8
click at [501, 109] on input "Ferlin" at bounding box center [549, 112] width 96 height 8
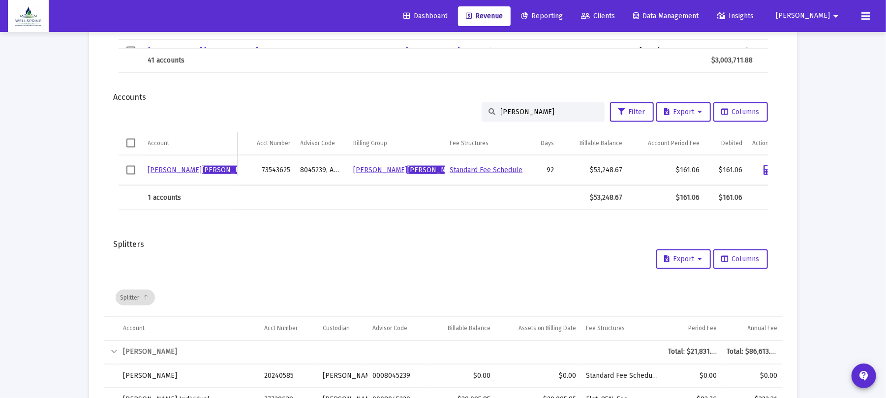
scroll to position [0, 24]
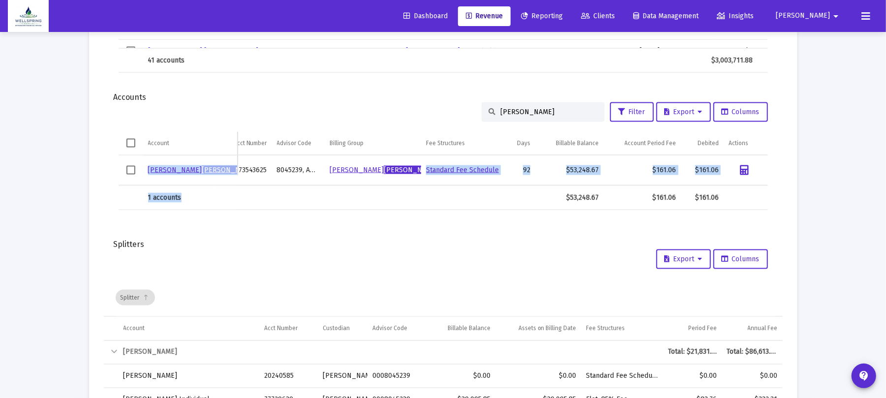
drag, startPoint x: 413, startPoint y: 185, endPoint x: 476, endPoint y: 203, distance: 65.4
click at [476, 203] on div "Account Account Acct Number Advisor Code Billing Group Fee Structures Days Bill…" at bounding box center [444, 171] width 650 height 79
click at [476, 203] on td "Data grid" at bounding box center [461, 198] width 81 height 24
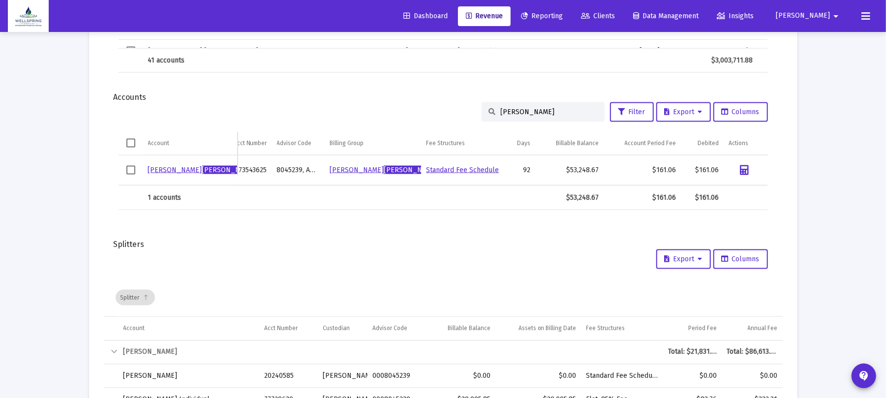
scroll to position [0, 0]
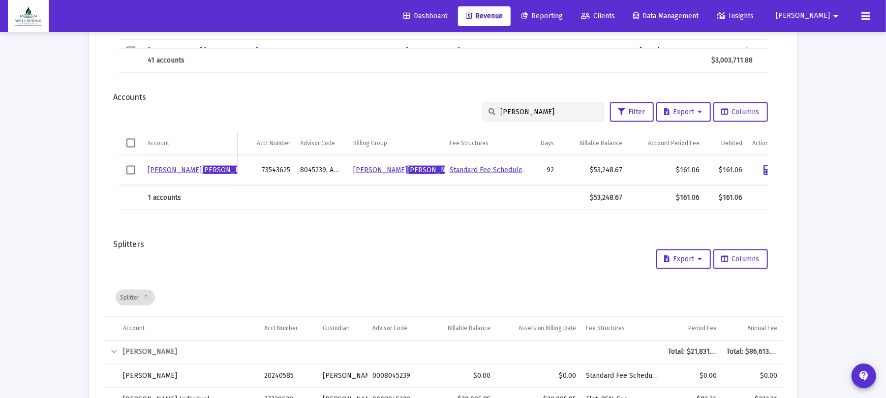
drag, startPoint x: 527, startPoint y: 104, endPoint x: 528, endPoint y: 115, distance: 10.9
click at [527, 105] on div "Velardi" at bounding box center [543, 112] width 123 height 20
drag, startPoint x: 519, startPoint y: 113, endPoint x: 481, endPoint y: 117, distance: 38.2
click at [482, 117] on div "Velardi" at bounding box center [543, 112] width 123 height 20
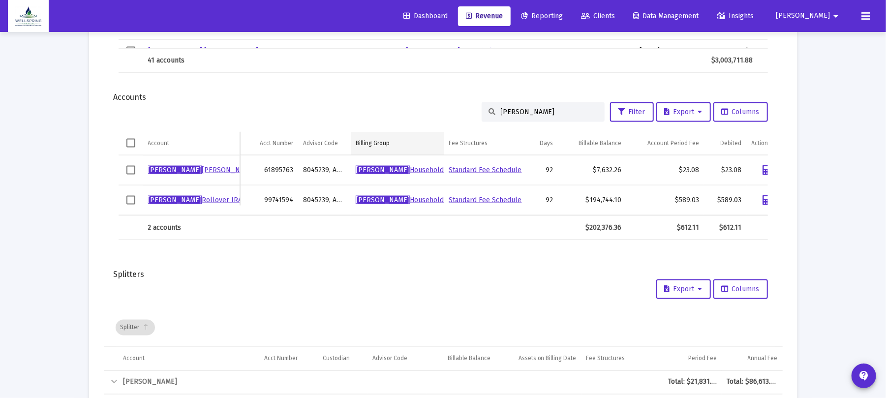
drag, startPoint x: 546, startPoint y: 111, endPoint x: 428, endPoint y: 135, distance: 120.5
click at [428, 134] on div "Elizabeth Wade Filter Export Columns Account Account Acct Number Advisor Code B…" at bounding box center [443, 171] width 679 height 138
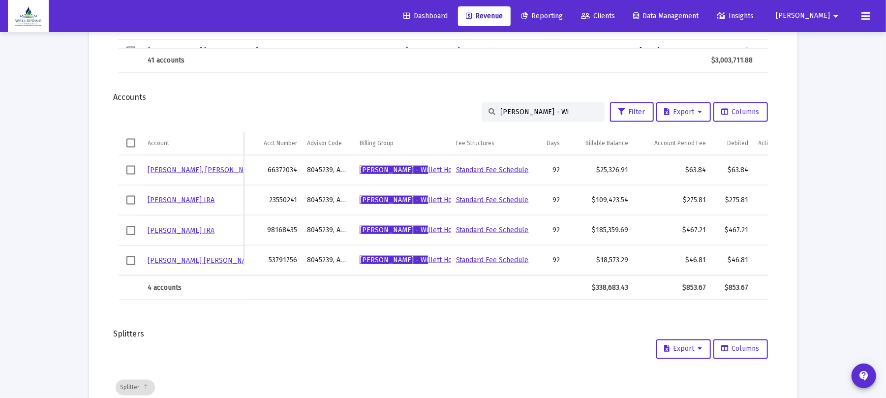
drag, startPoint x: 502, startPoint y: 125, endPoint x: 225, endPoint y: 97, distance: 278.9
click at [231, 104] on div "Wallace - Wi Filter Export Columns" at bounding box center [444, 112] width 650 height 20
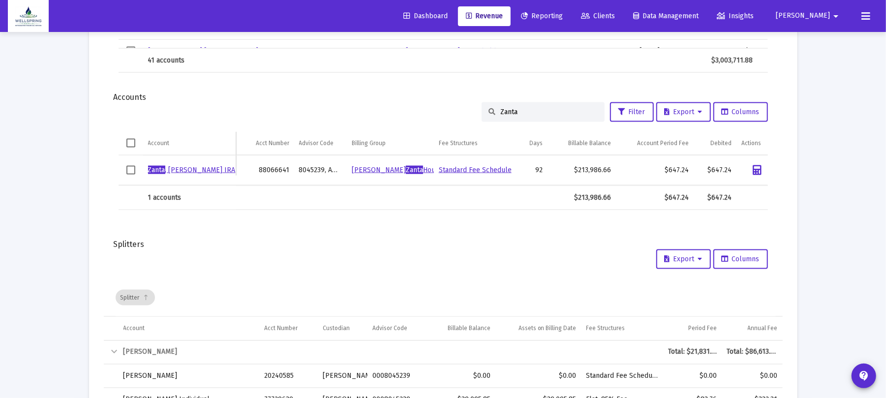
click at [536, 109] on input "Zanta" at bounding box center [549, 112] width 96 height 8
click at [535, 109] on input "Zanta" at bounding box center [549, 112] width 96 height 8
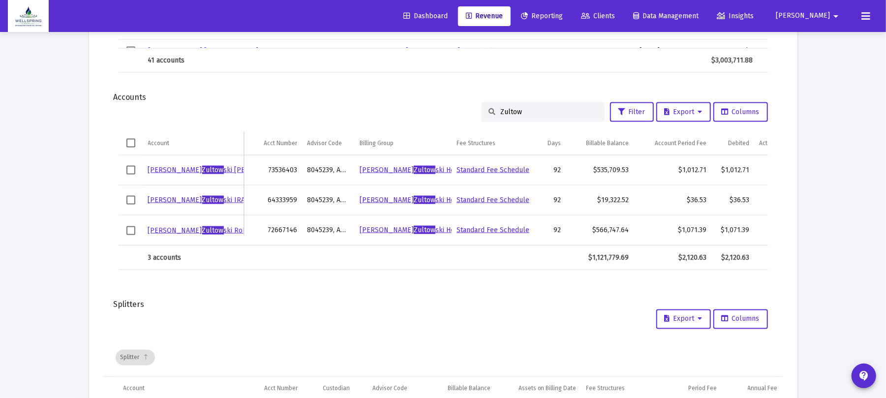
type input "Zultow"
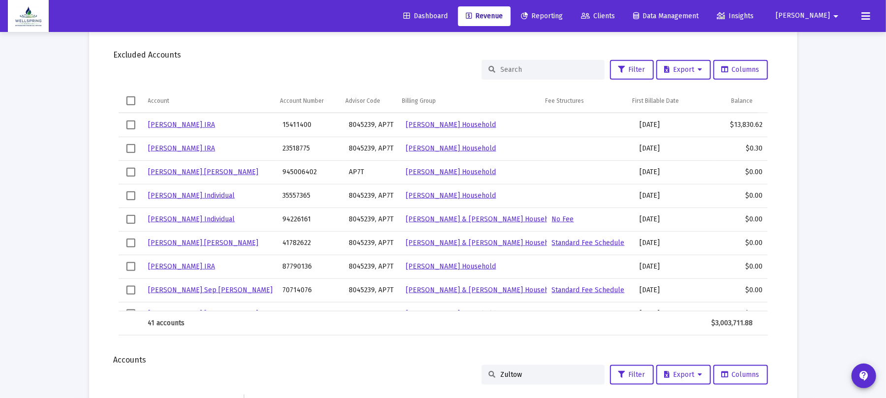
scroll to position [65, 0]
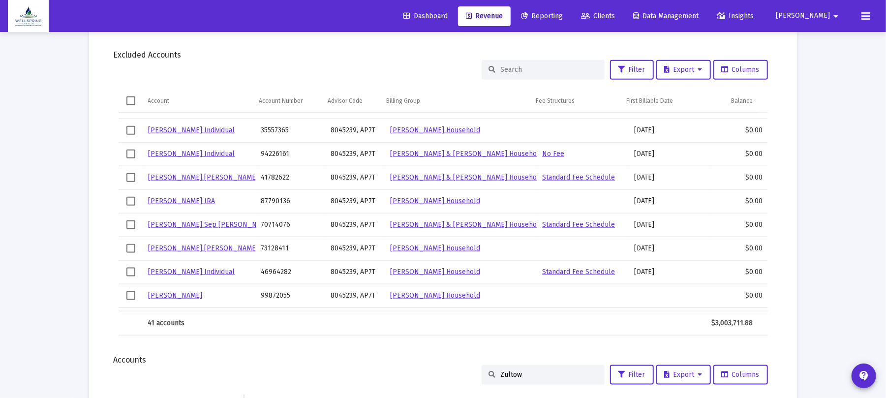
click at [525, 376] on input "Zultow" at bounding box center [549, 375] width 96 height 8
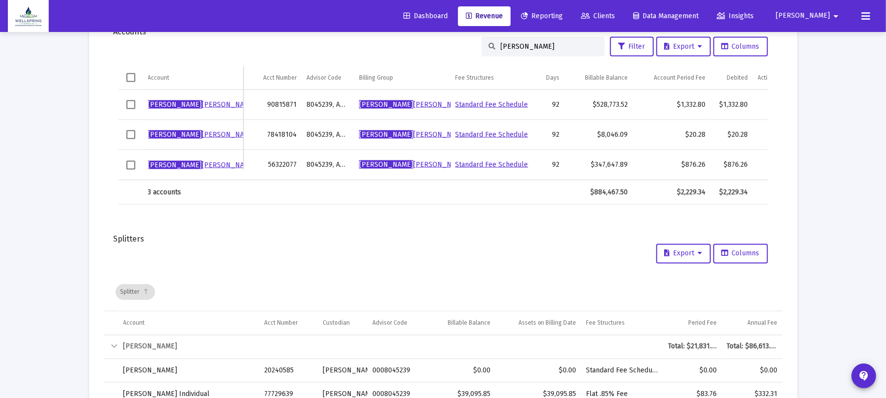
scroll to position [950, 0]
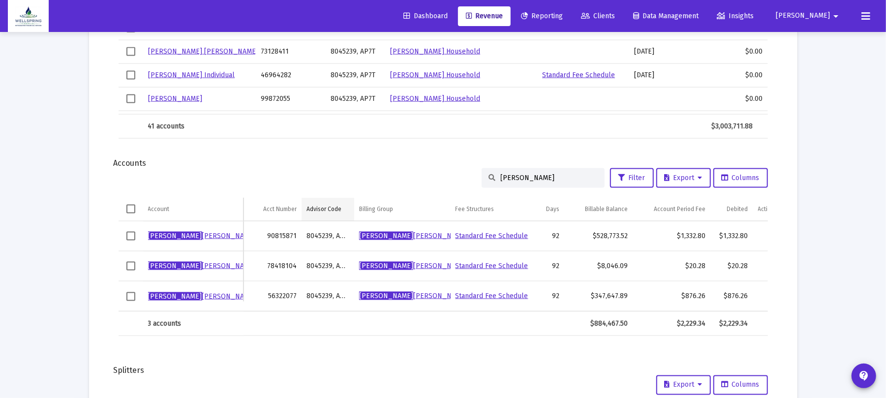
drag, startPoint x: 526, startPoint y: 173, endPoint x: 302, endPoint y: 209, distance: 227.3
click at [302, 207] on div "Barbara Filter Export Columns Account Account Acct Number Advisor Code Billing …" at bounding box center [443, 252] width 679 height 168
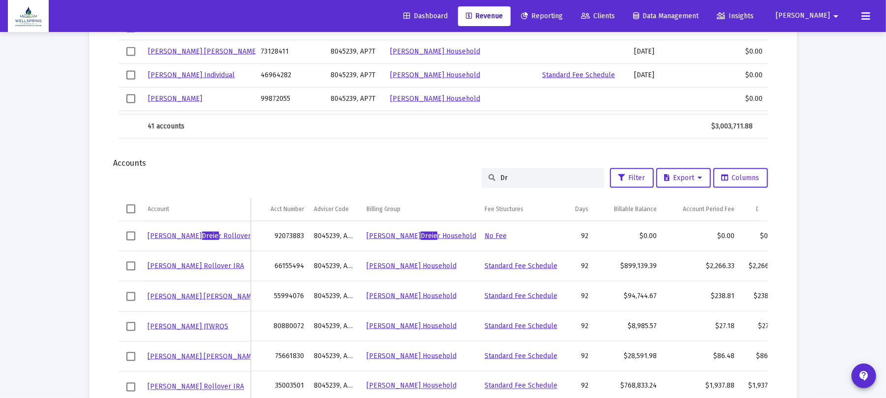
type input "D"
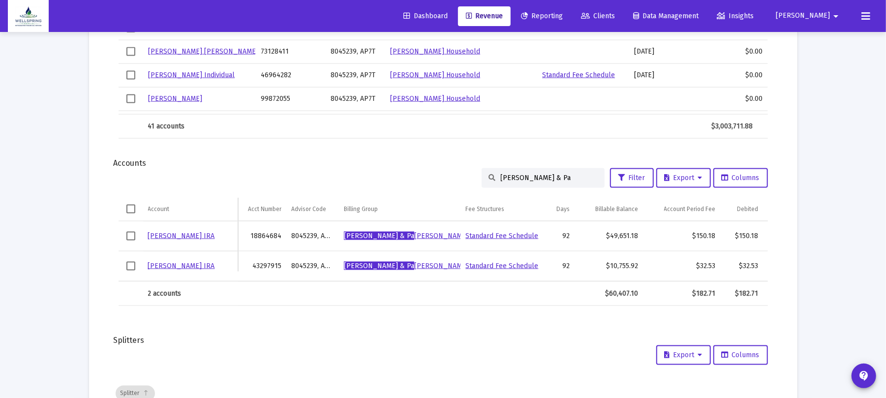
scroll to position [0, 0]
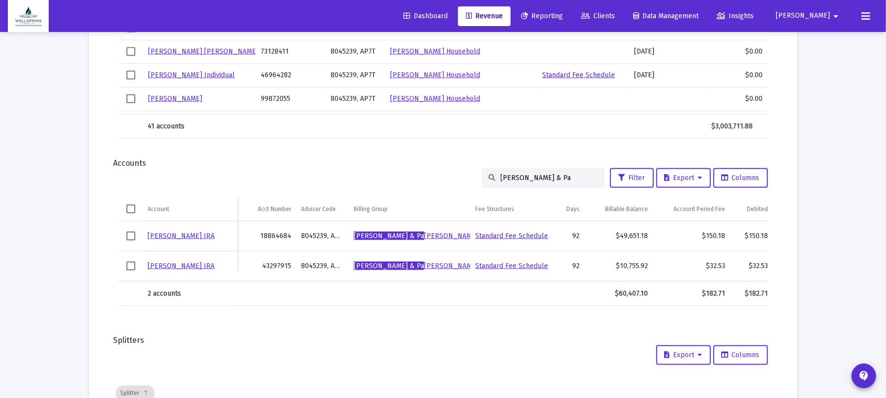
click at [540, 178] on input "Andrew & Pa" at bounding box center [549, 178] width 96 height 8
click at [538, 178] on input "Andrew & Pa" at bounding box center [549, 178] width 96 height 8
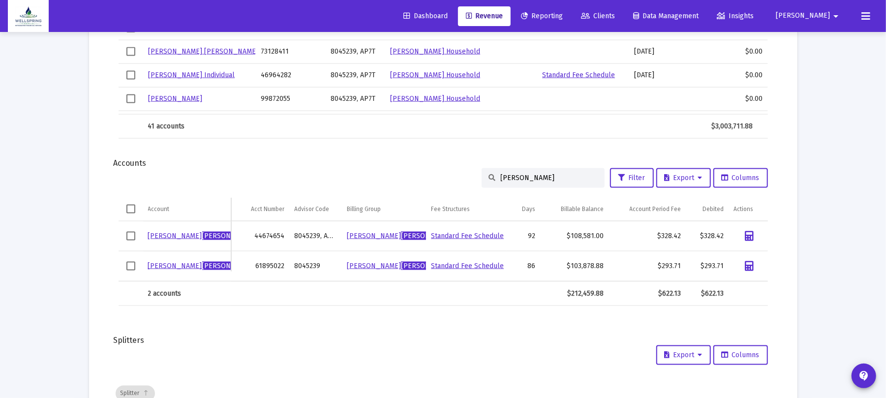
type input "[PERSON_NAME]"
drag, startPoint x: 223, startPoint y: 281, endPoint x: 258, endPoint y: 380, distance: 104.3
click at [550, 180] on input "[PERSON_NAME]" at bounding box center [549, 178] width 96 height 8
